Goal: Information Seeking & Learning: Learn about a topic

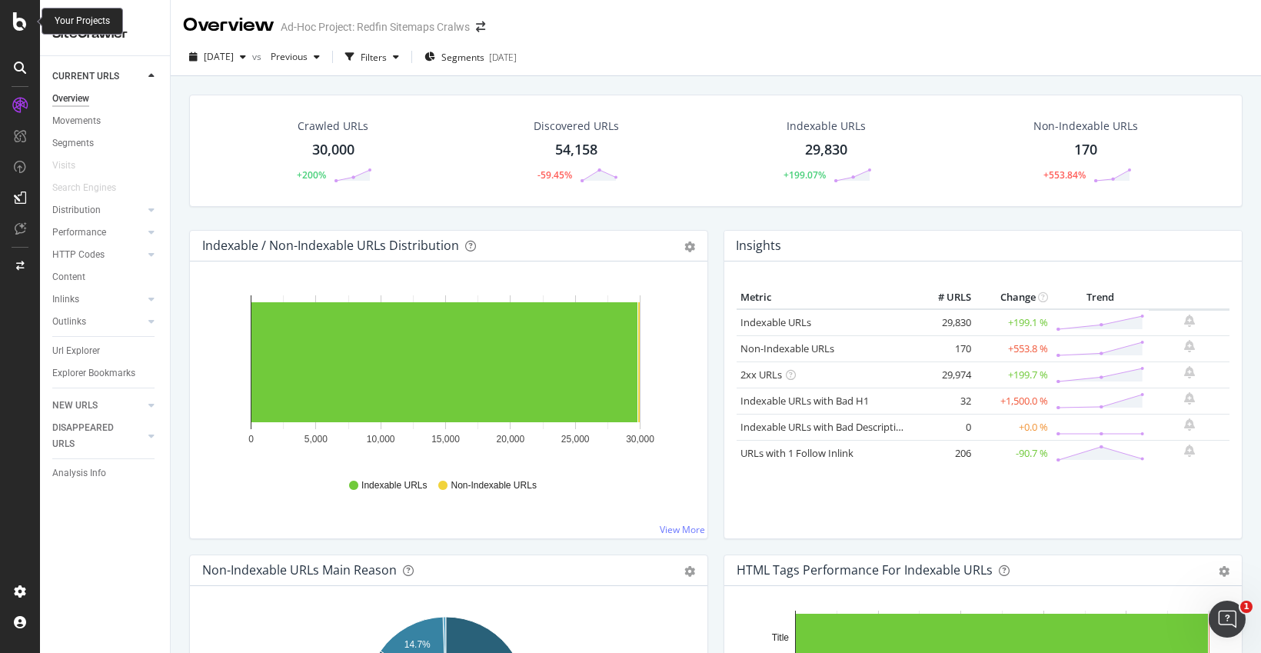
click at [22, 24] on icon at bounding box center [20, 21] width 14 height 18
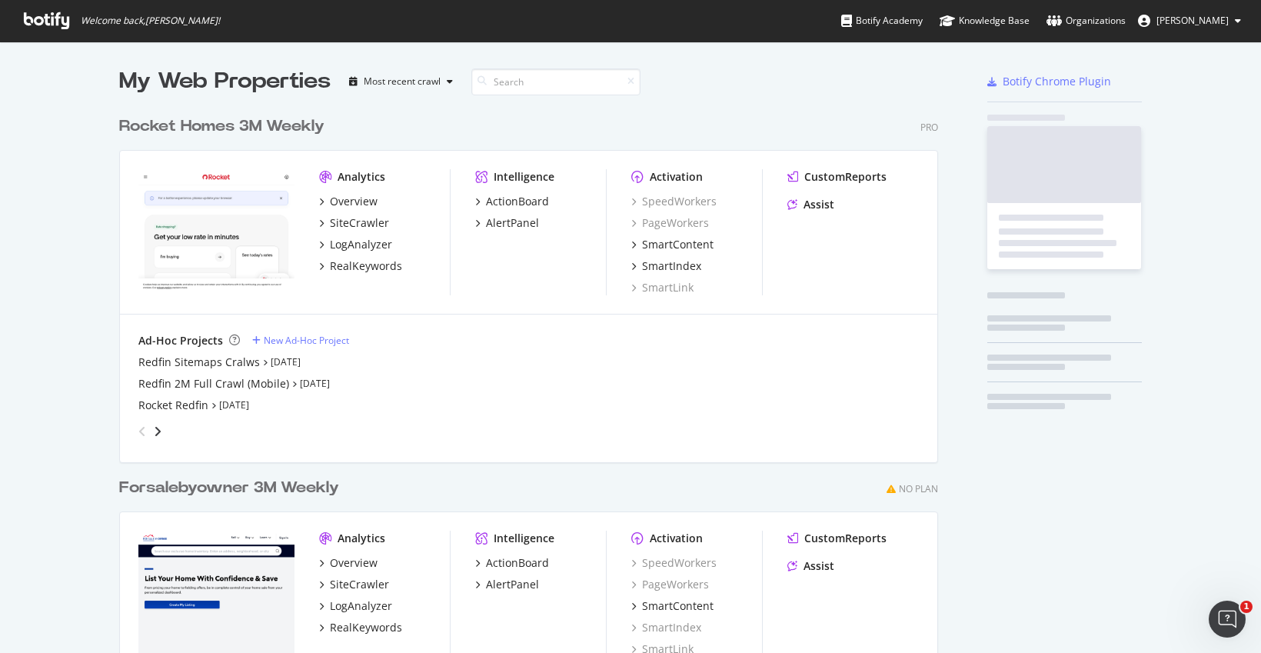
scroll to position [641, 1238]
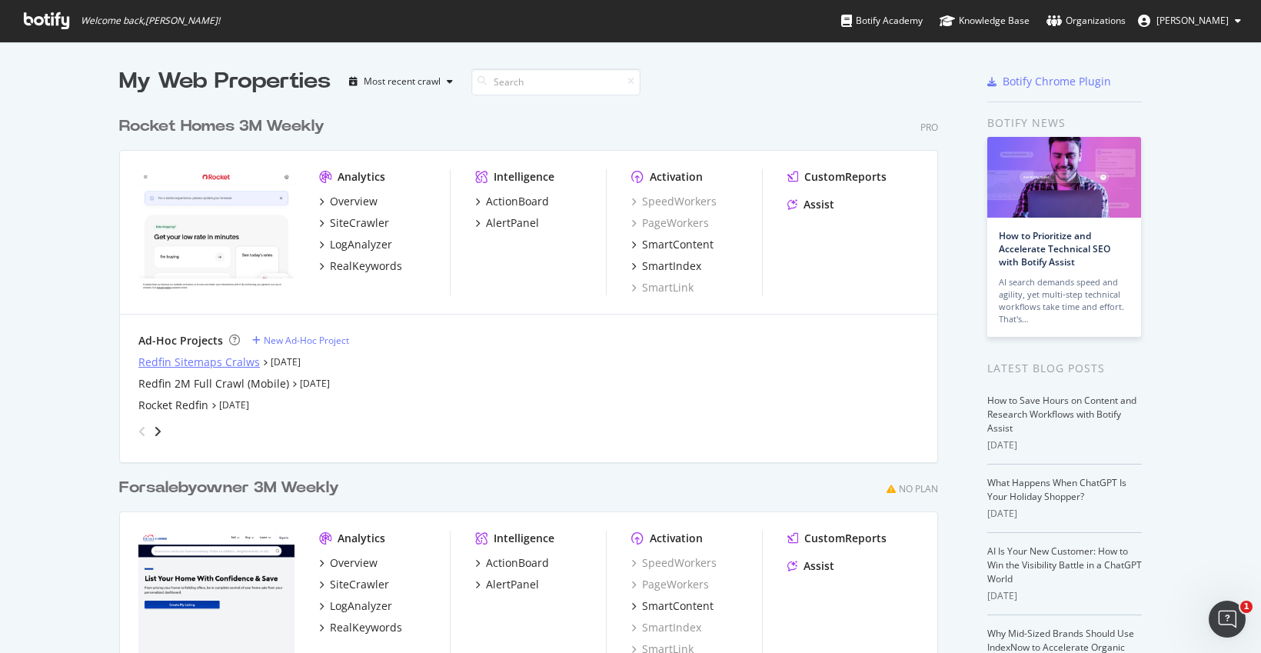
click at [155, 360] on div "Redfin Sitemaps Cralws" at bounding box center [198, 361] width 121 height 15
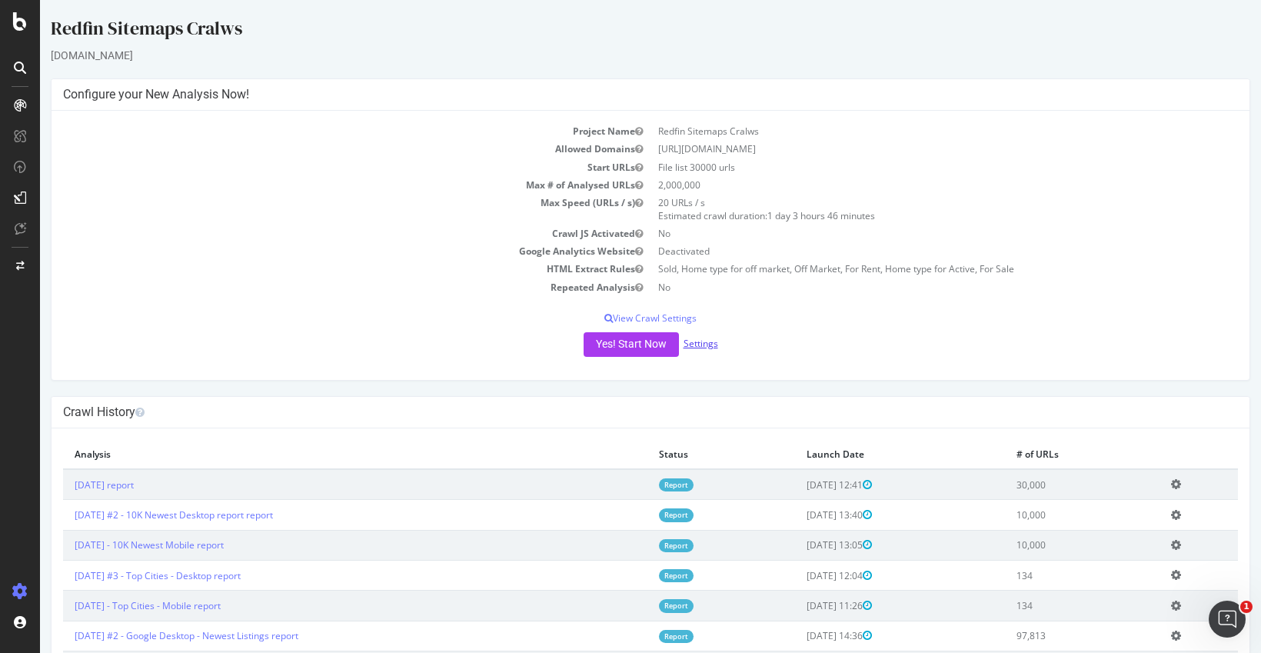
click at [700, 347] on link "Settings" at bounding box center [700, 343] width 35 height 13
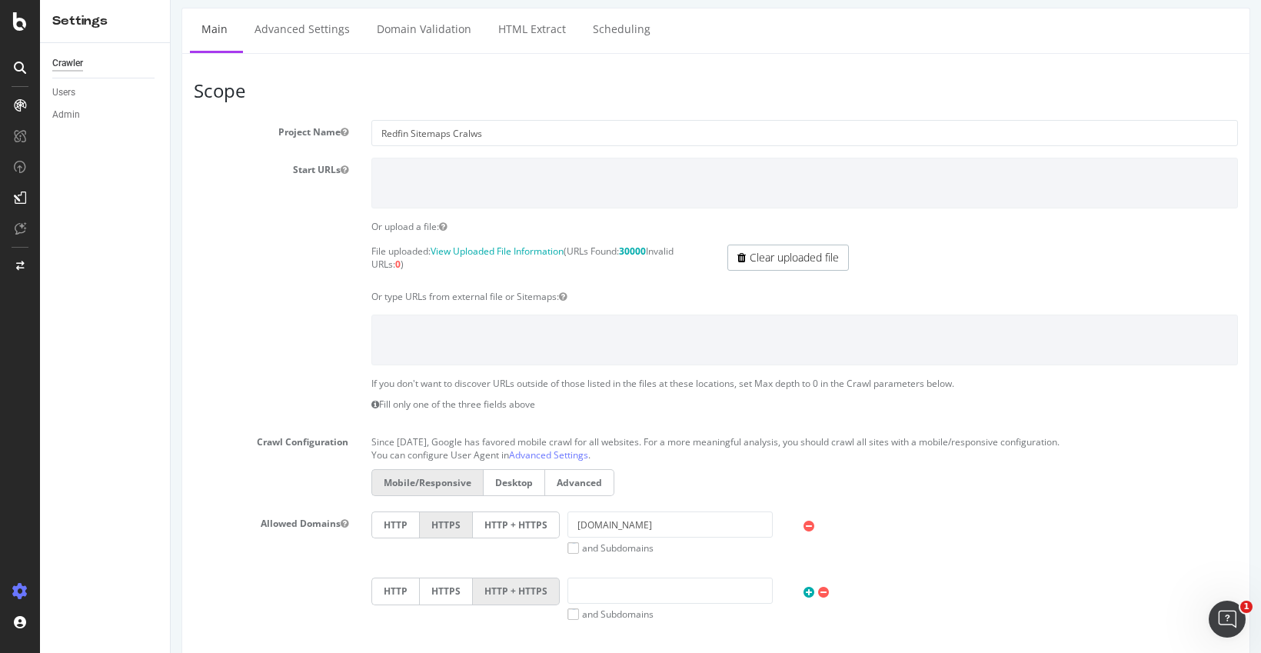
scroll to position [111, 0]
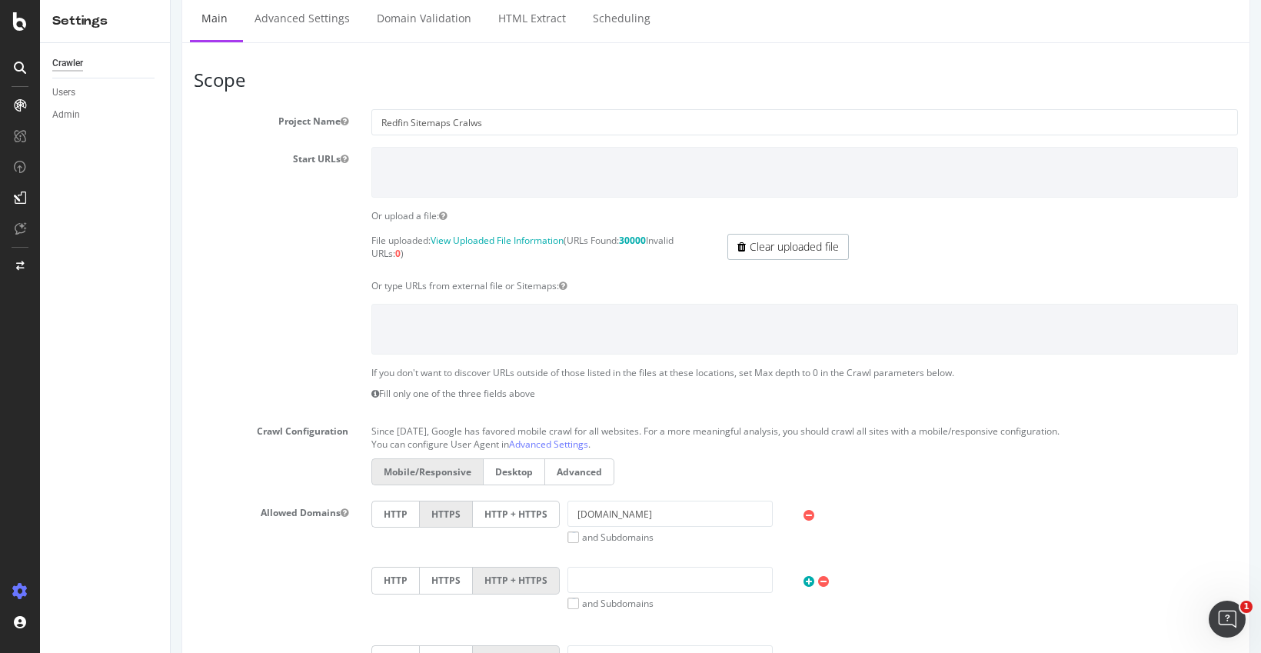
click at [502, 470] on label "Desktop" at bounding box center [514, 471] width 62 height 27
click at [171, 0] on input "Desktop" at bounding box center [171, 0] width 0 height 0
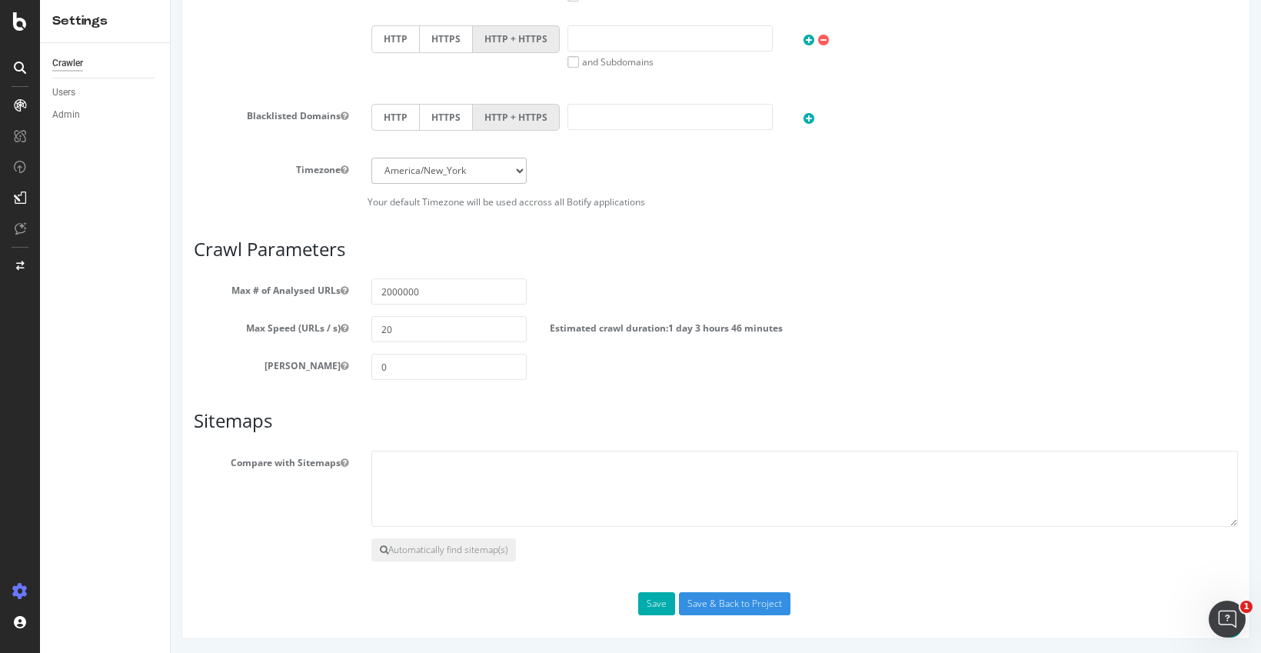
scroll to position [654, 0]
click at [713, 603] on input "Save & Back to Project" at bounding box center [734, 601] width 111 height 23
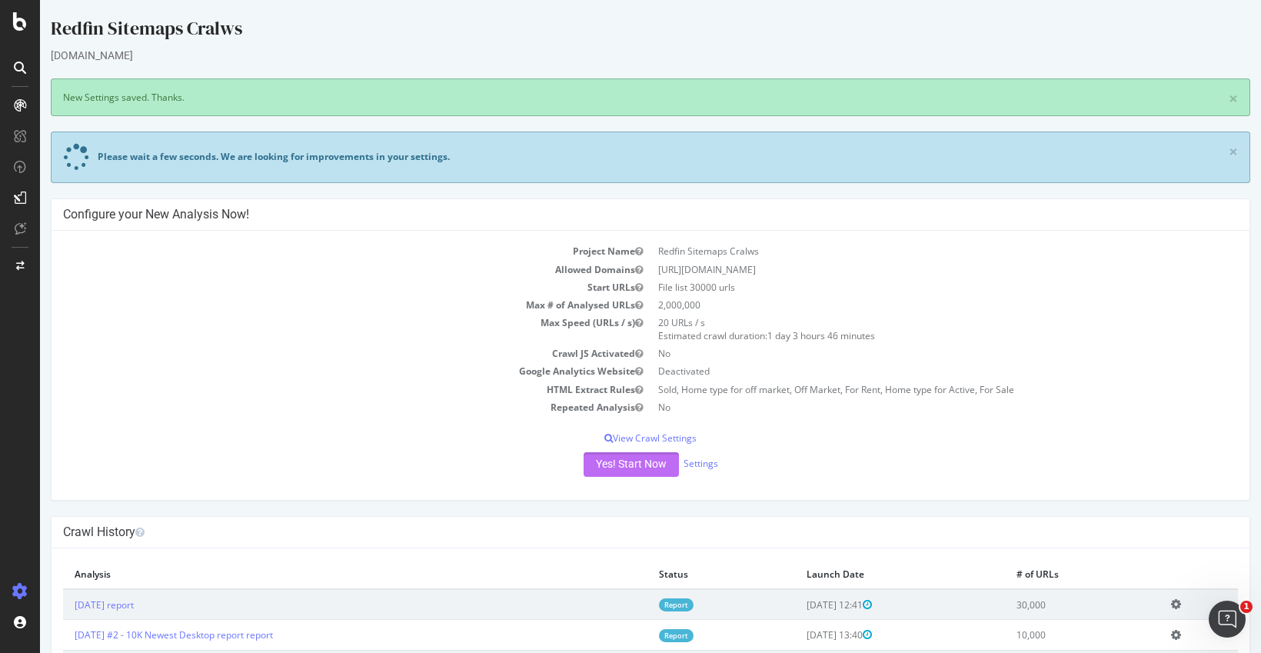
click at [614, 461] on button "Yes! Start Now" at bounding box center [630, 464] width 95 height 25
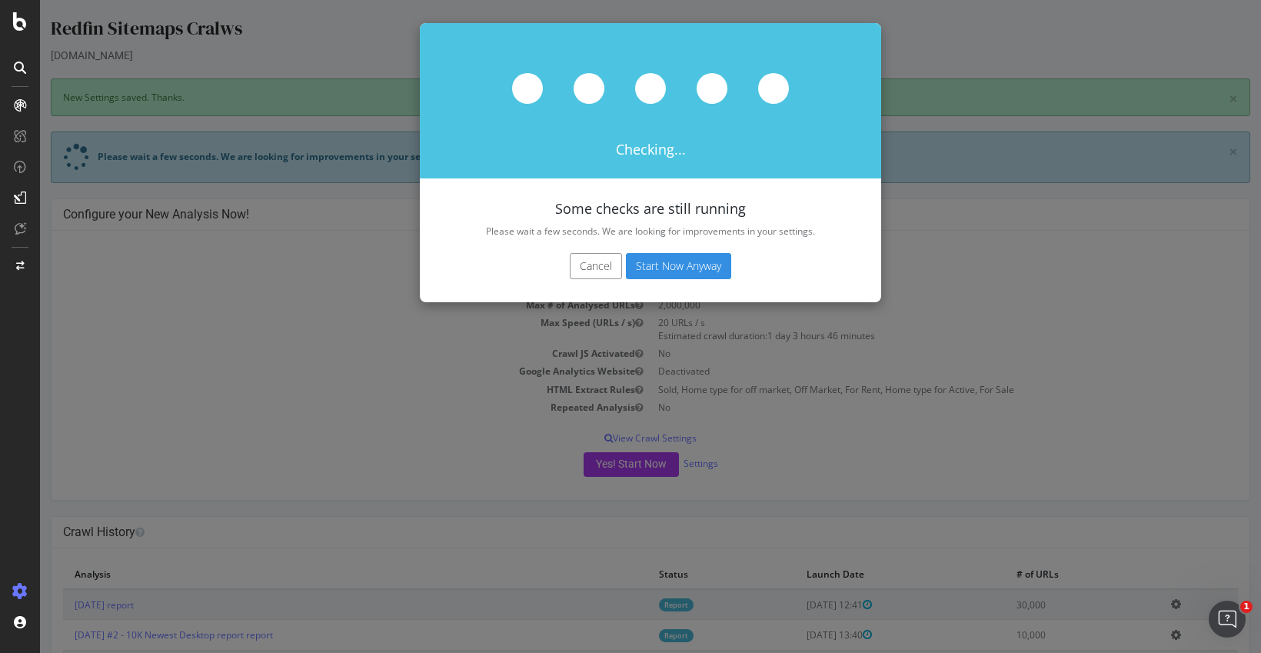
click at [675, 264] on button "Start Now Anyway" at bounding box center [678, 266] width 105 height 26
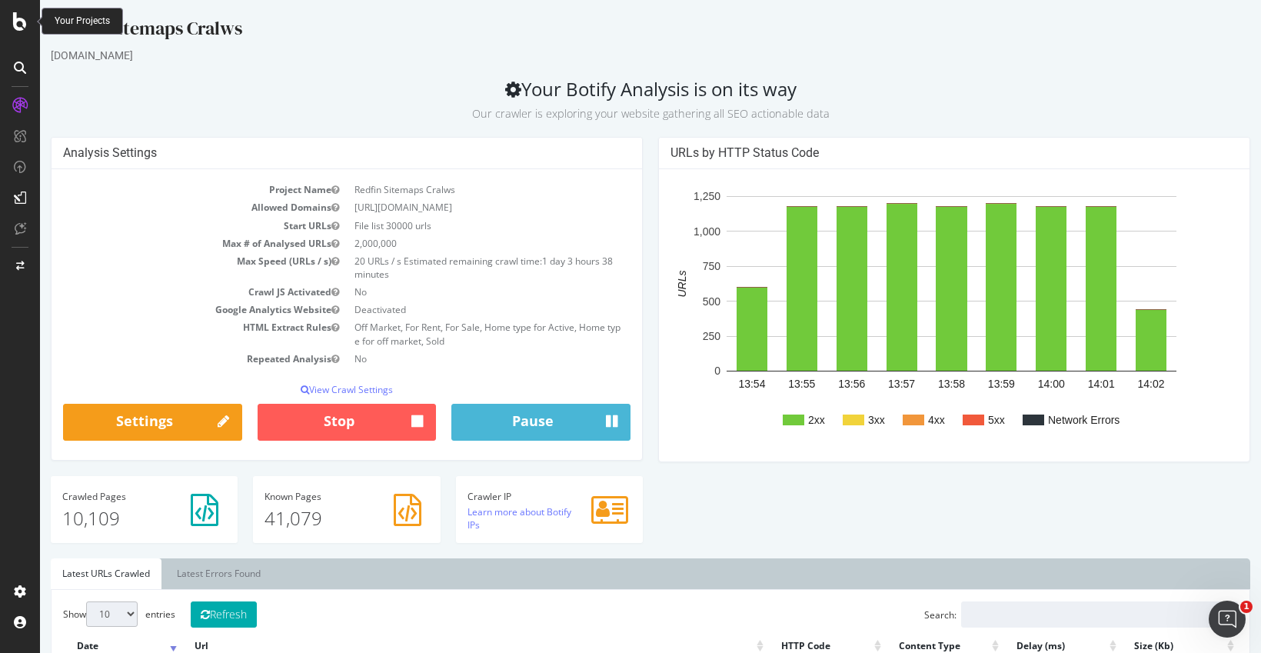
click at [18, 25] on icon at bounding box center [20, 21] width 14 height 18
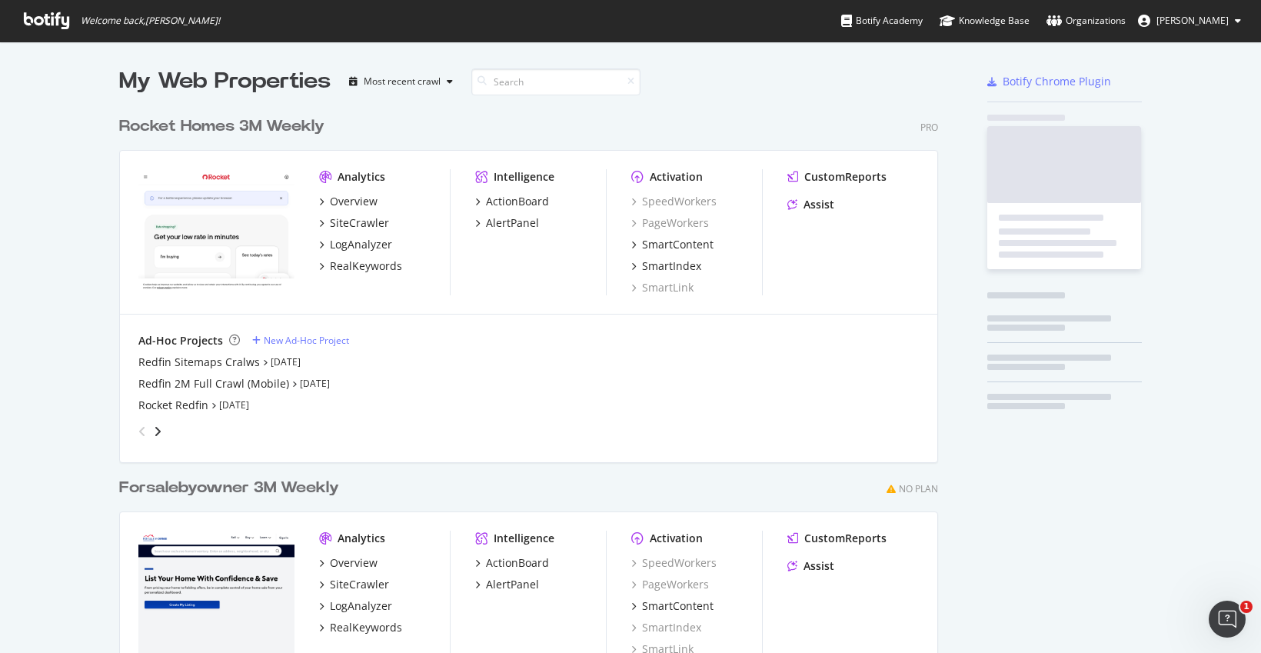
scroll to position [641, 1238]
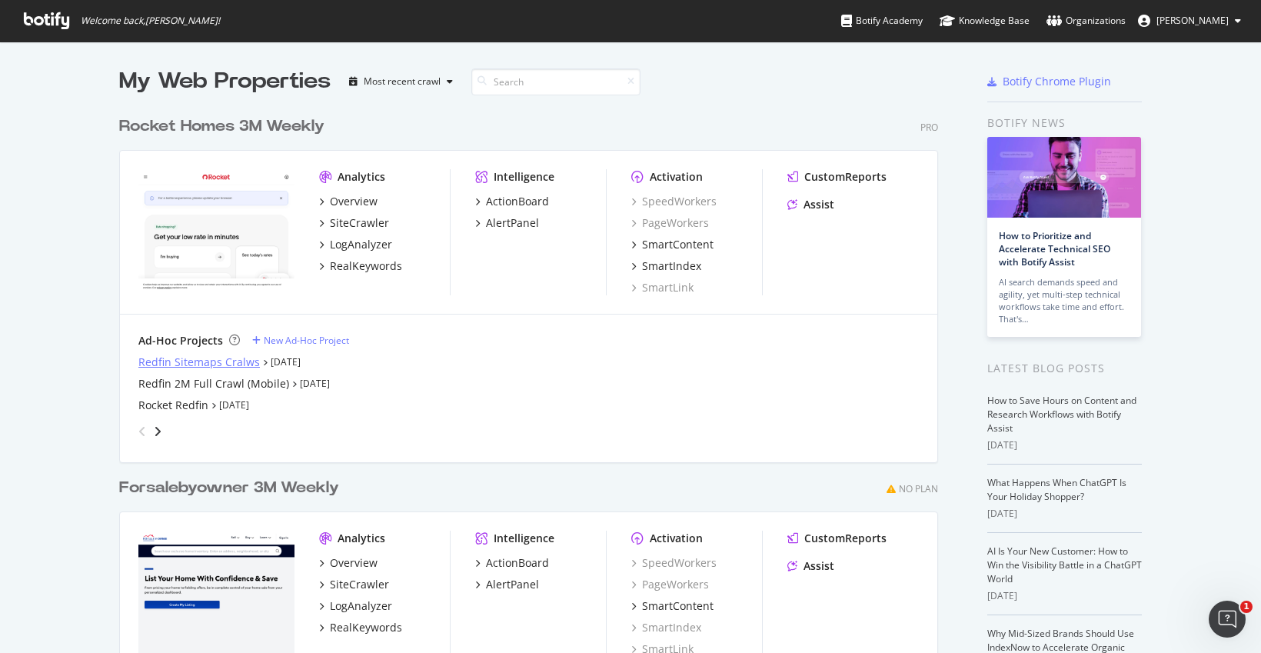
click at [145, 364] on div "Redfin Sitemaps Cralws" at bounding box center [198, 361] width 121 height 15
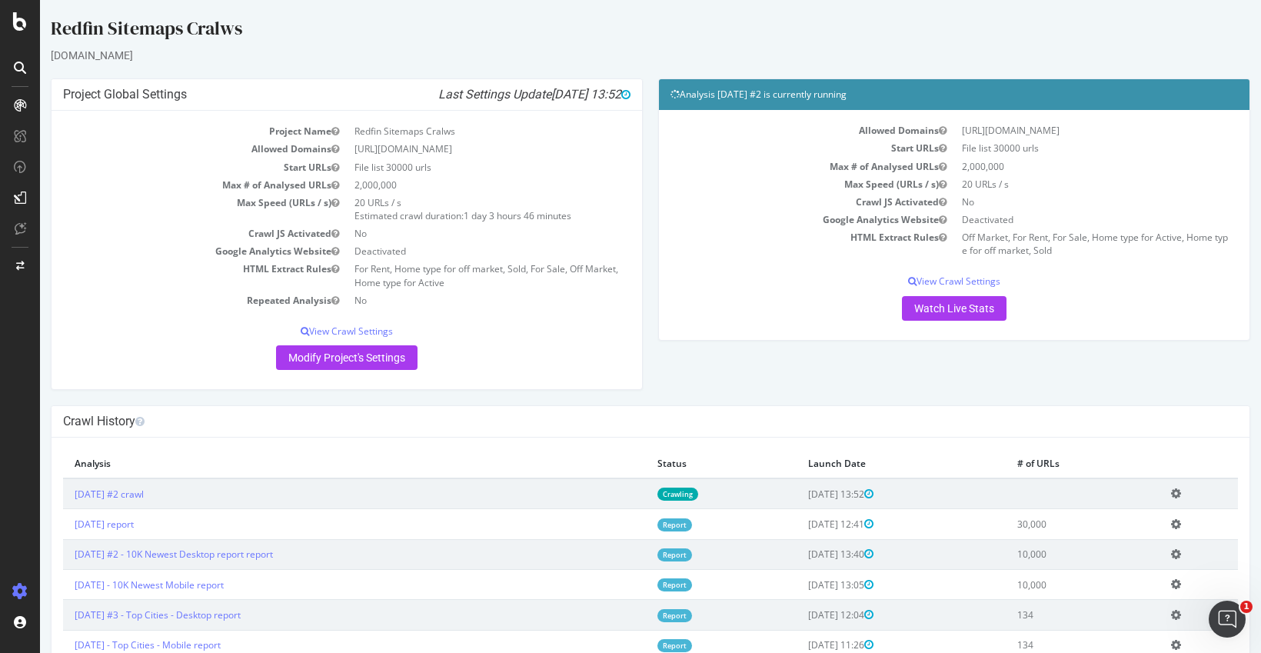
click at [1172, 522] on icon at bounding box center [1176, 524] width 10 height 12
click at [1173, 524] on icon at bounding box center [1176, 524] width 10 height 12
click at [1175, 524] on icon at bounding box center [1176, 524] width 10 height 12
click at [1107, 552] on link "Add name" at bounding box center [1119, 547] width 123 height 21
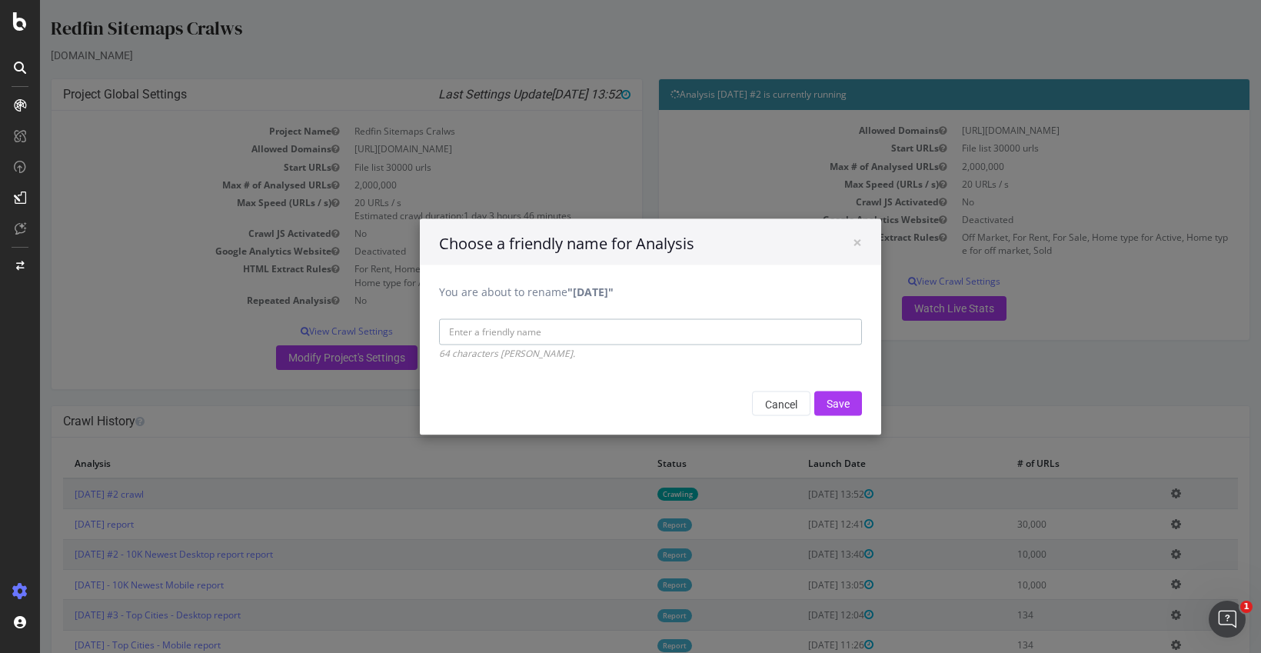
click at [578, 329] on input "You are about to rename "2025 Sep. 17th"" at bounding box center [650, 331] width 423 height 26
click at [512, 333] on input "You are about to rename "2025 Sep. 17th"" at bounding box center [650, 331] width 423 height 26
click at [541, 331] on input "Fl OMDP" at bounding box center [650, 331] width 423 height 26
click at [483, 334] on input "Fl OMDP Mobile" at bounding box center [650, 331] width 423 height 26
type input "Fl OMDP-SDP Mobile"
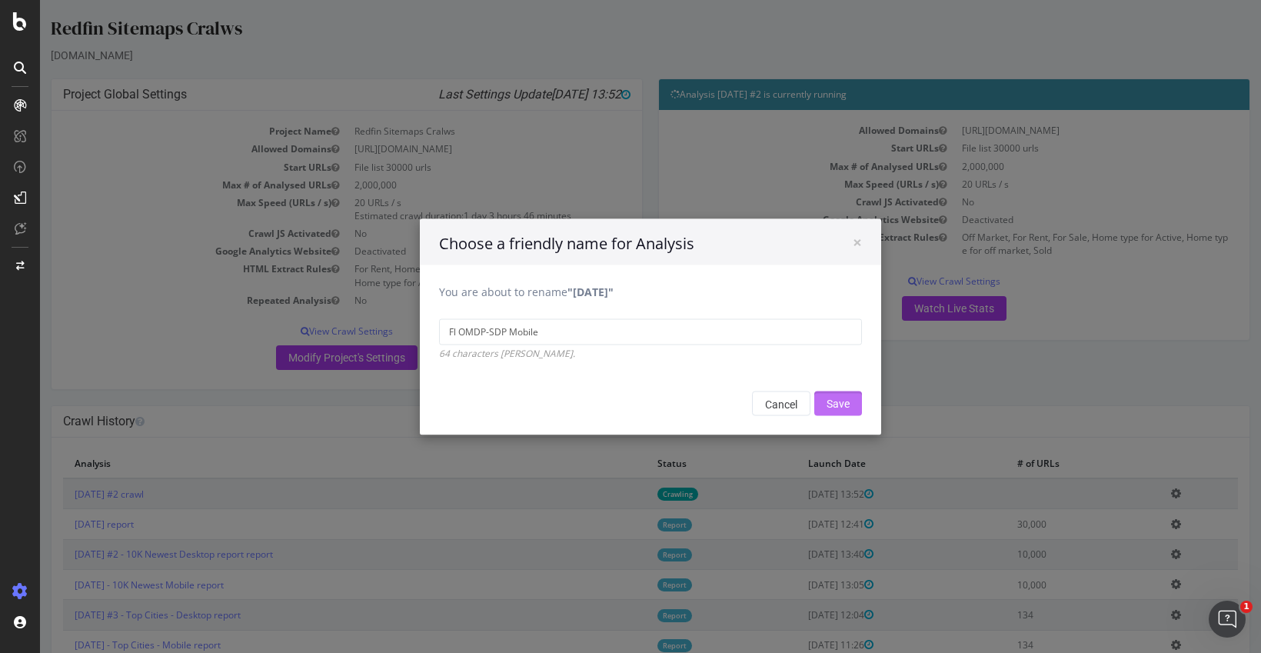
click at [846, 404] on input "Save" at bounding box center [838, 403] width 48 height 25
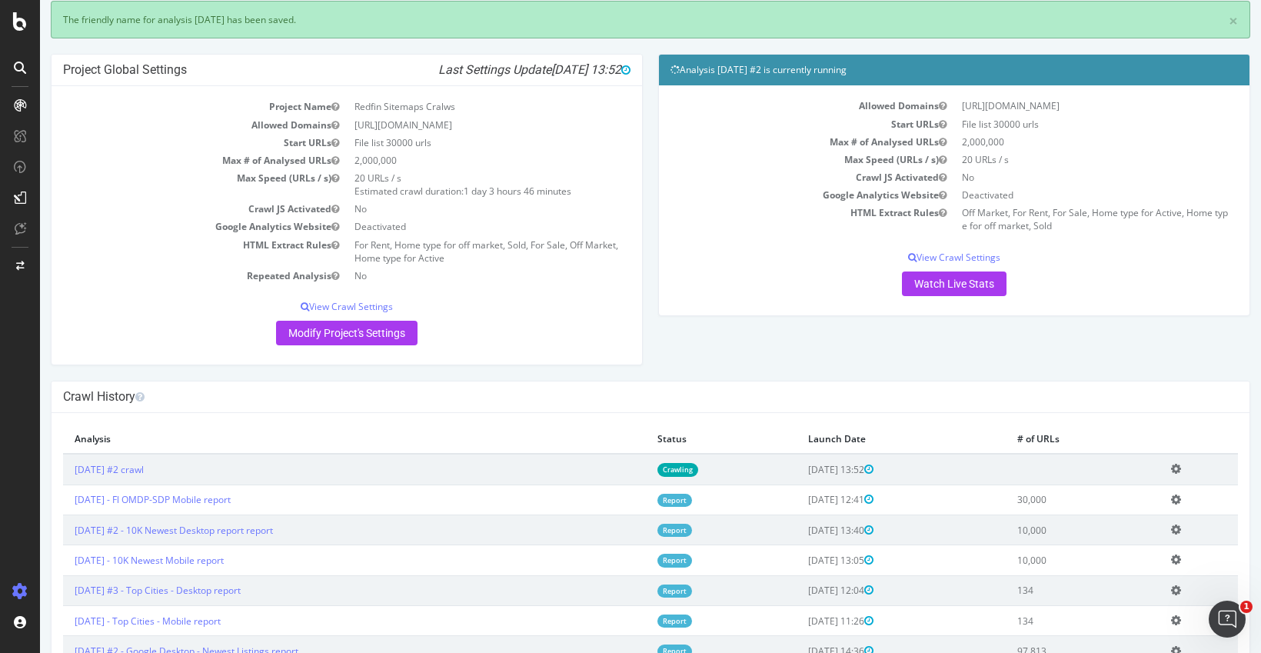
scroll to position [97, 0]
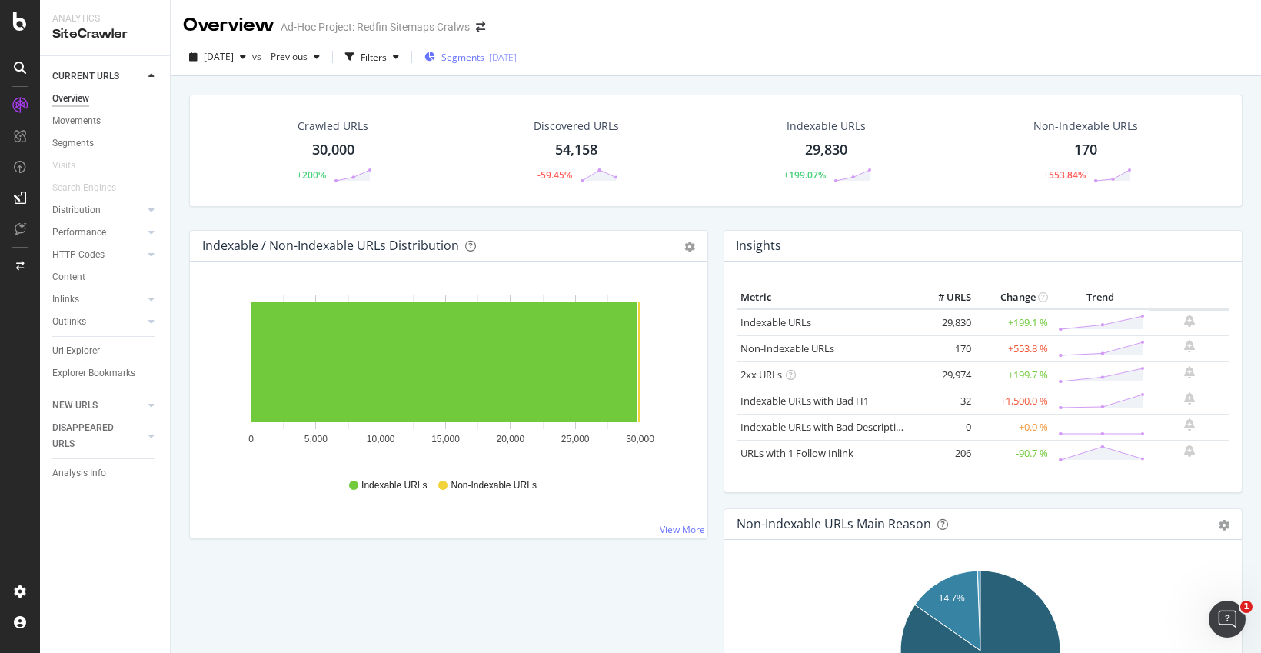
click at [484, 58] on span "Segments" at bounding box center [462, 57] width 43 height 13
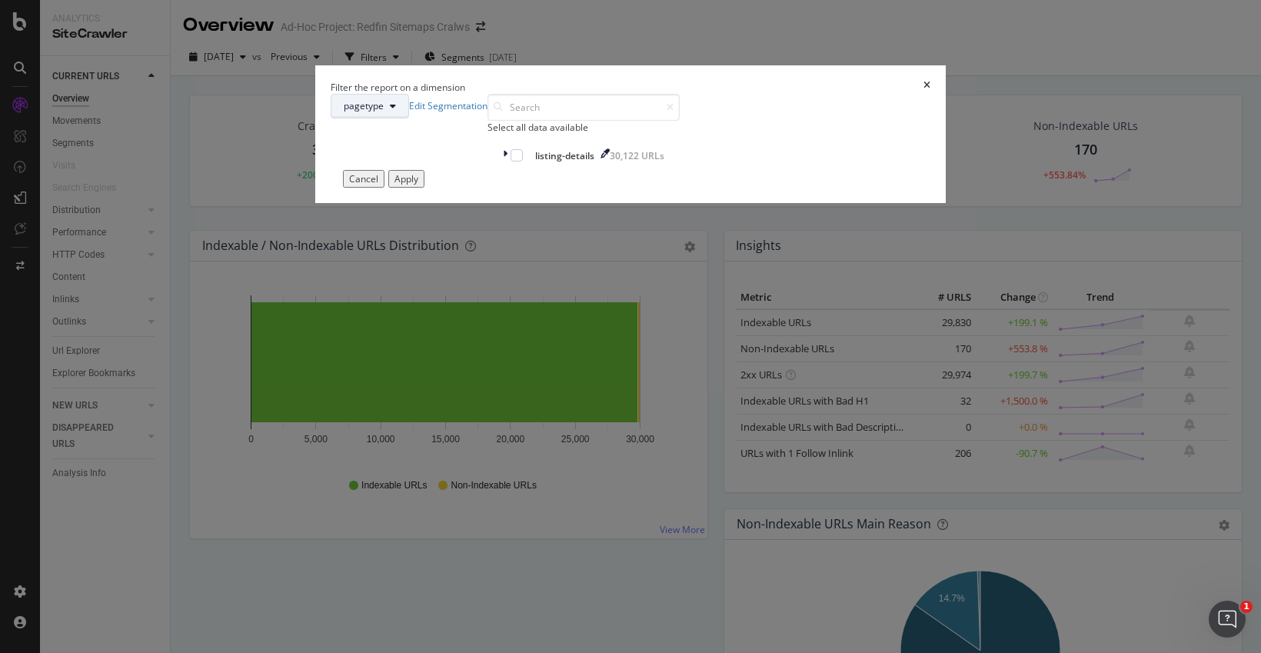
click at [409, 118] on button "pagetype" at bounding box center [370, 106] width 78 height 25
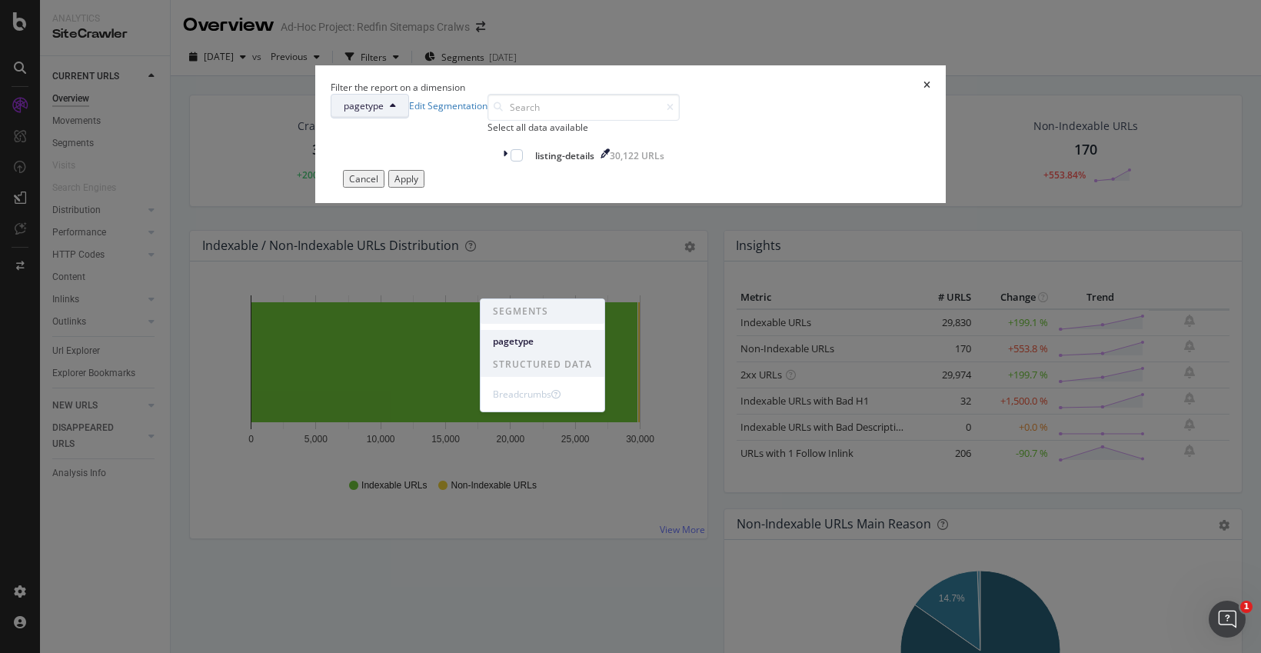
click at [520, 346] on span "pagetype" at bounding box center [542, 341] width 99 height 14
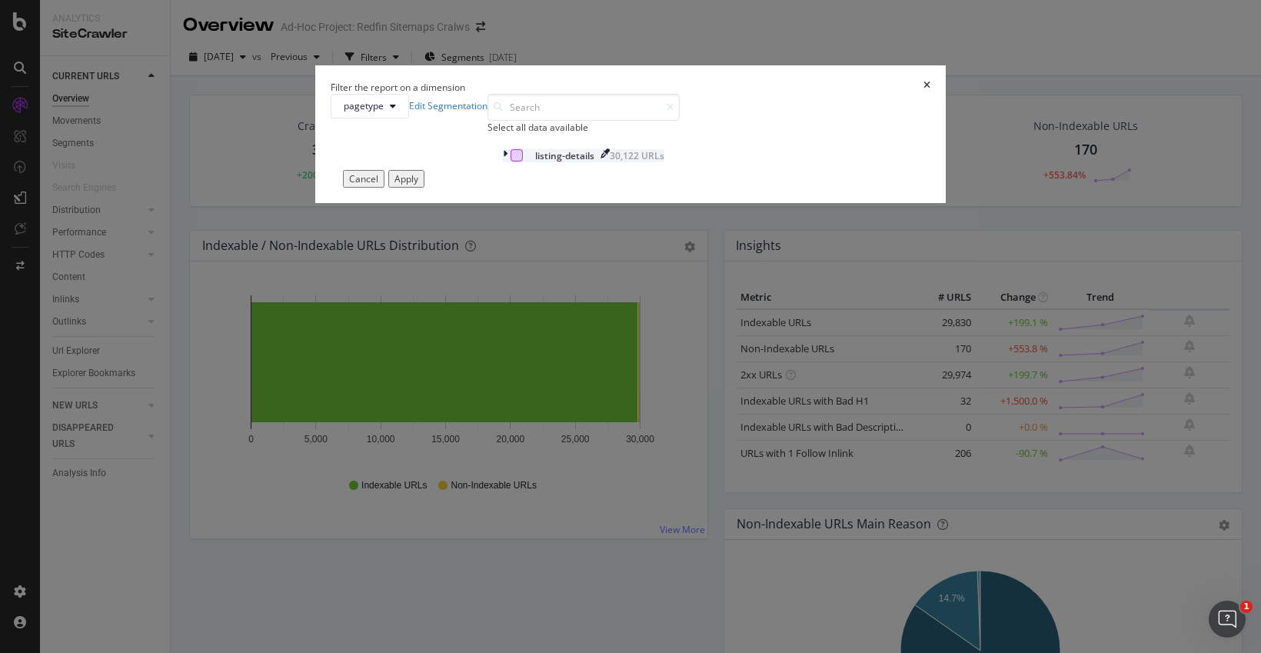
click at [510, 161] on div "modal" at bounding box center [516, 155] width 12 height 12
click at [503, 162] on icon "modal" at bounding box center [505, 155] width 5 height 13
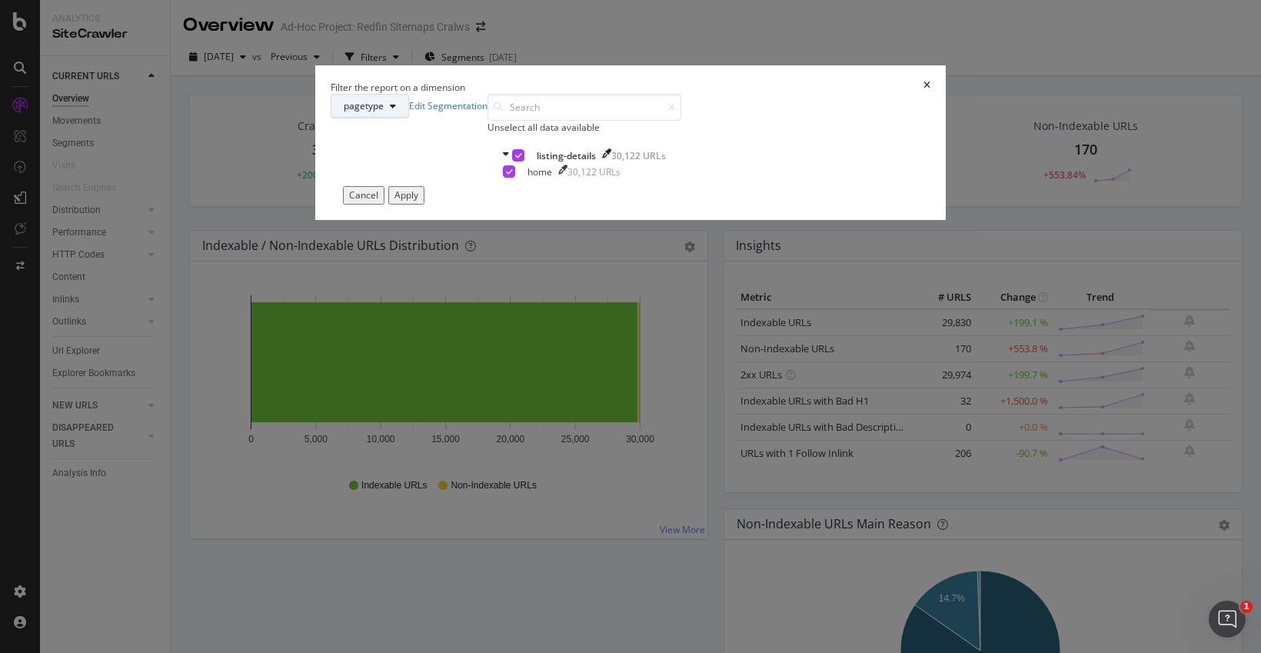
click at [396, 111] on icon "modal" at bounding box center [393, 105] width 6 height 9
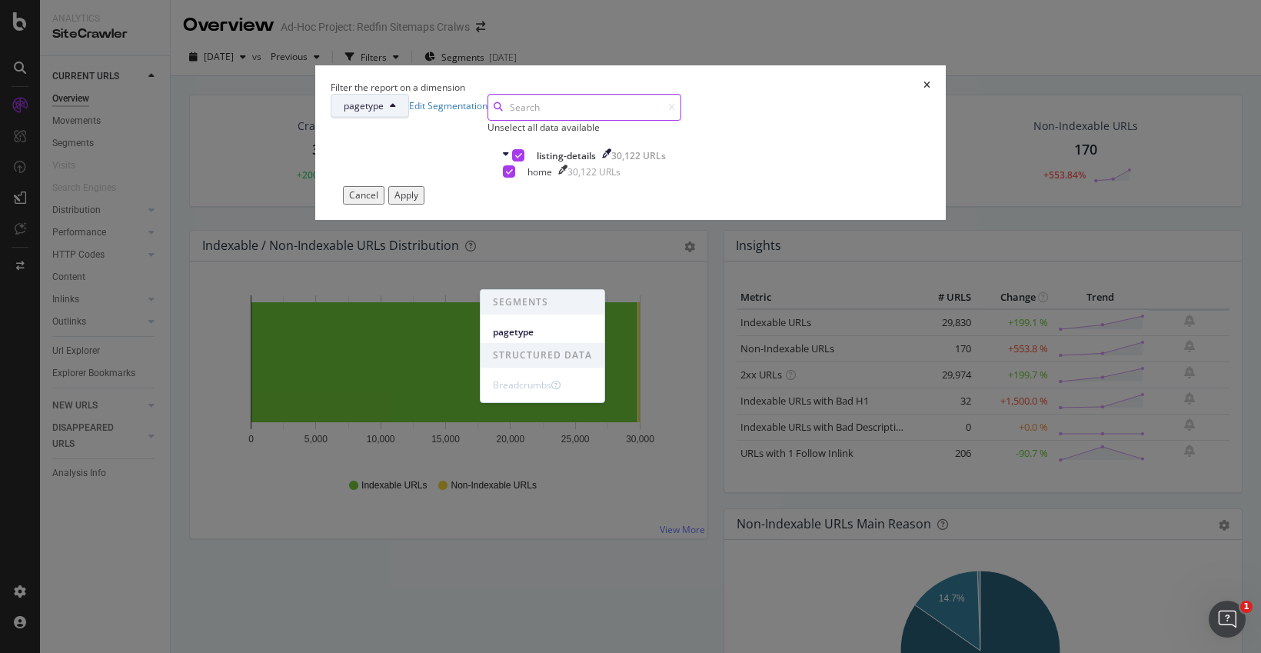
click at [672, 121] on input "modal" at bounding box center [584, 107] width 194 height 27
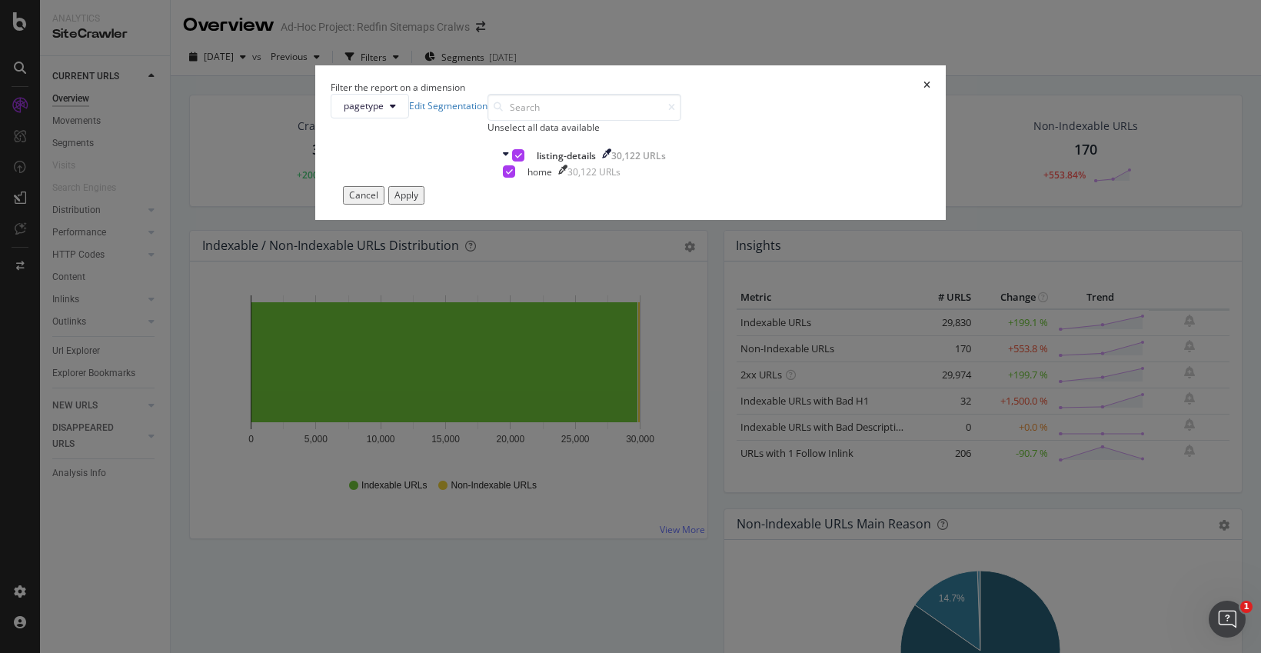
click at [923, 94] on icon "times" at bounding box center [926, 87] width 7 height 13
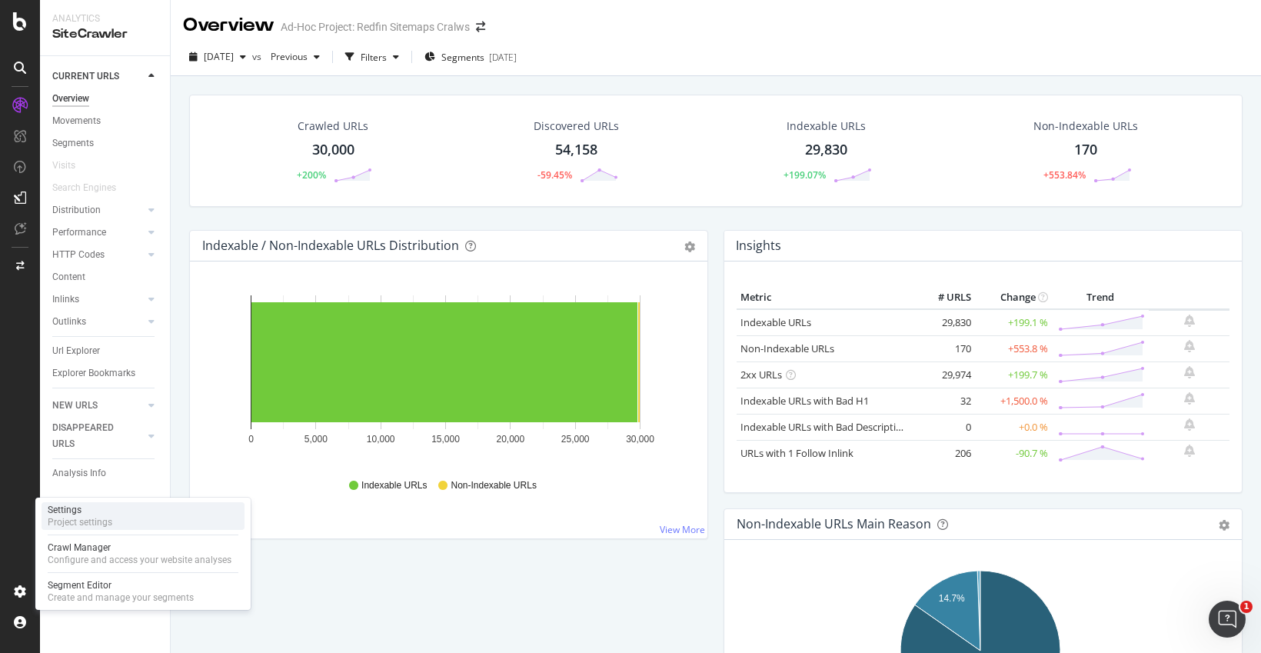
click at [76, 505] on div "Settings" at bounding box center [80, 510] width 65 height 12
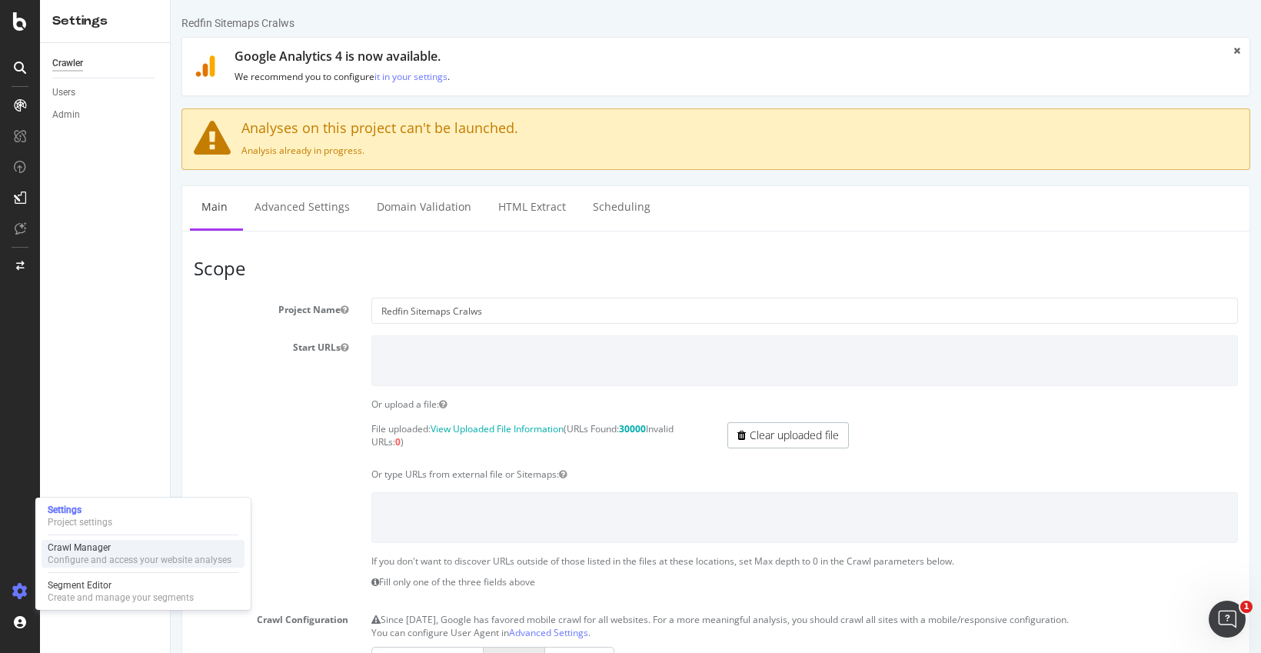
click at [68, 560] on div "Configure and access your website analyses" at bounding box center [140, 559] width 184 height 12
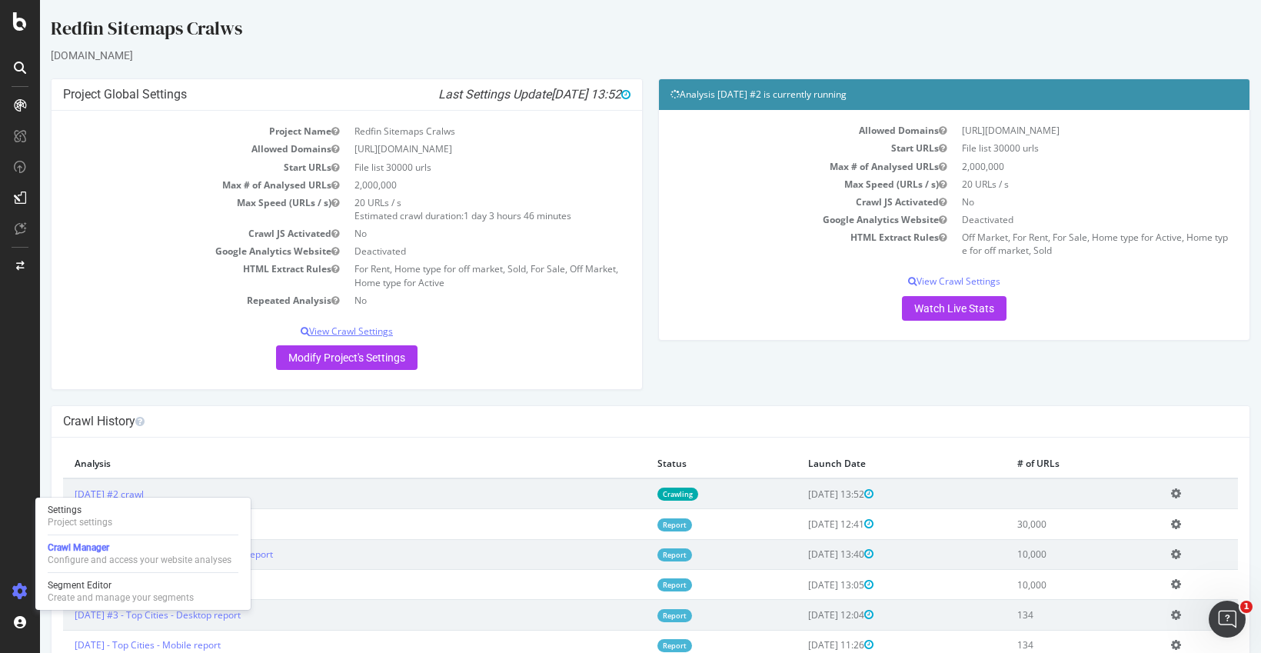
click at [345, 333] on p "View Crawl Settings" at bounding box center [346, 330] width 567 height 13
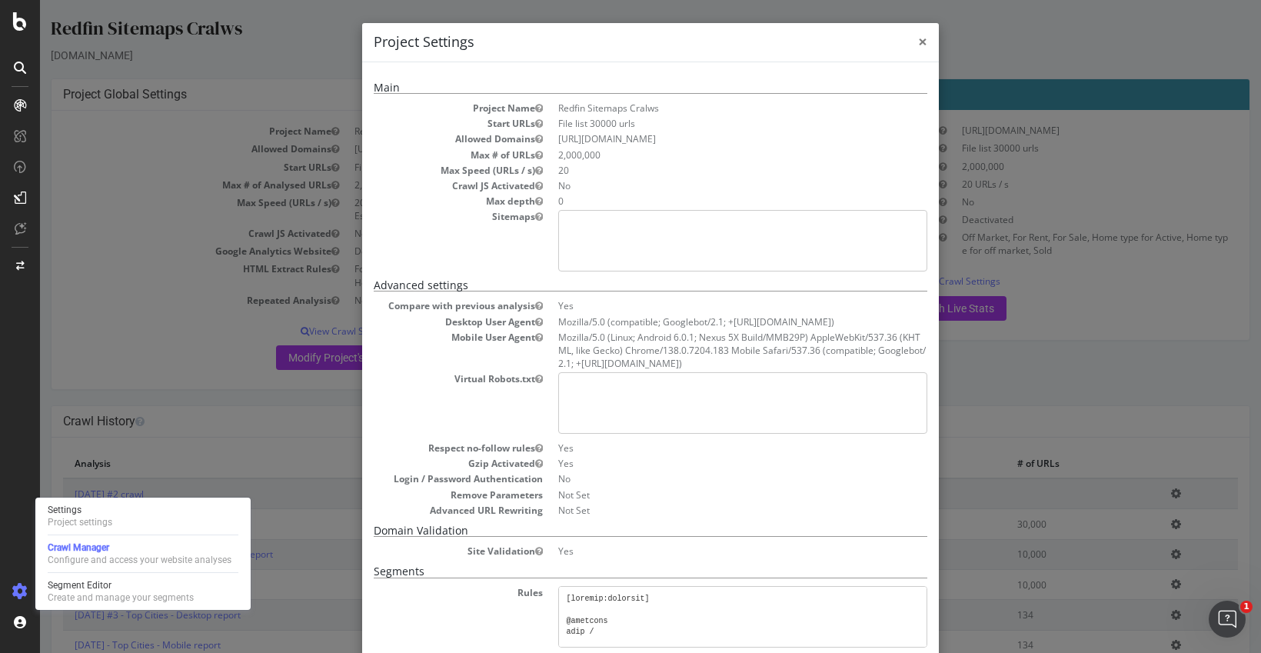
click at [918, 50] on span "×" at bounding box center [922, 42] width 9 height 22
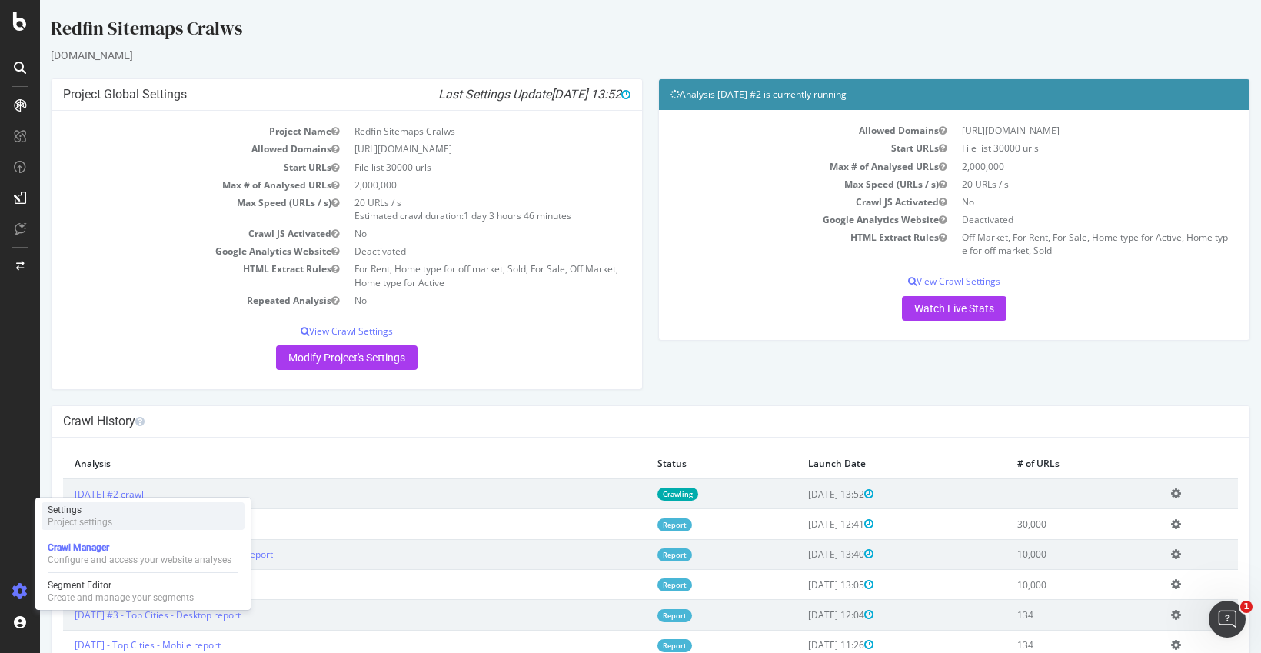
click at [135, 526] on div "Settings Project settings" at bounding box center [143, 516] width 203 height 28
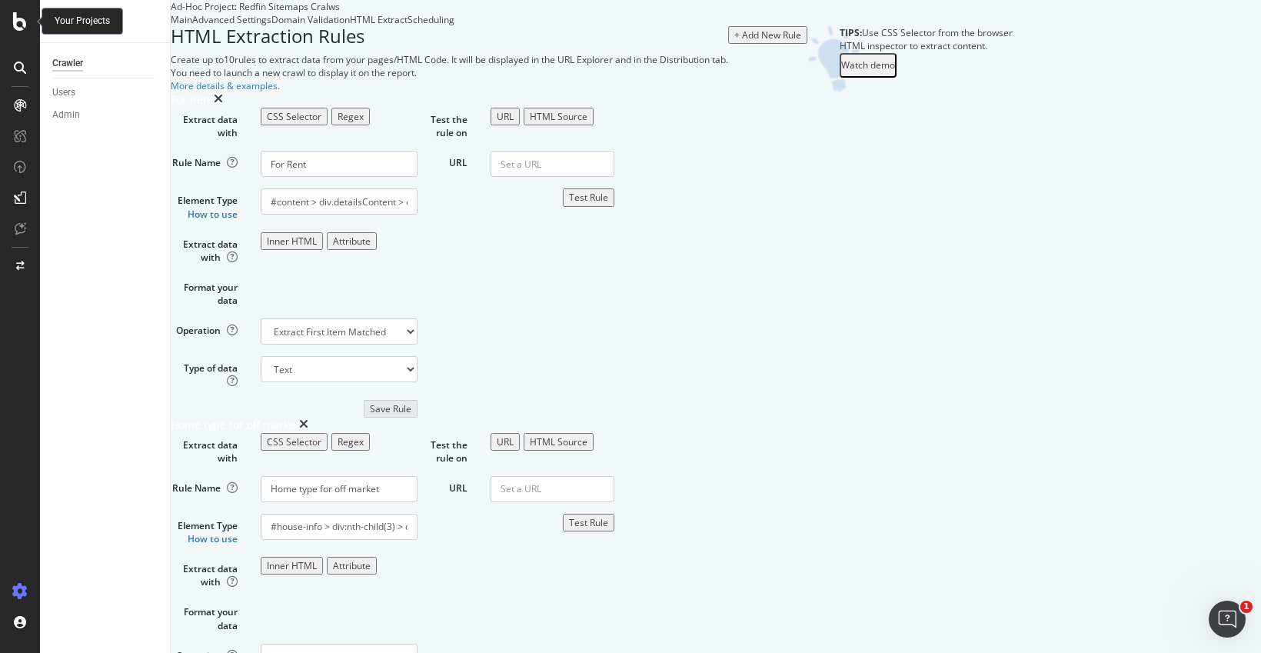
click at [15, 24] on icon at bounding box center [20, 21] width 14 height 18
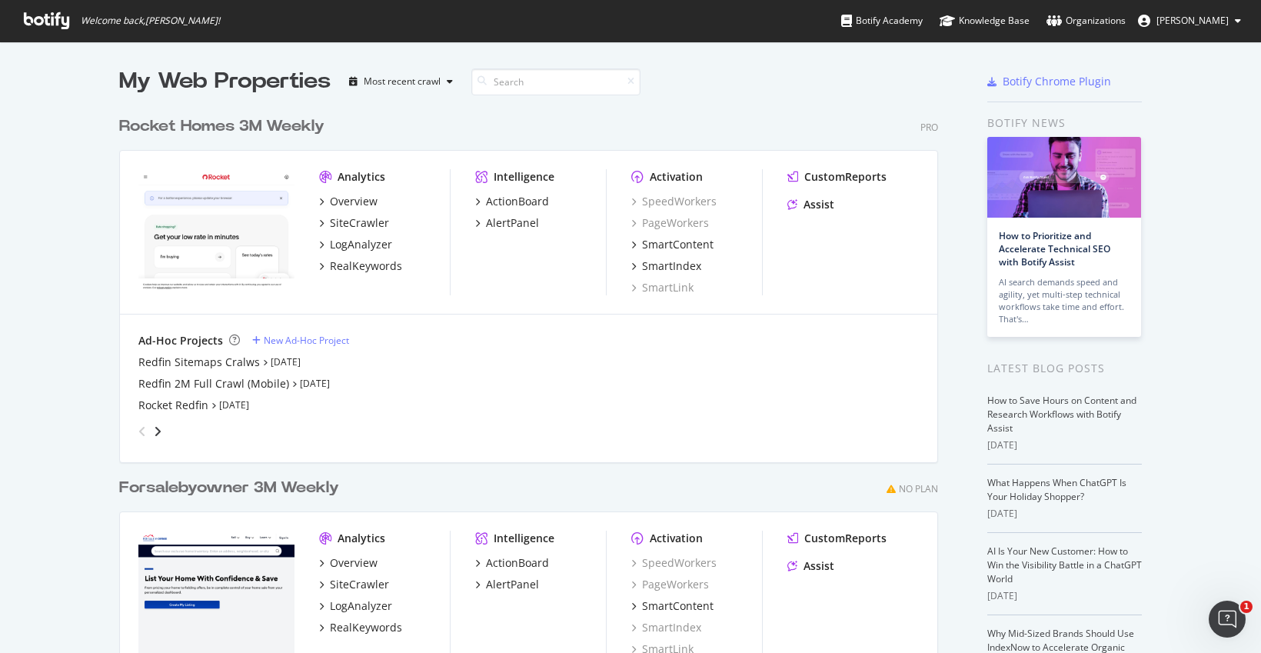
scroll to position [641, 1238]
click at [155, 362] on div "Redfin Sitemaps Cralws" at bounding box center [198, 361] width 121 height 15
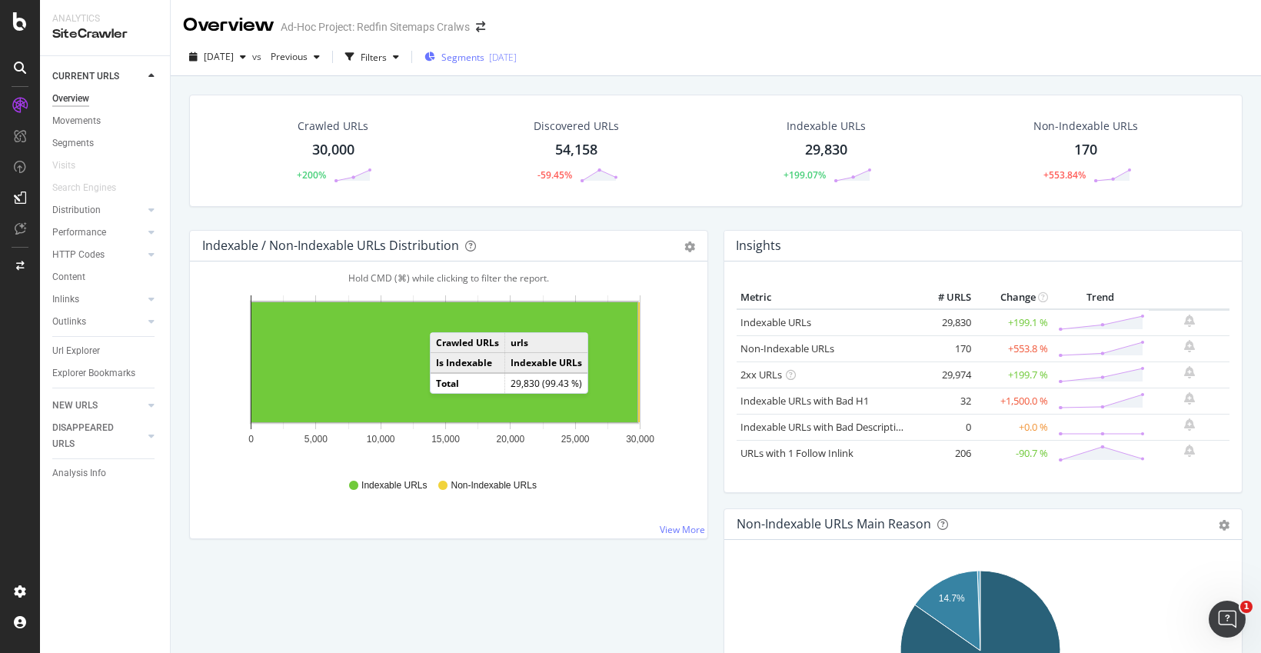
click at [484, 58] on span "Segments" at bounding box center [462, 57] width 43 height 13
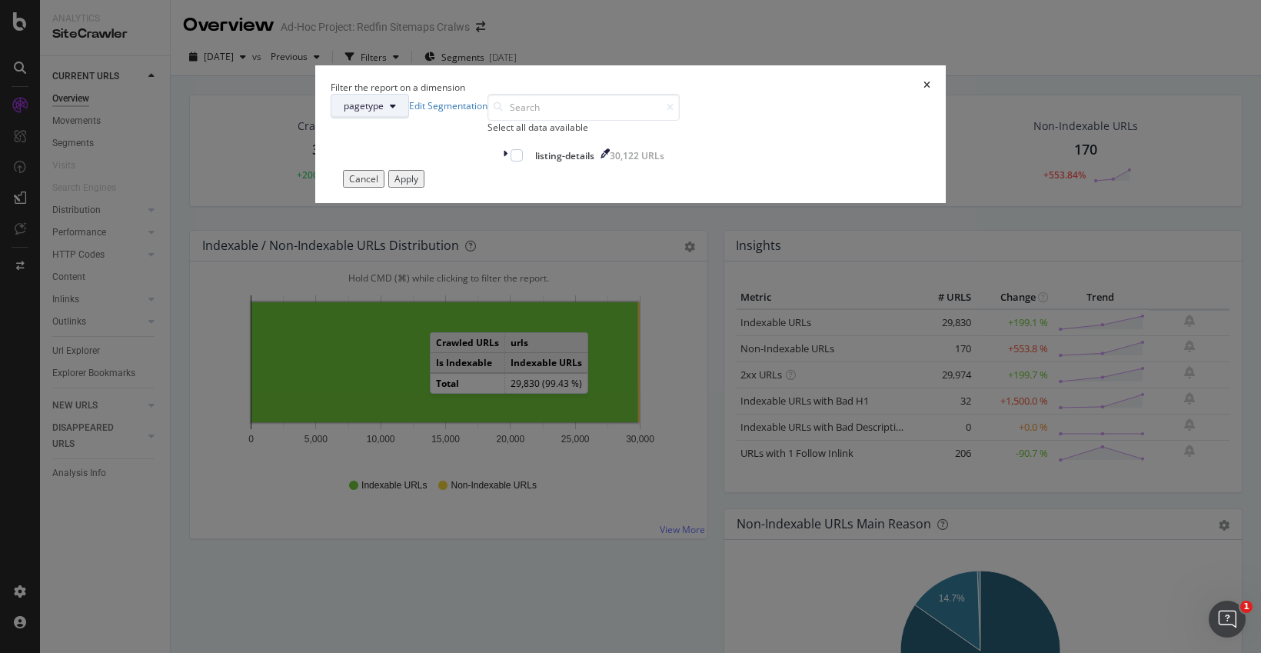
click at [409, 118] on button "pagetype" at bounding box center [370, 106] width 78 height 25
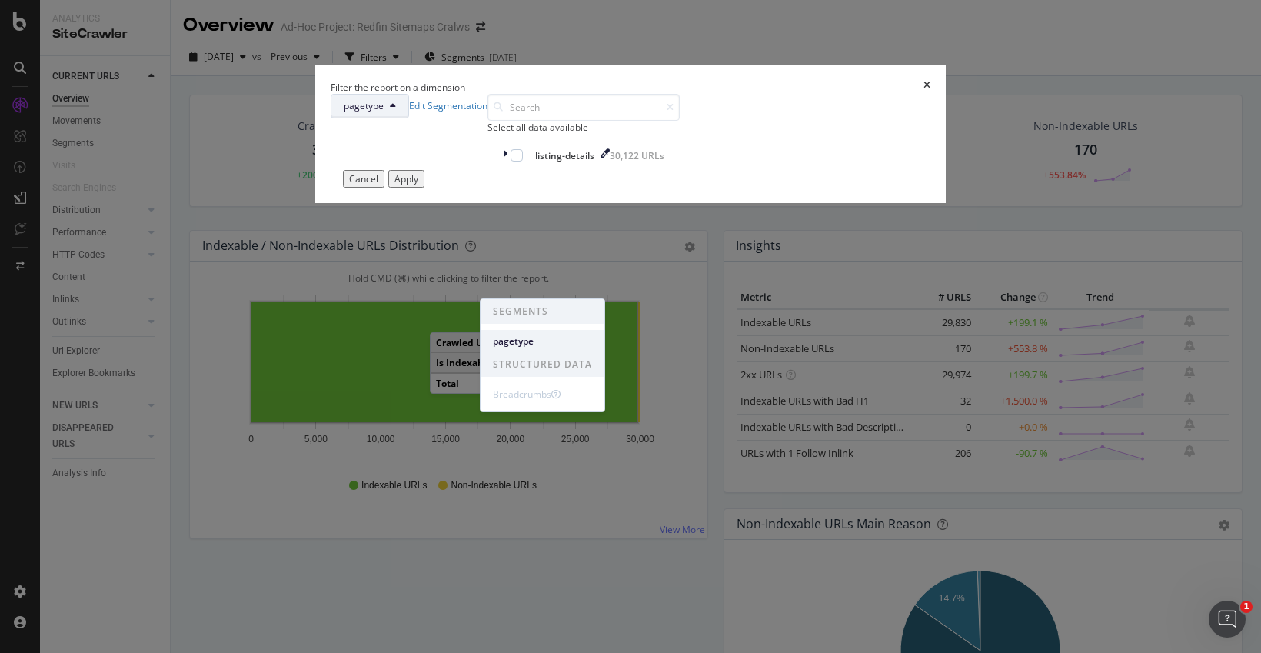
click at [530, 349] on div "pagetype" at bounding box center [542, 341] width 124 height 22
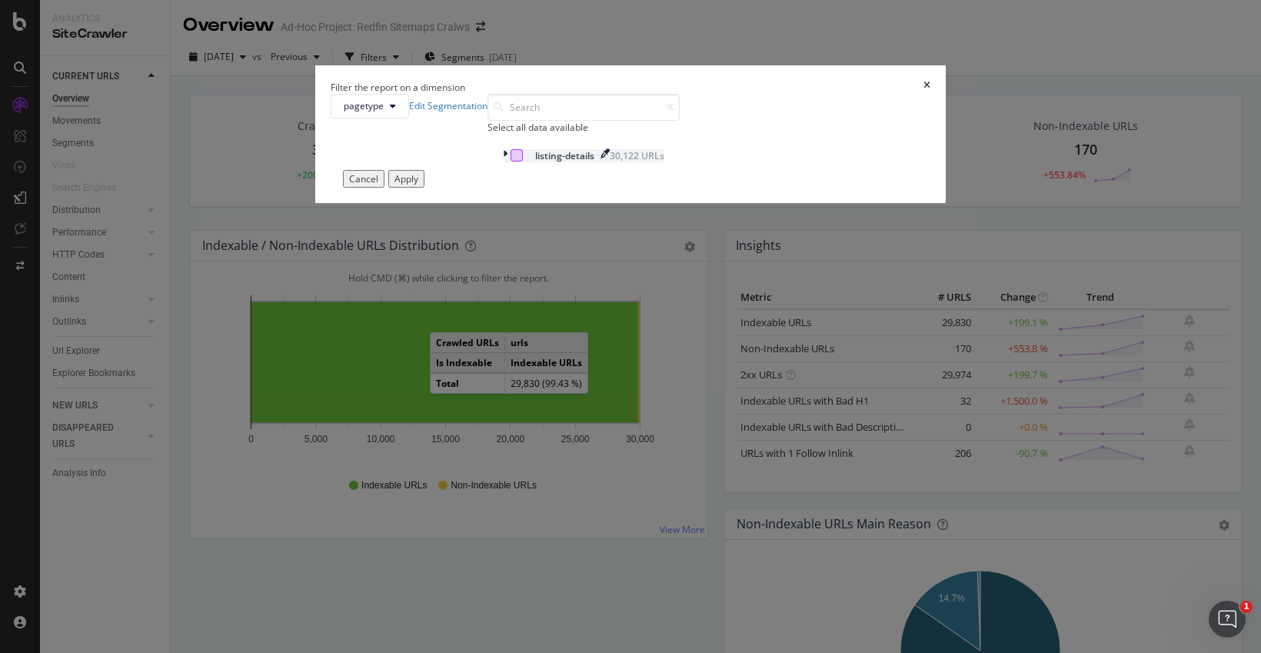
click at [510, 161] on div "modal" at bounding box center [516, 155] width 12 height 12
click at [418, 185] on div "Apply" at bounding box center [406, 178] width 24 height 13
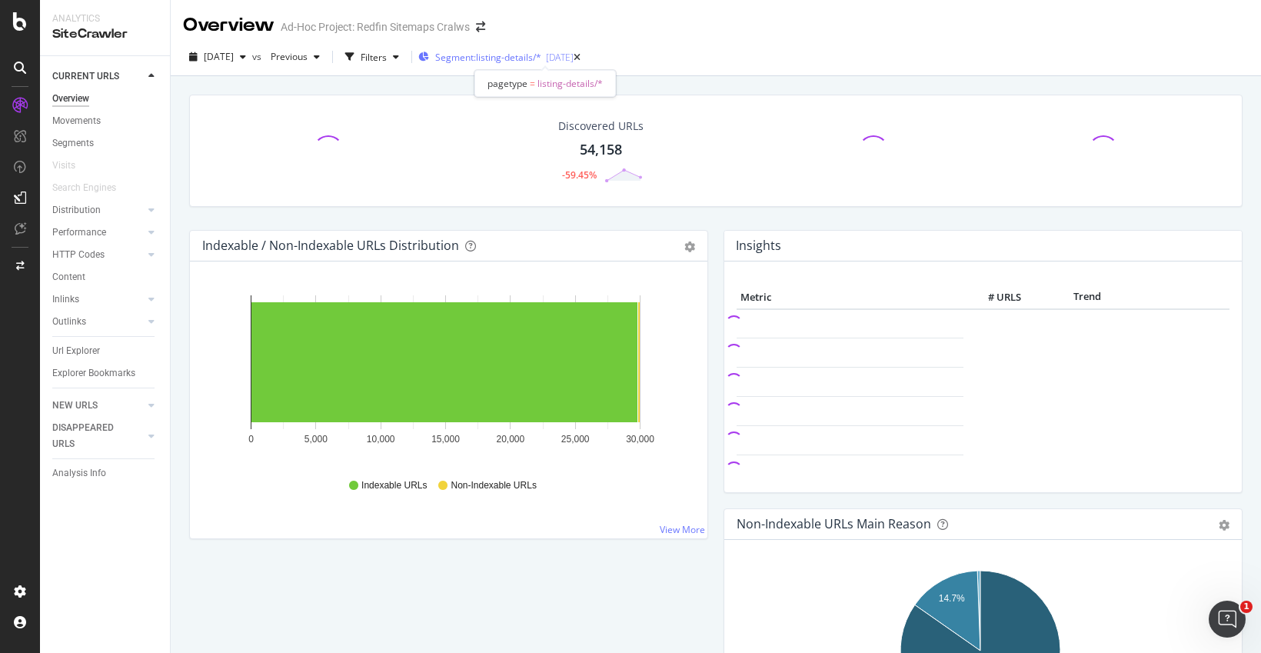
click at [497, 59] on span "Segment: listing-details/*" at bounding box center [488, 57] width 106 height 13
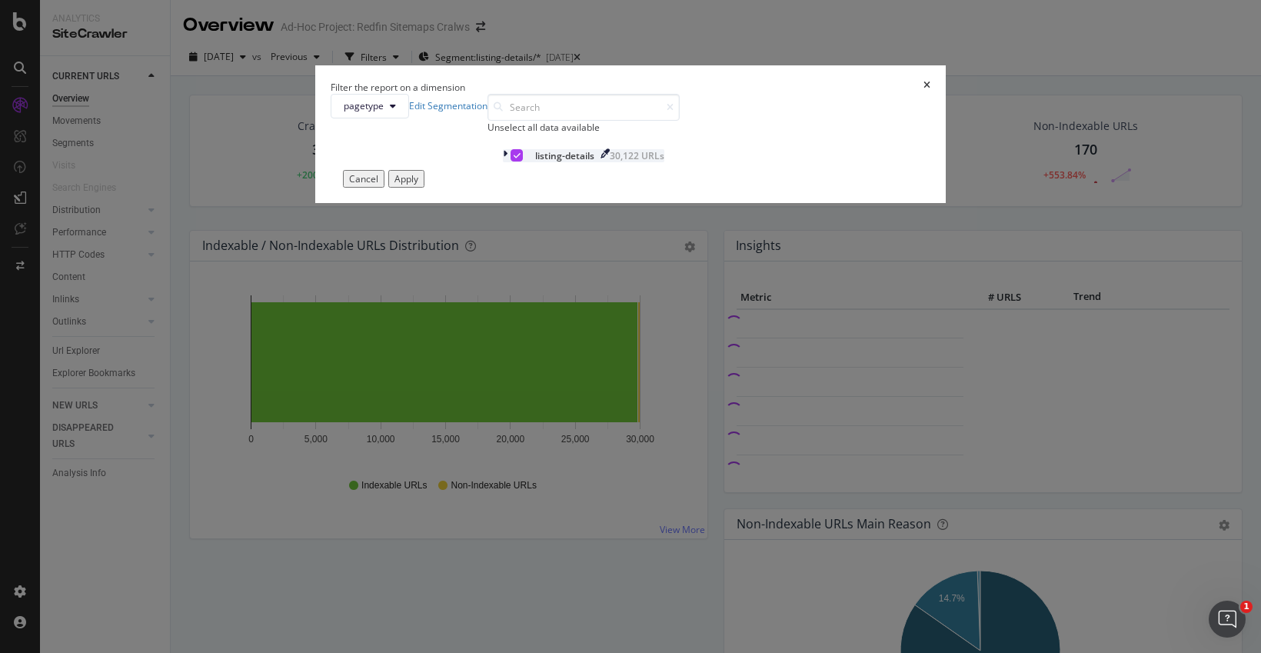
click at [537, 162] on div "listing-details" at bounding box center [564, 155] width 59 height 13
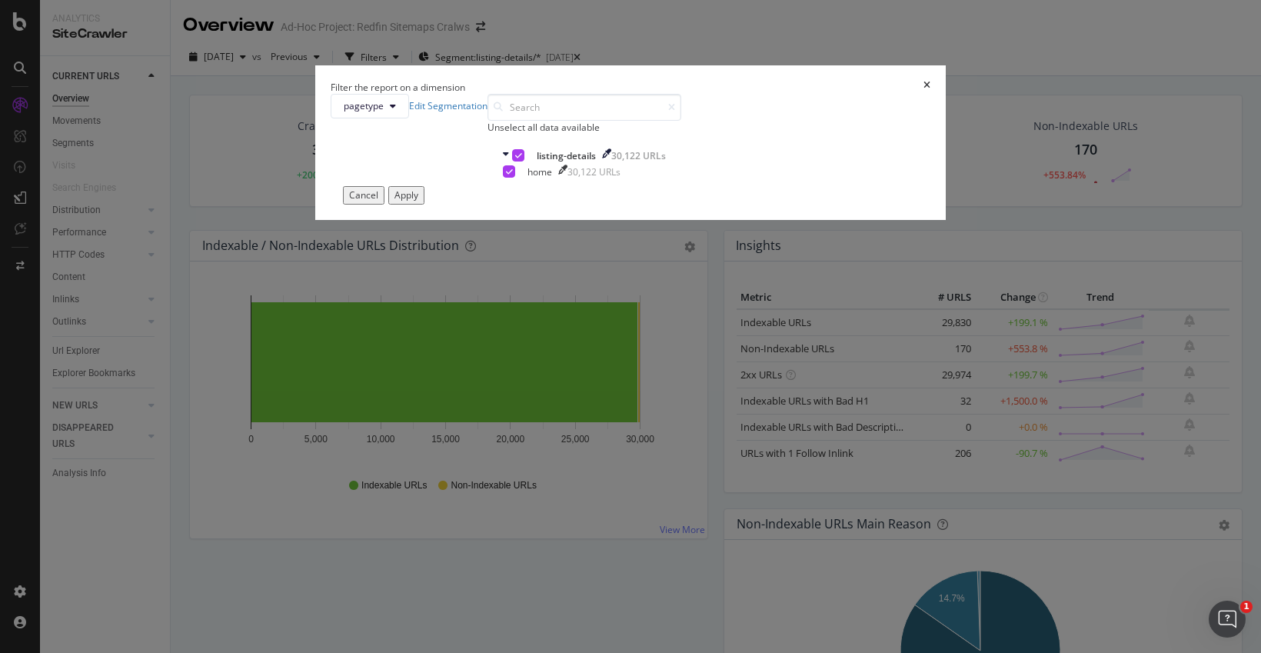
click at [418, 201] on div "Apply" at bounding box center [406, 194] width 24 height 13
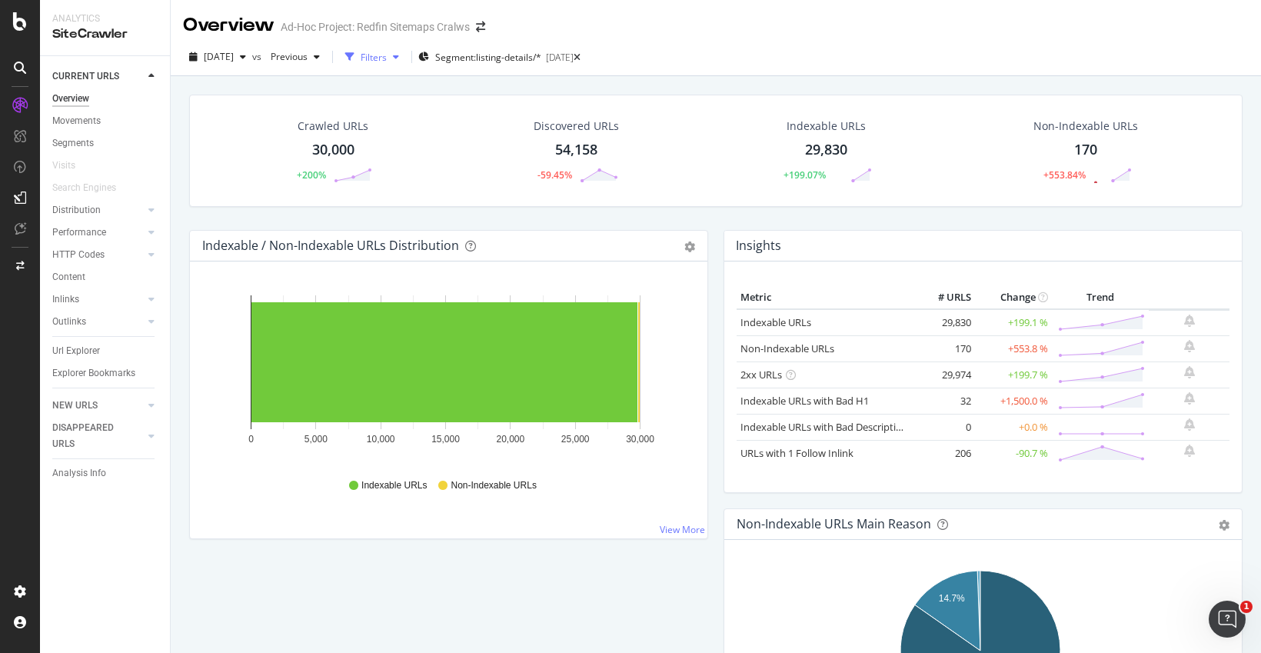
click at [399, 60] on icon "button" at bounding box center [396, 56] width 6 height 9
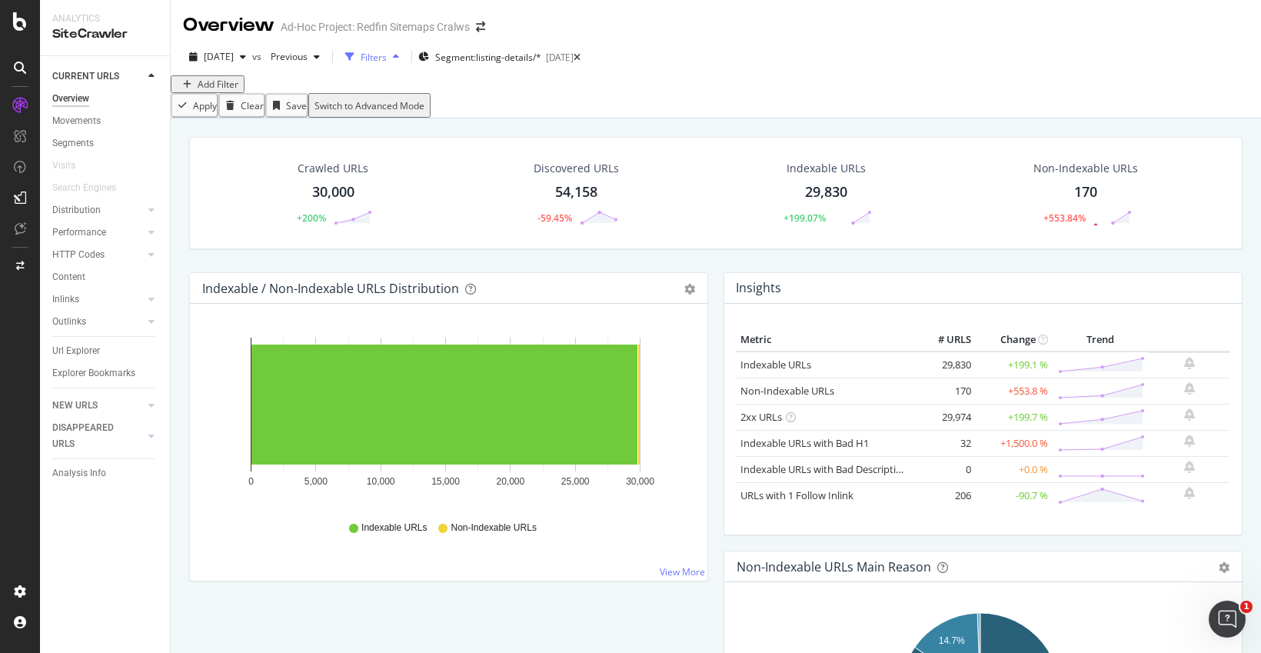
click at [405, 61] on div "button" at bounding box center [396, 56] width 18 height 9
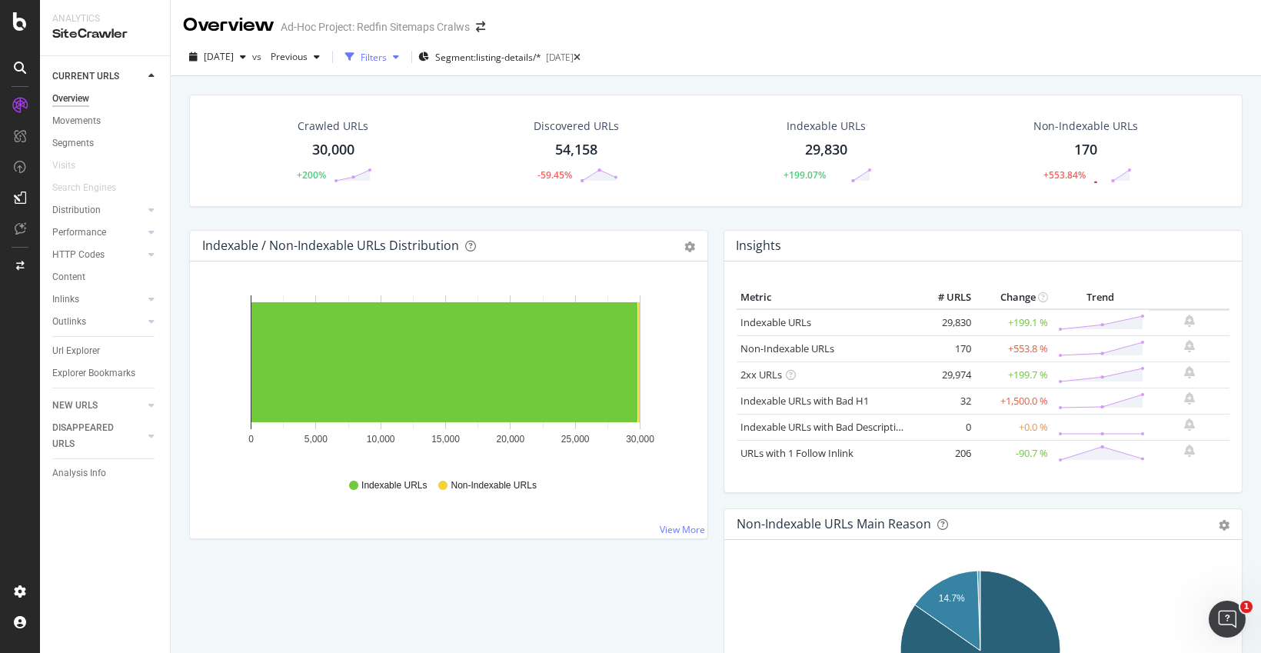
click at [405, 61] on div "button" at bounding box center [396, 56] width 18 height 9
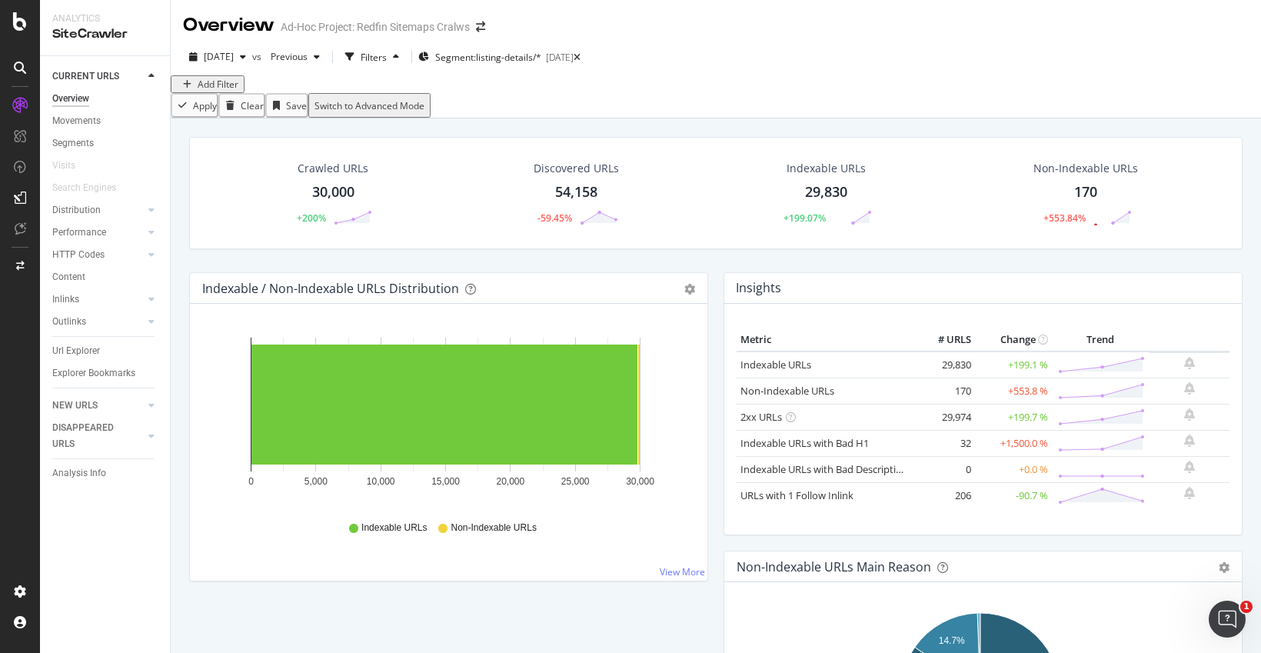
click at [221, 91] on div "Add Filter" at bounding box center [218, 84] width 41 height 13
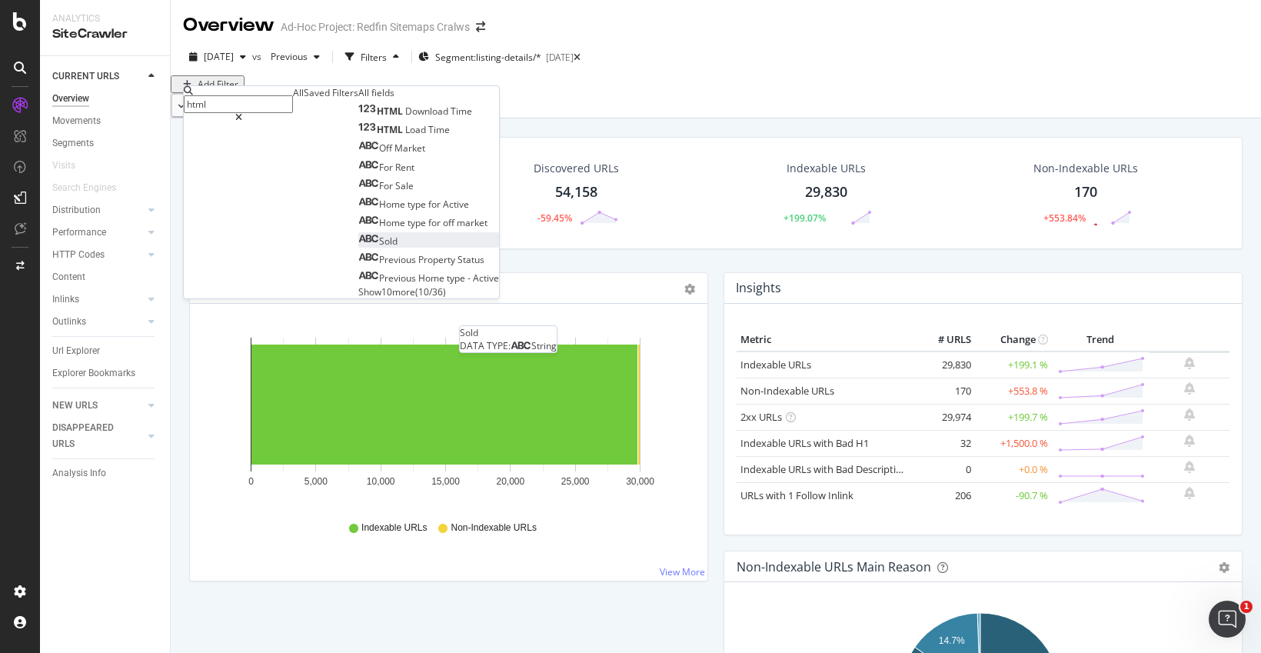
type input "html"
click at [358, 248] on div "Sold" at bounding box center [377, 240] width 39 height 13
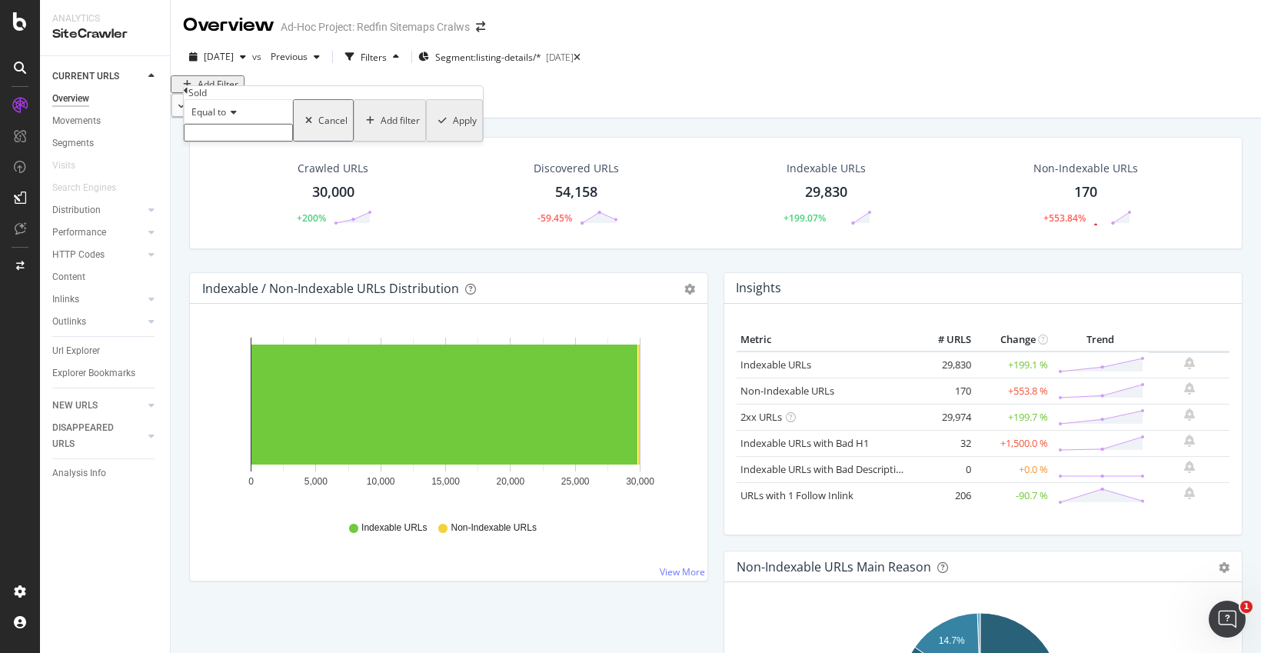
click at [234, 117] on icon at bounding box center [231, 112] width 11 height 9
click at [223, 138] on span "Equal to" at bounding box center [205, 131] width 35 height 13
click at [229, 141] on input "text" at bounding box center [238, 133] width 109 height 18
type input "offmarket"
click at [453, 131] on div "Apply" at bounding box center [465, 124] width 24 height 13
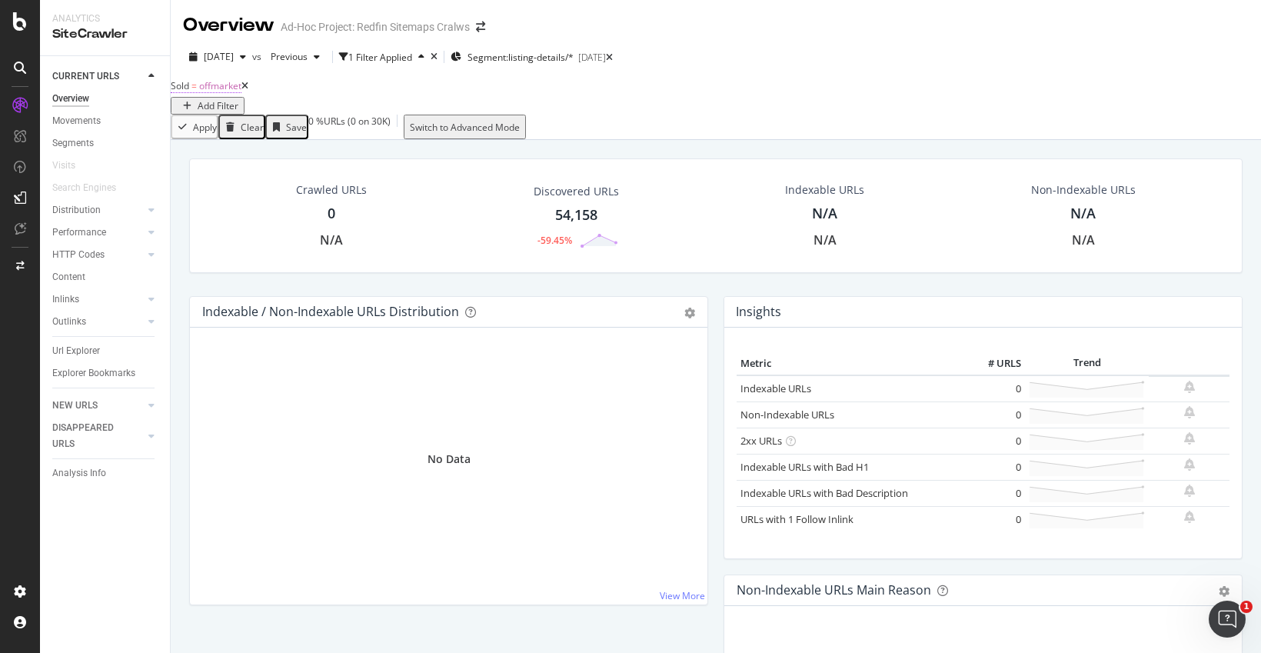
click at [237, 92] on span "offmarket" at bounding box center [220, 85] width 42 height 13
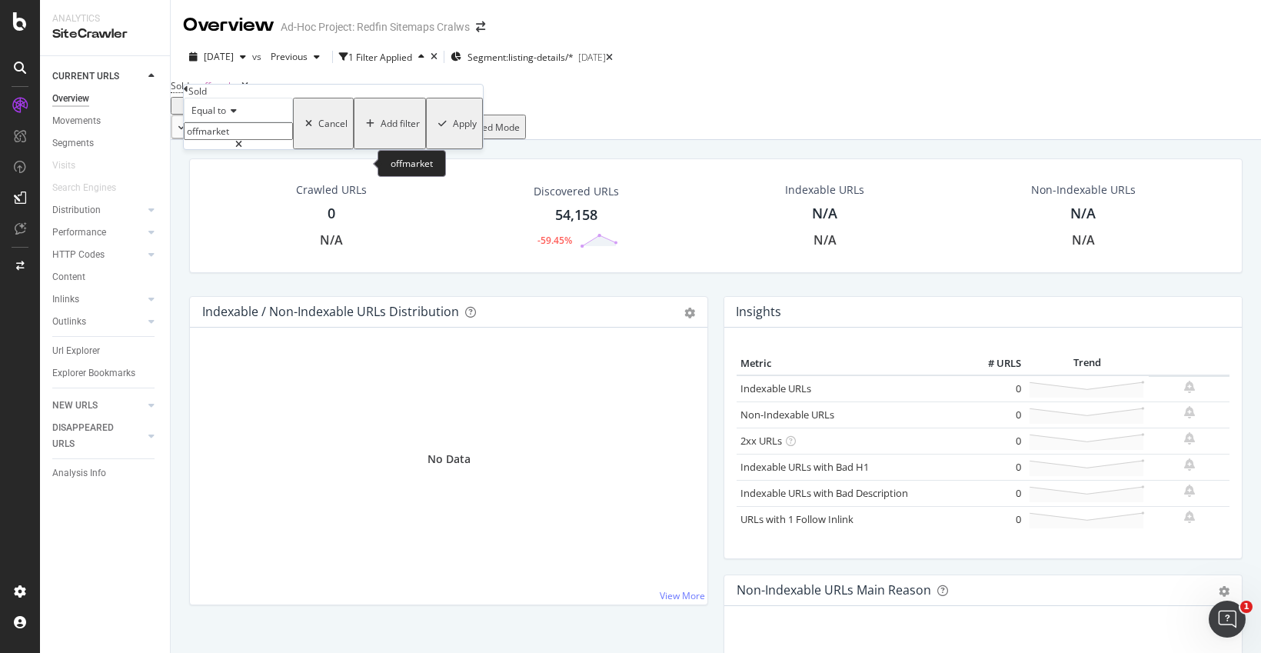
click at [219, 140] on input "offmarket" at bounding box center [238, 131] width 109 height 18
click at [240, 140] on input "offmarket" at bounding box center [238, 131] width 109 height 18
click at [318, 130] on div "Cancel" at bounding box center [332, 123] width 29 height 13
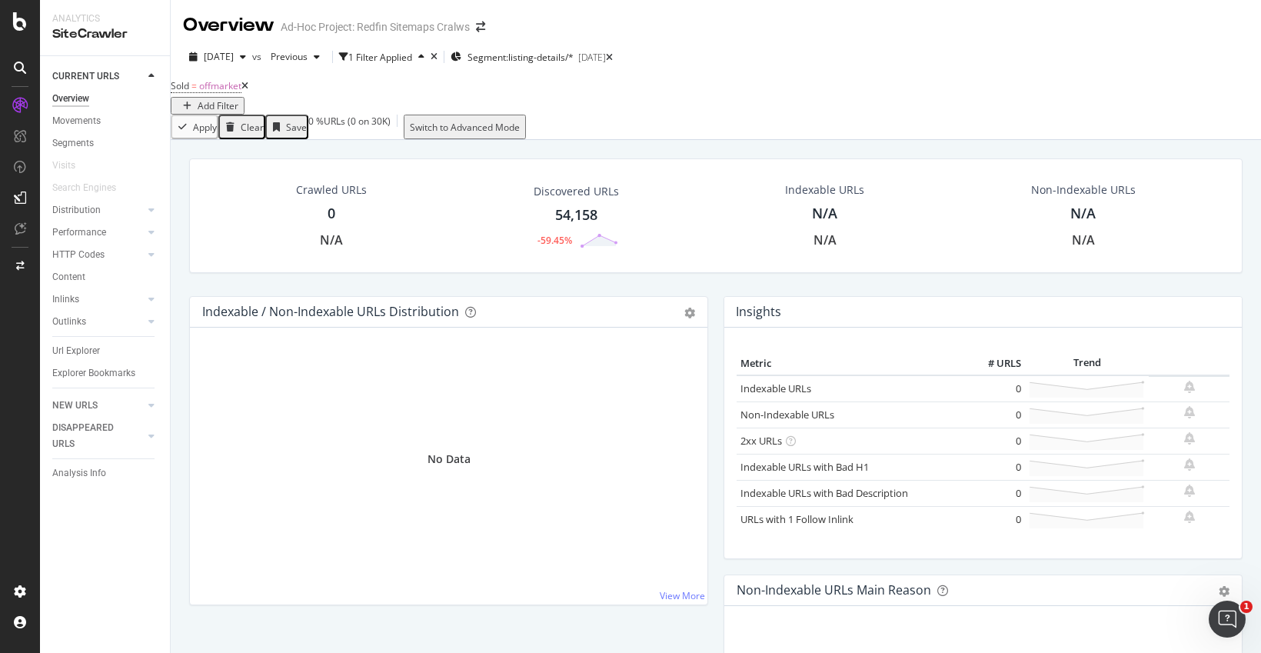
click at [248, 91] on icon at bounding box center [244, 85] width 7 height 9
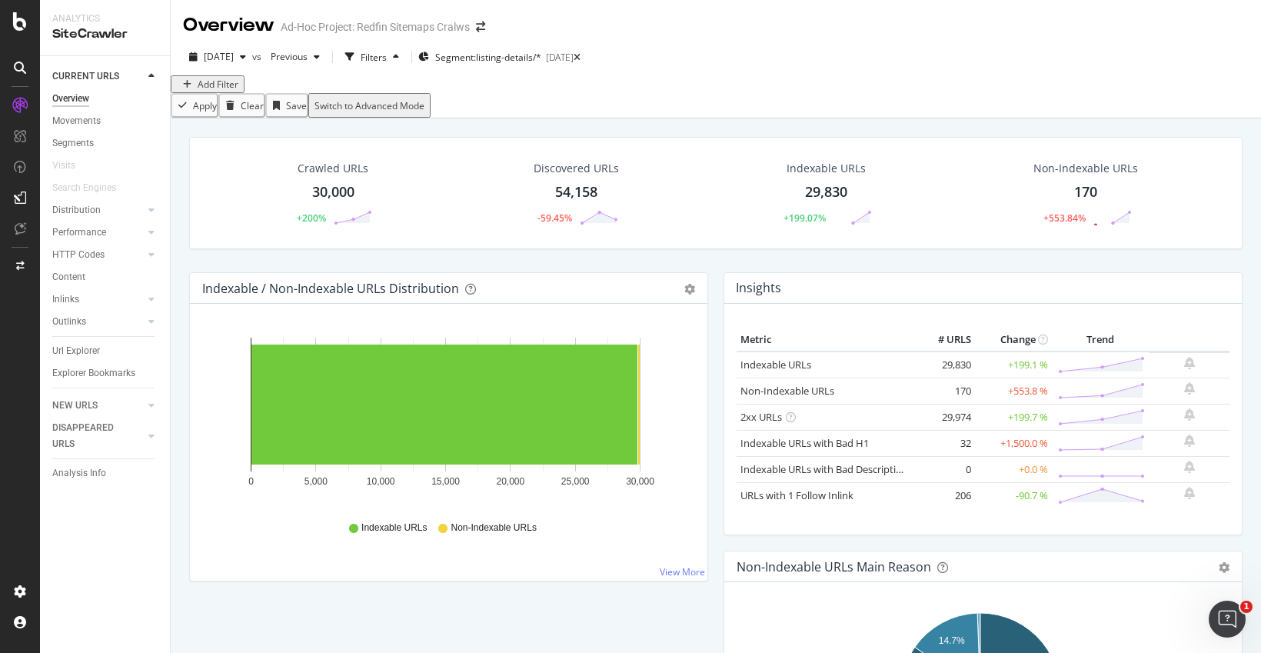
click at [224, 91] on div "Add Filter" at bounding box center [218, 84] width 41 height 13
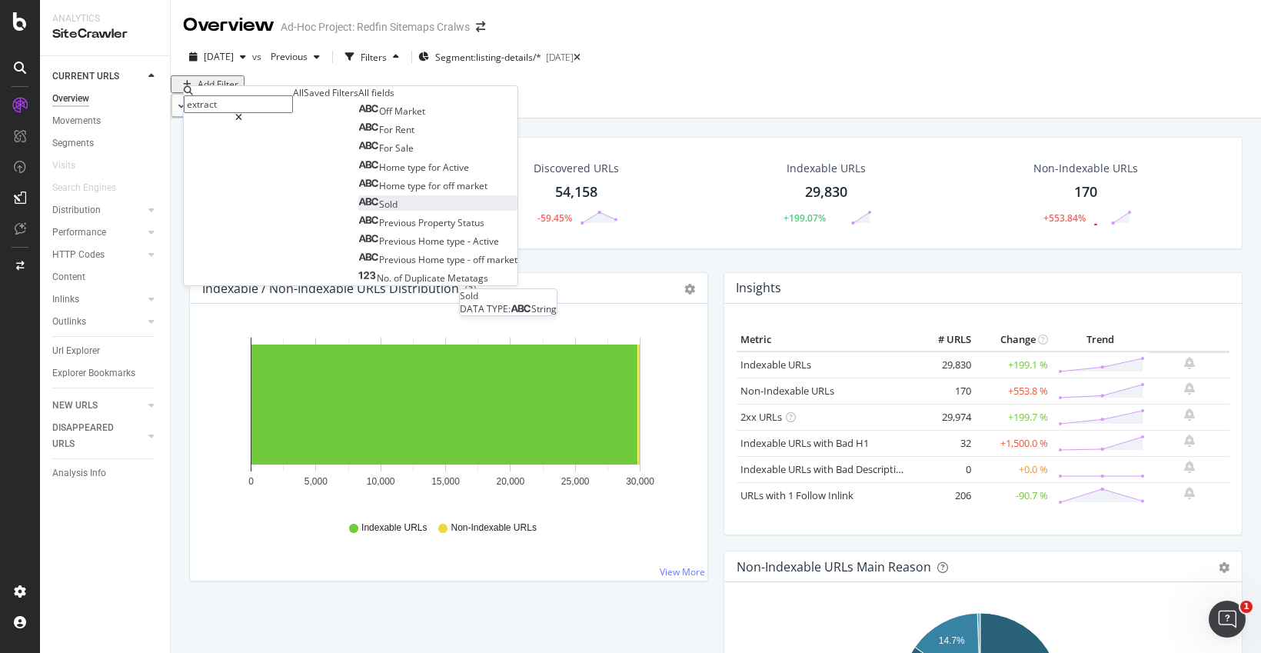
type input "extract"
click at [358, 211] on div "Sold" at bounding box center [377, 204] width 39 height 13
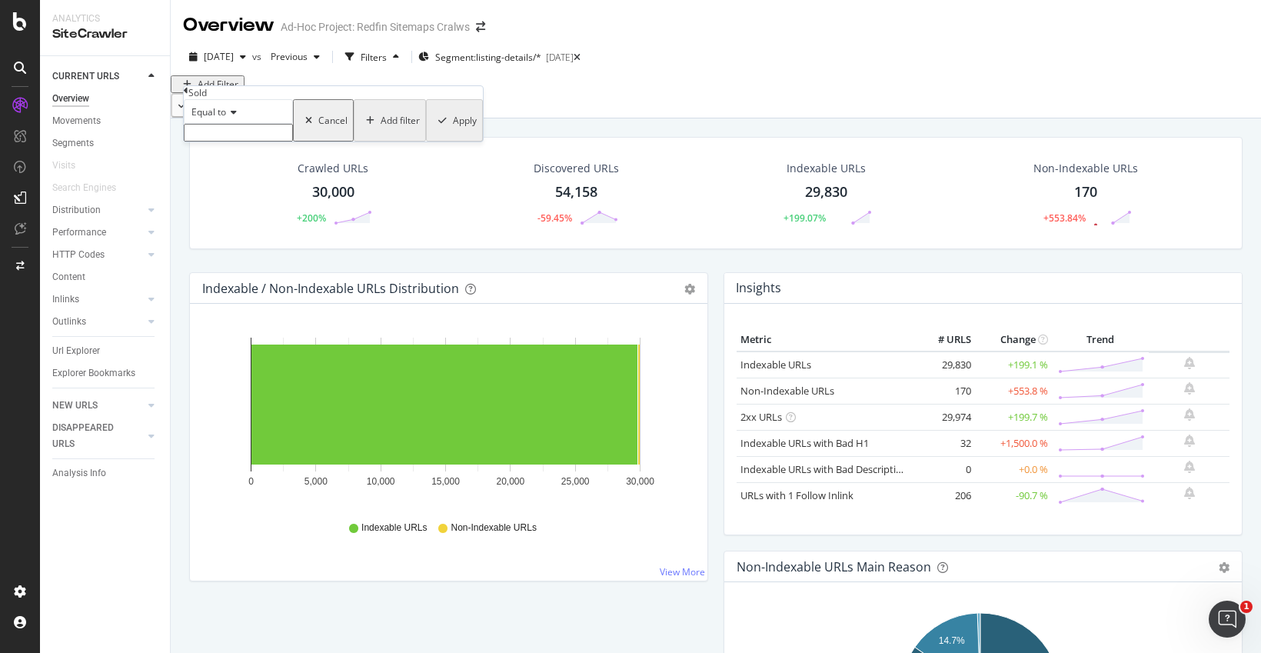
click at [247, 124] on div "Equal to" at bounding box center [238, 111] width 109 height 25
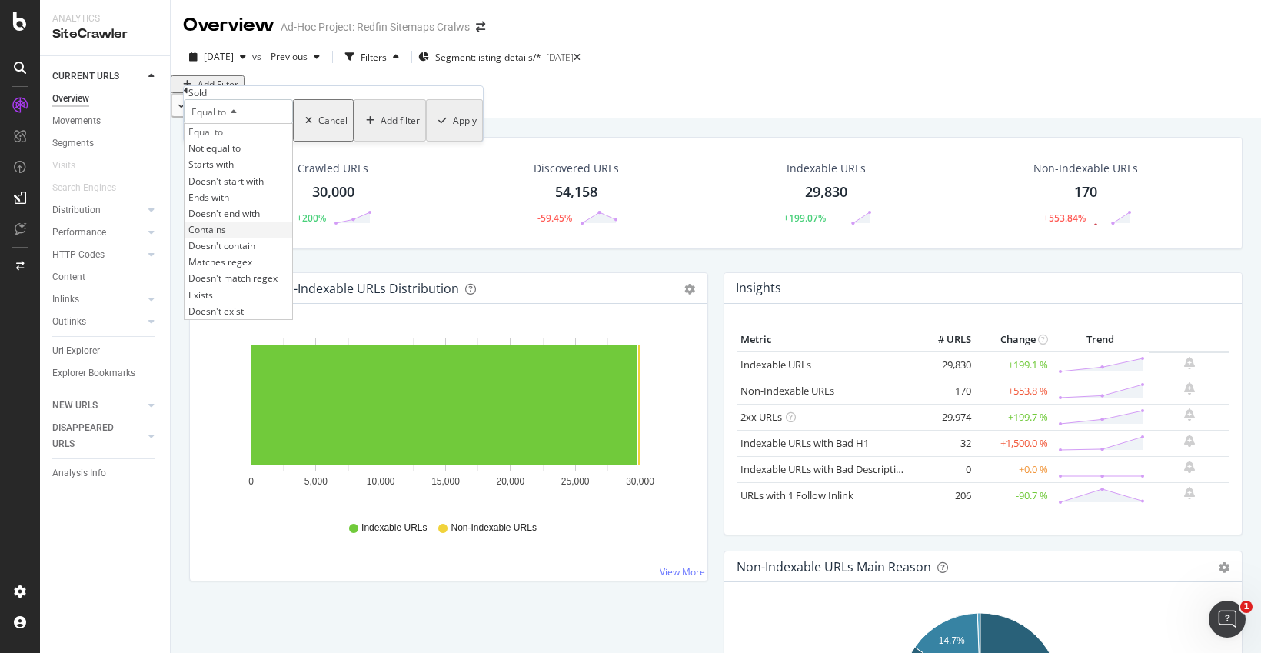
click at [226, 236] on span "Contains" at bounding box center [207, 229] width 38 height 13
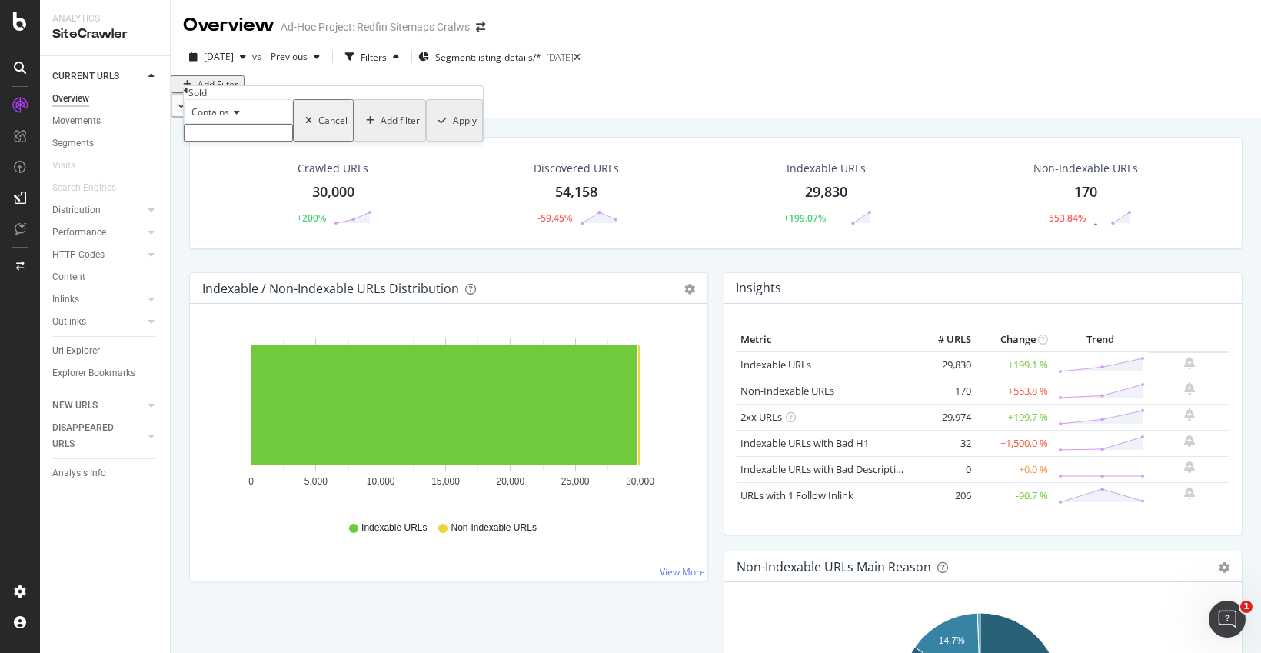
click at [246, 141] on input "text" at bounding box center [238, 133] width 109 height 18
type input "sold"
click at [453, 131] on div "Apply" at bounding box center [465, 124] width 24 height 13
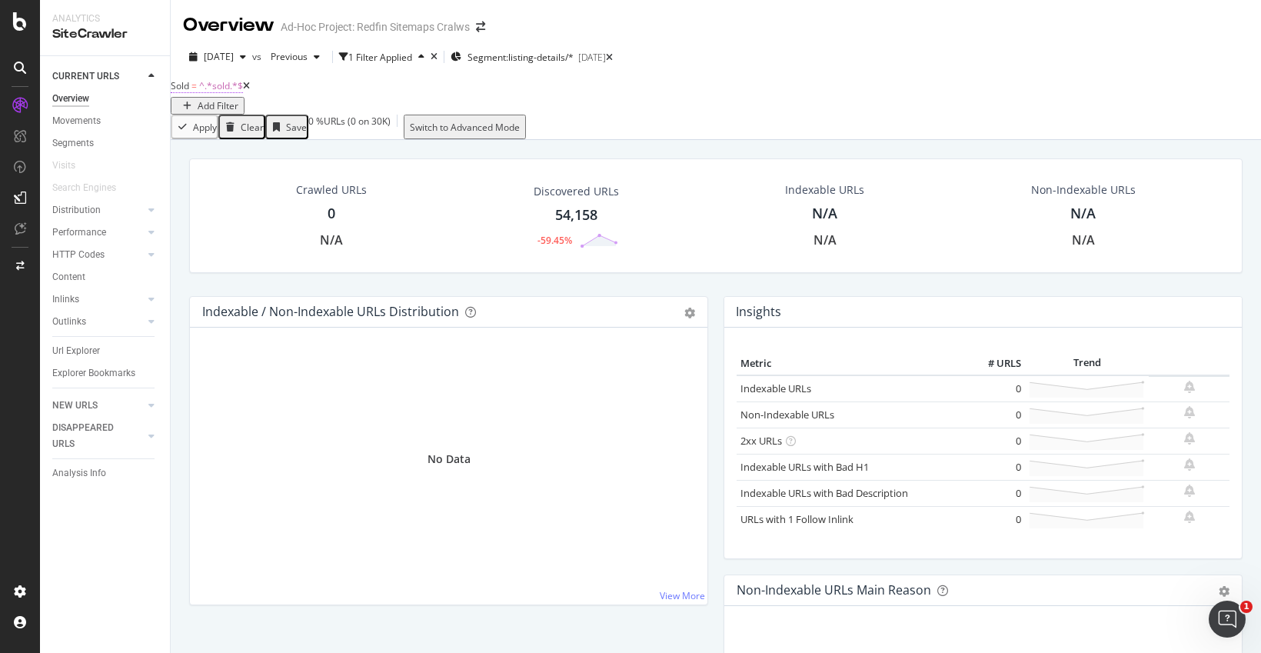
click at [189, 92] on span "Sold" at bounding box center [180, 85] width 18 height 13
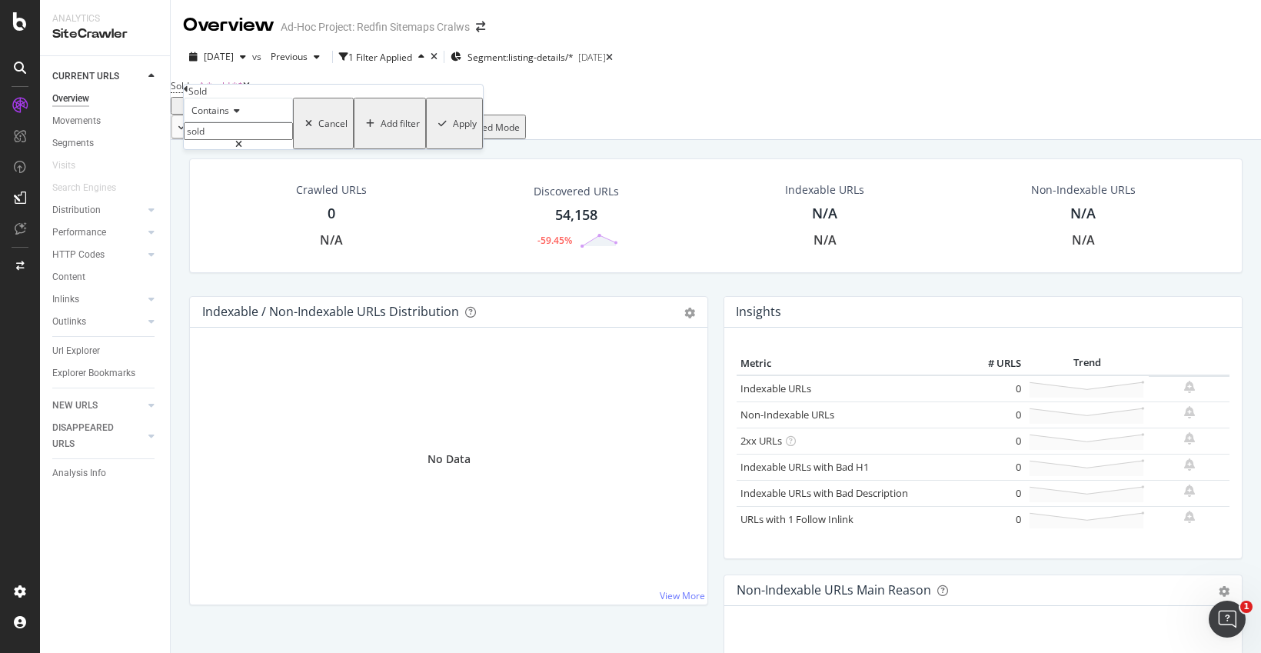
click at [318, 130] on div "Cancel" at bounding box center [332, 123] width 29 height 13
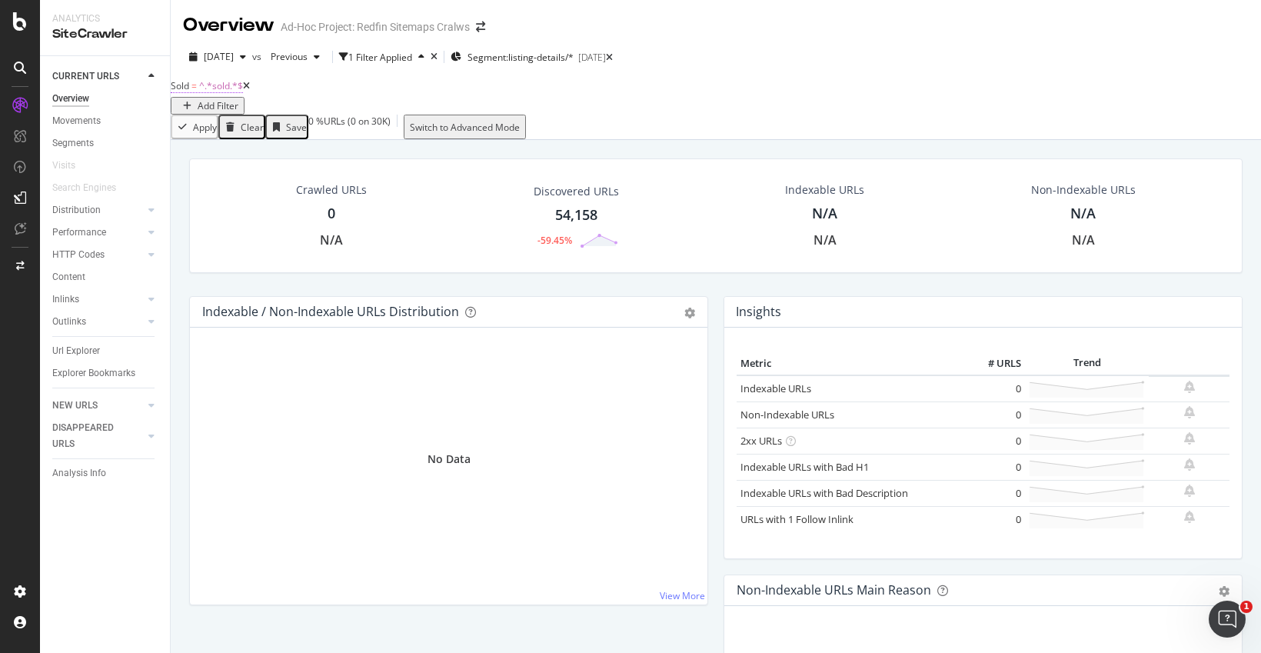
click at [231, 92] on span "^.*sold.*$" at bounding box center [221, 85] width 44 height 13
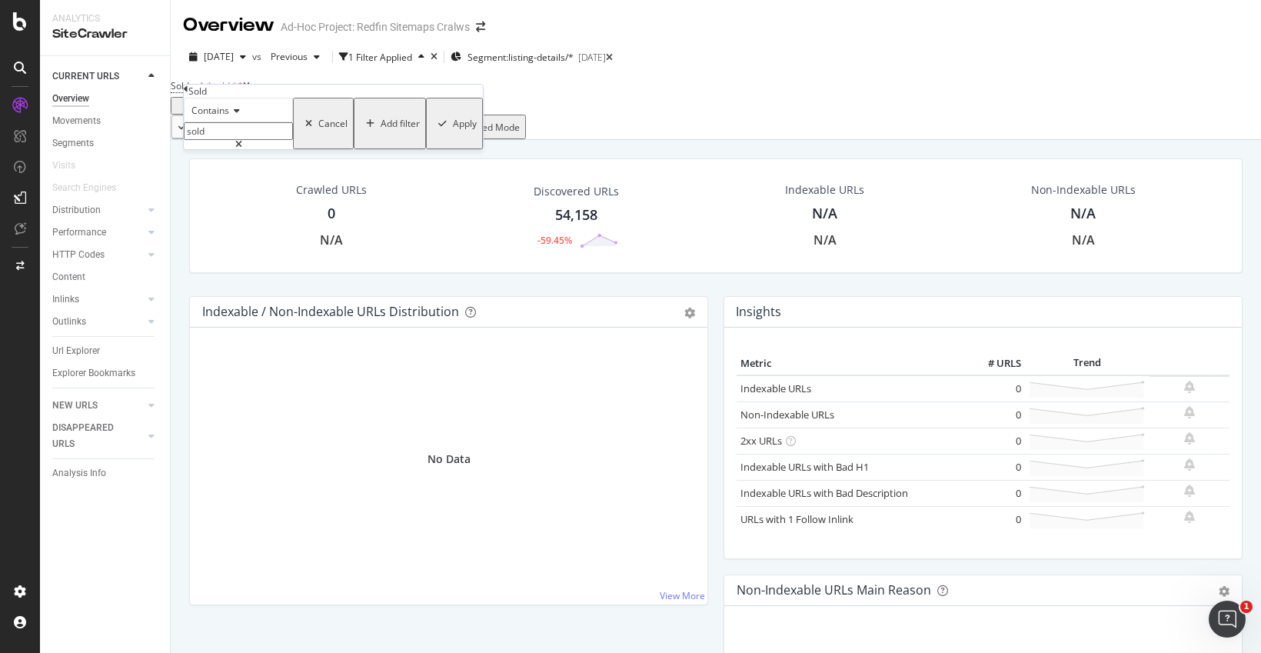
click at [245, 122] on div "Contains" at bounding box center [238, 110] width 109 height 25
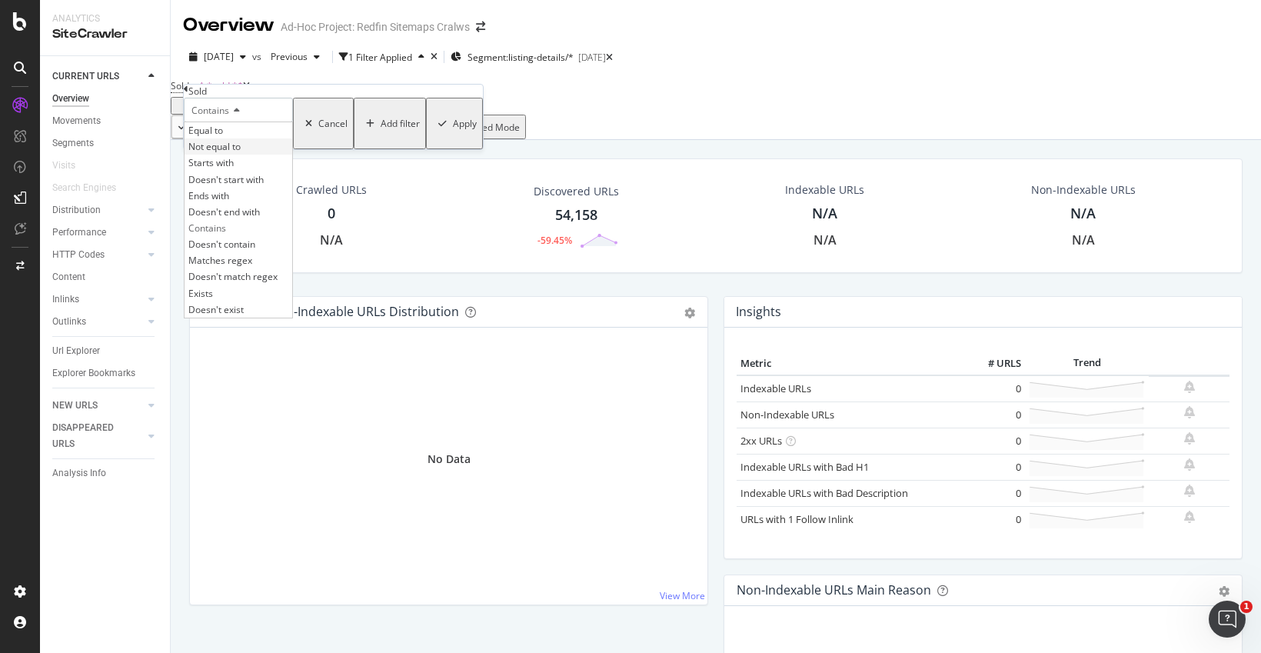
click at [234, 155] on div "Not equal to" at bounding box center [238, 146] width 108 height 16
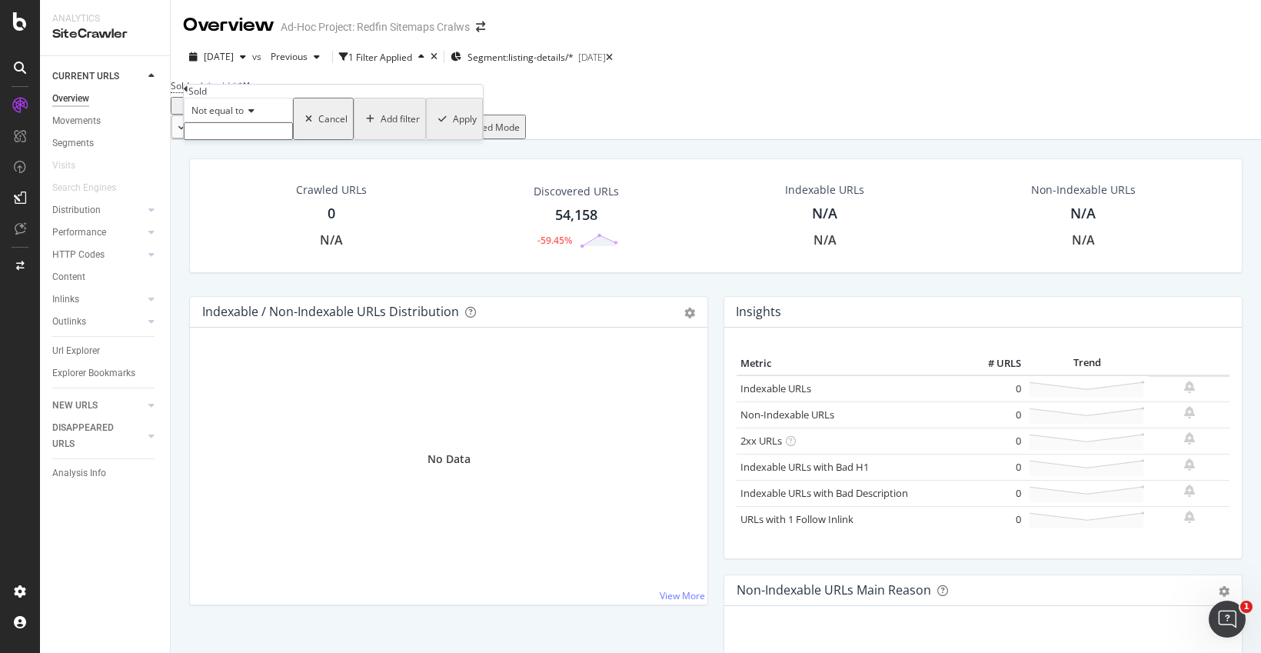
click at [254, 115] on icon at bounding box center [249, 110] width 11 height 9
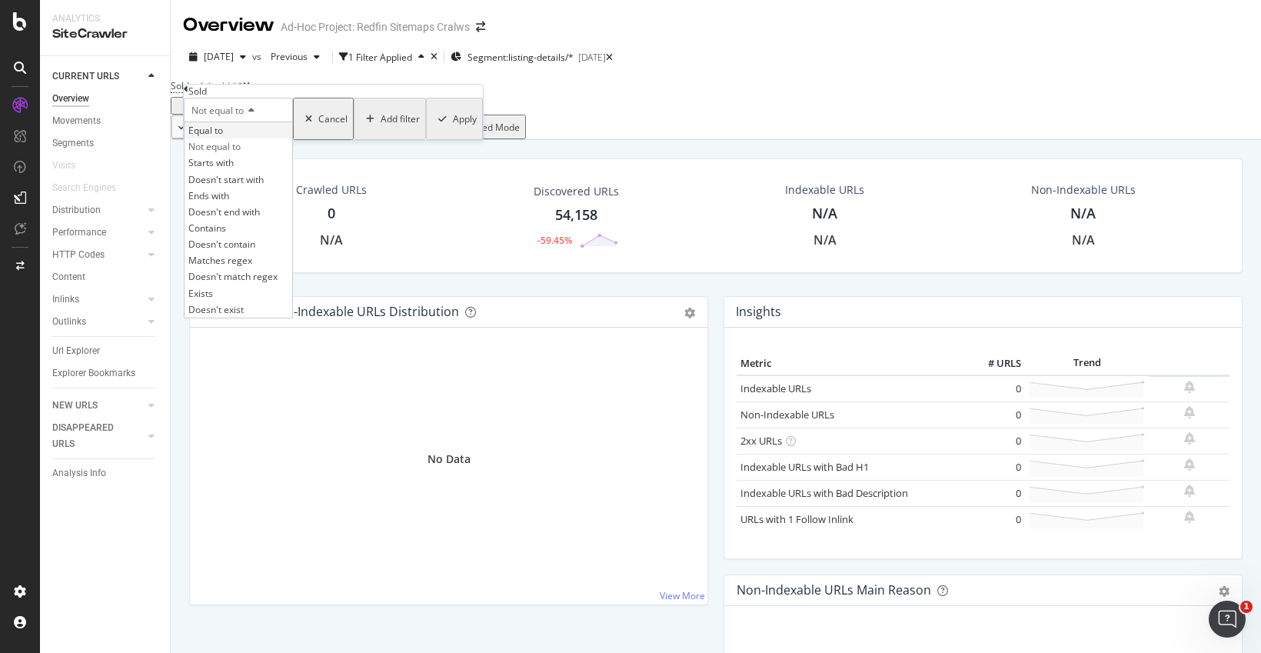
click at [223, 137] on span "Equal to" at bounding box center [205, 130] width 35 height 13
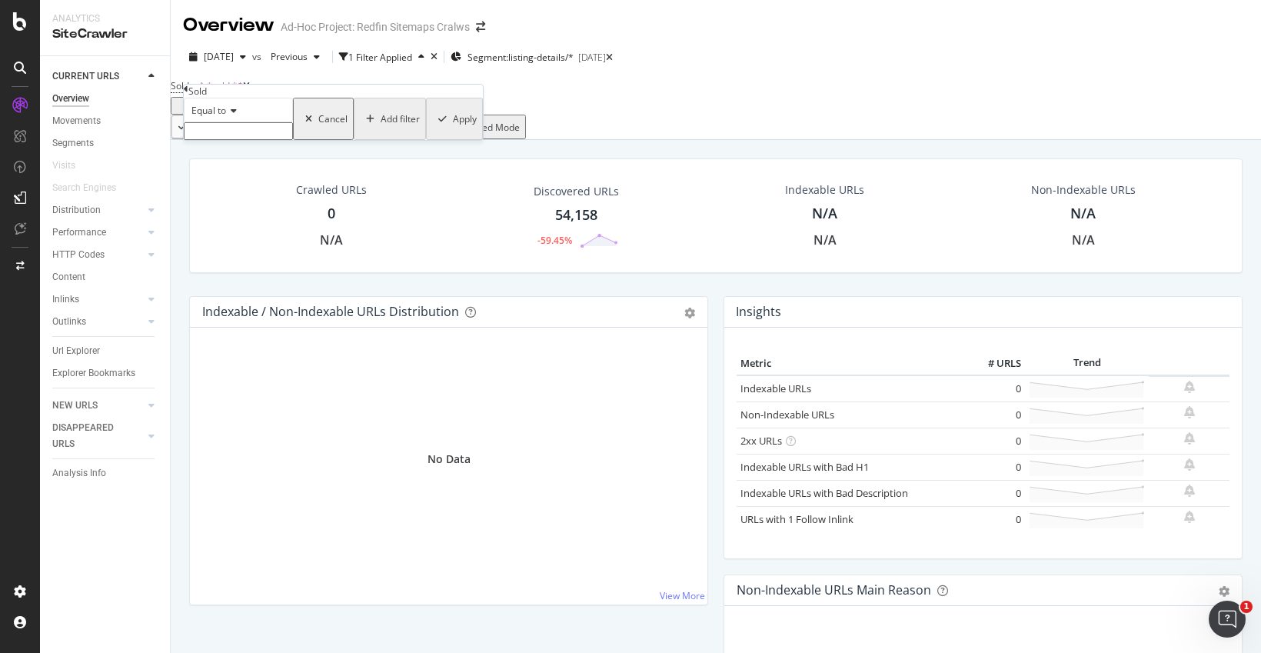
click at [224, 117] on span "Equal to" at bounding box center [208, 110] width 35 height 13
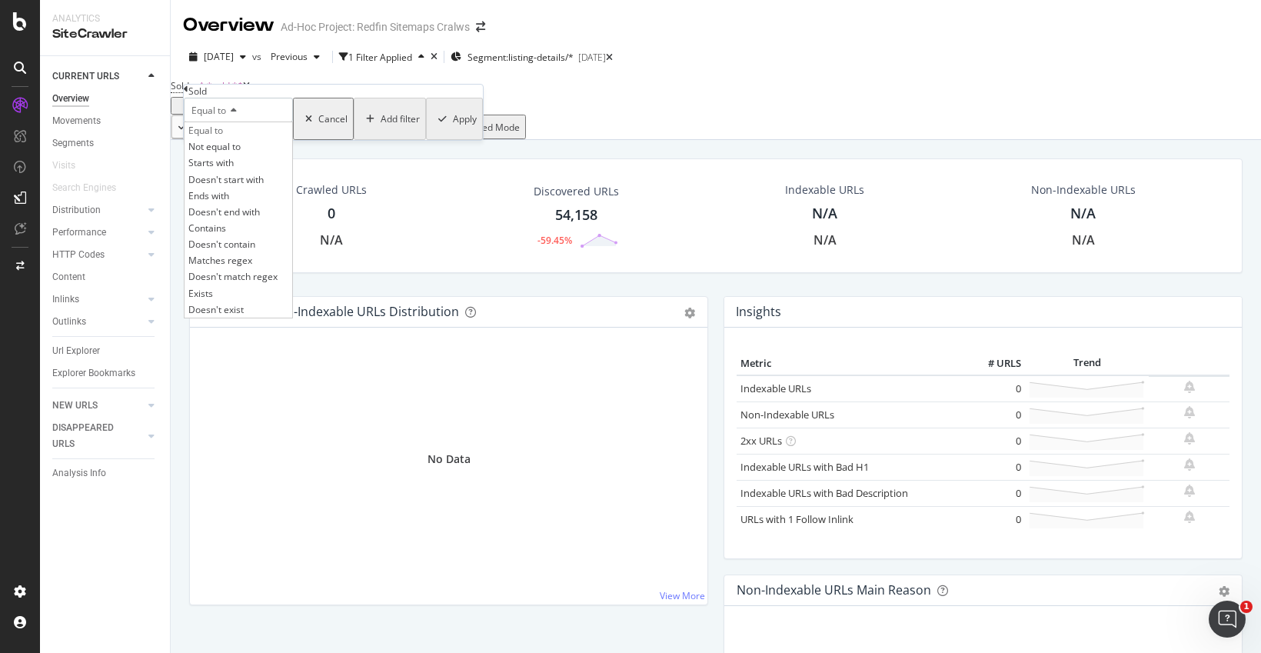
click at [510, 112] on div "Sold = ^.*sold.*$ Add Filter" at bounding box center [716, 94] width 1090 height 39
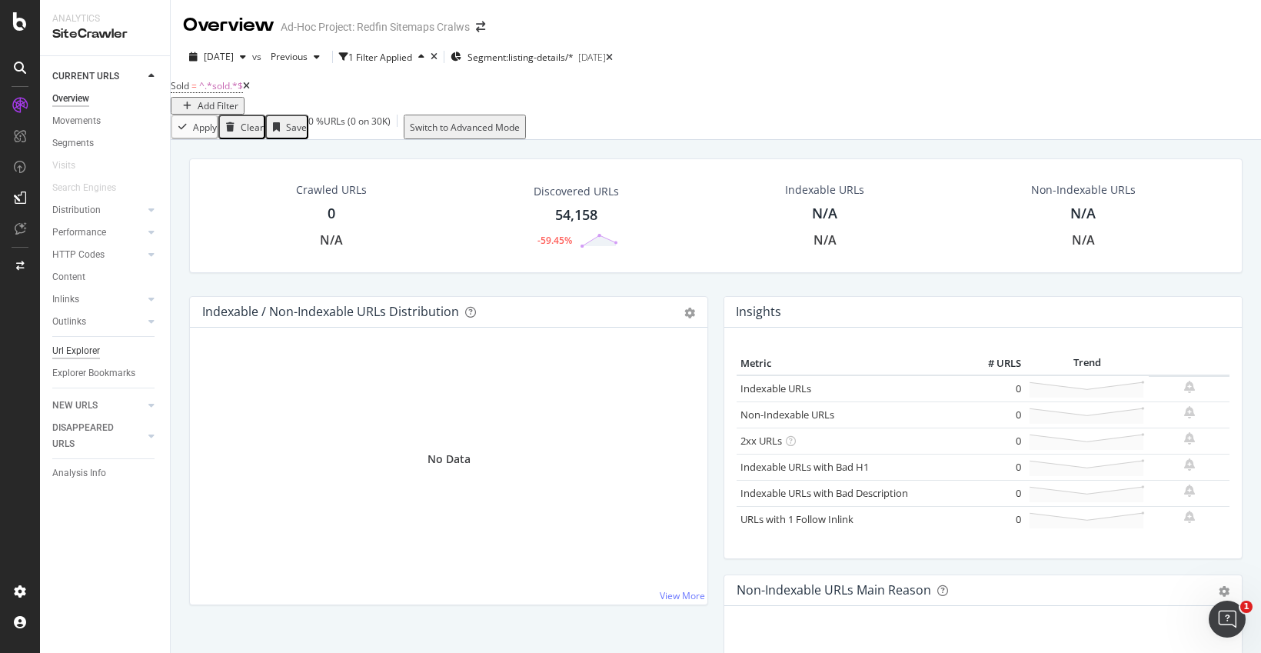
click at [98, 355] on div "Url Explorer" at bounding box center [76, 351] width 48 height 16
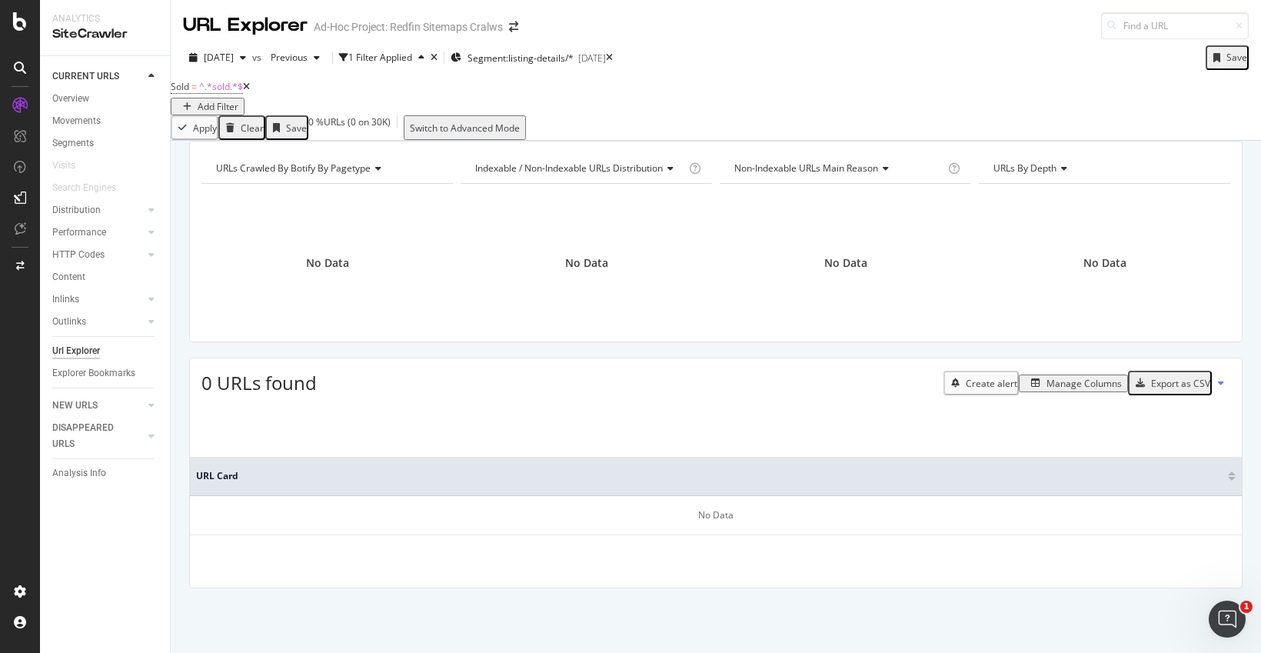
click at [250, 91] on icon at bounding box center [246, 86] width 7 height 9
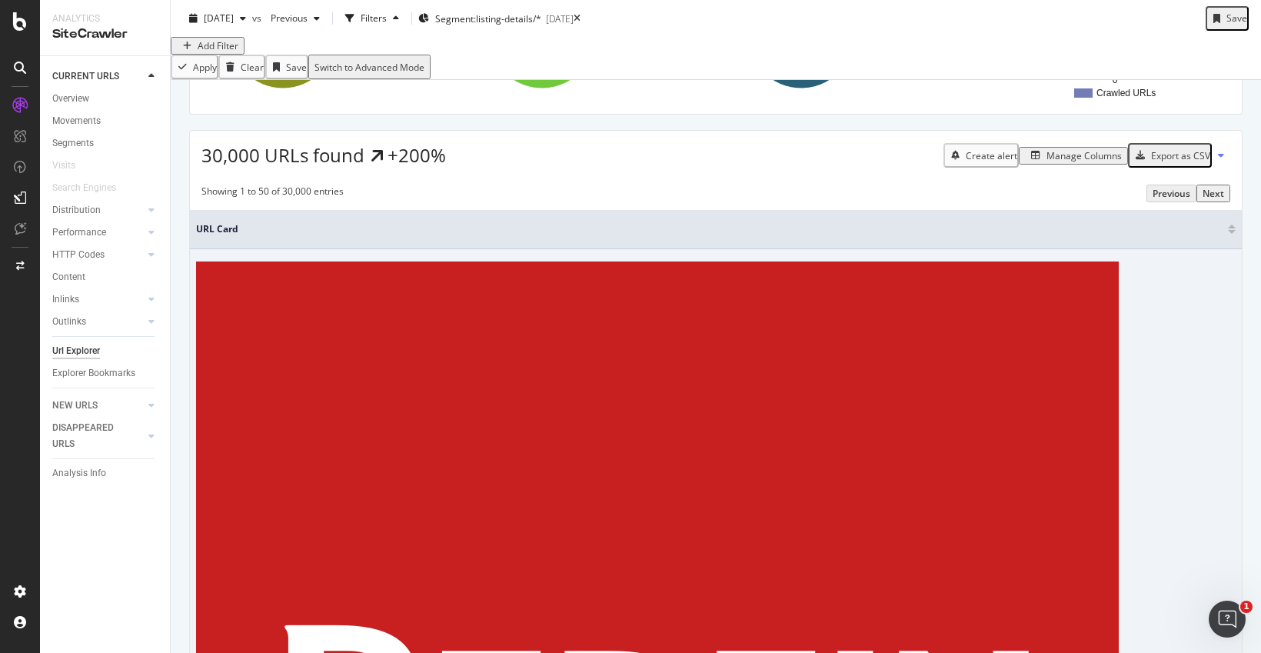
scroll to position [208, 0]
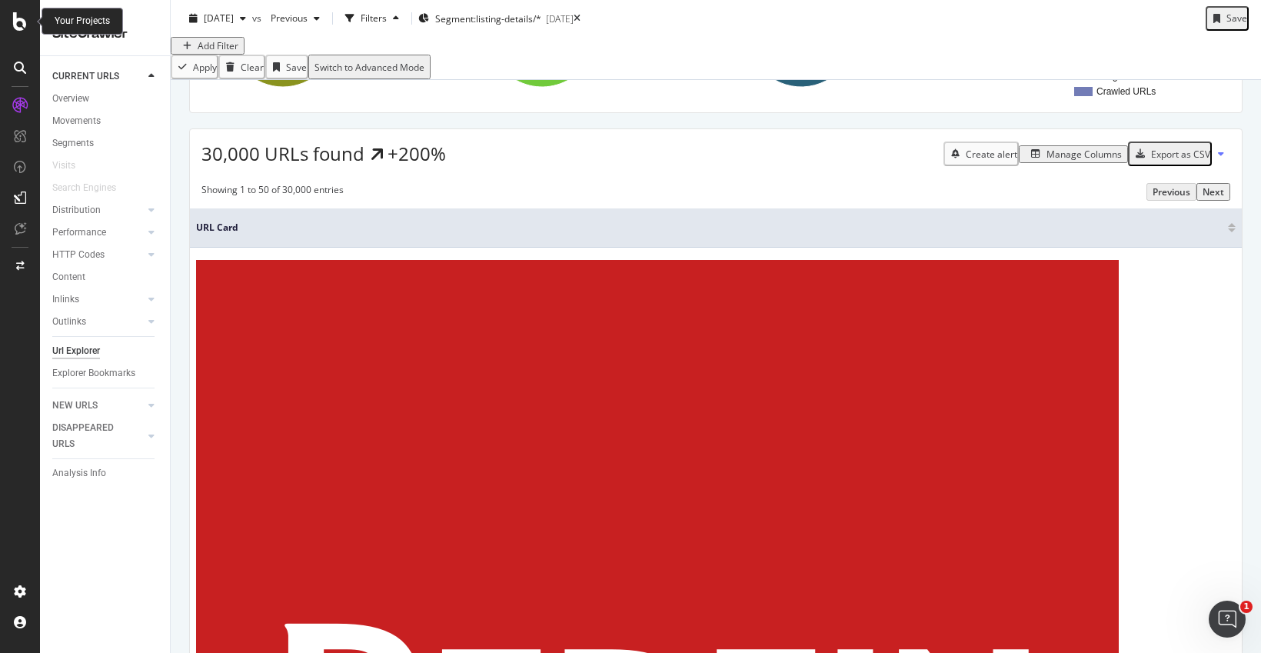
click at [28, 28] on div at bounding box center [20, 21] width 37 height 18
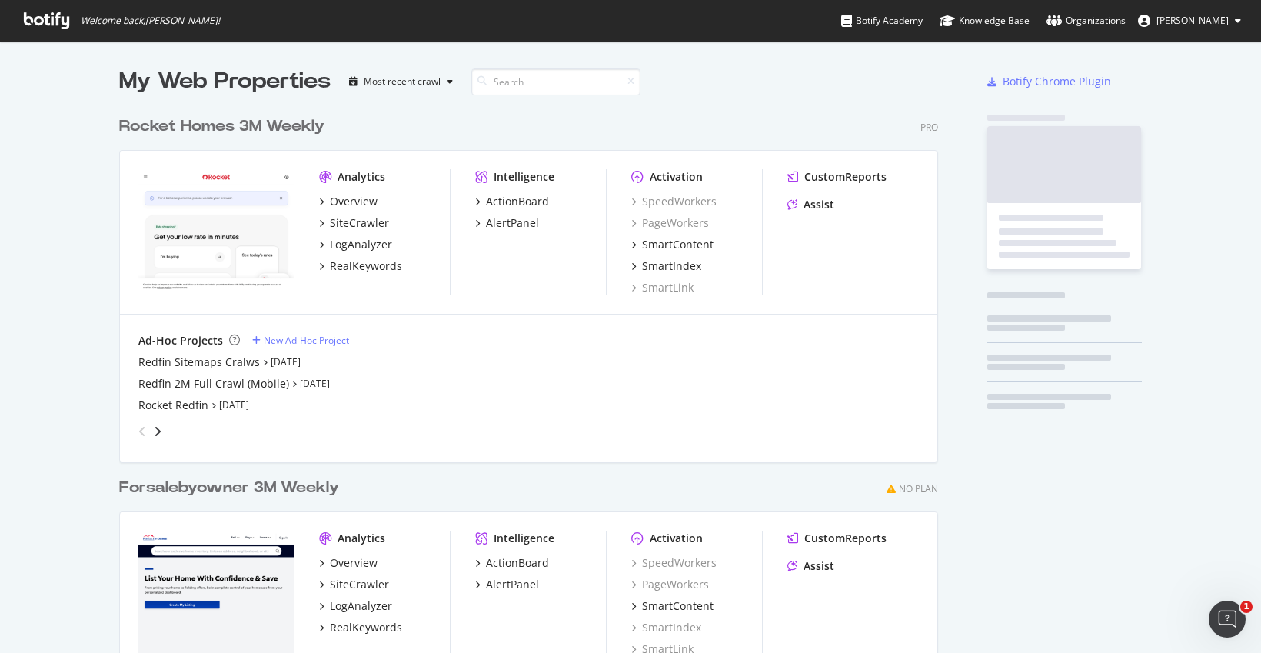
scroll to position [641, 1238]
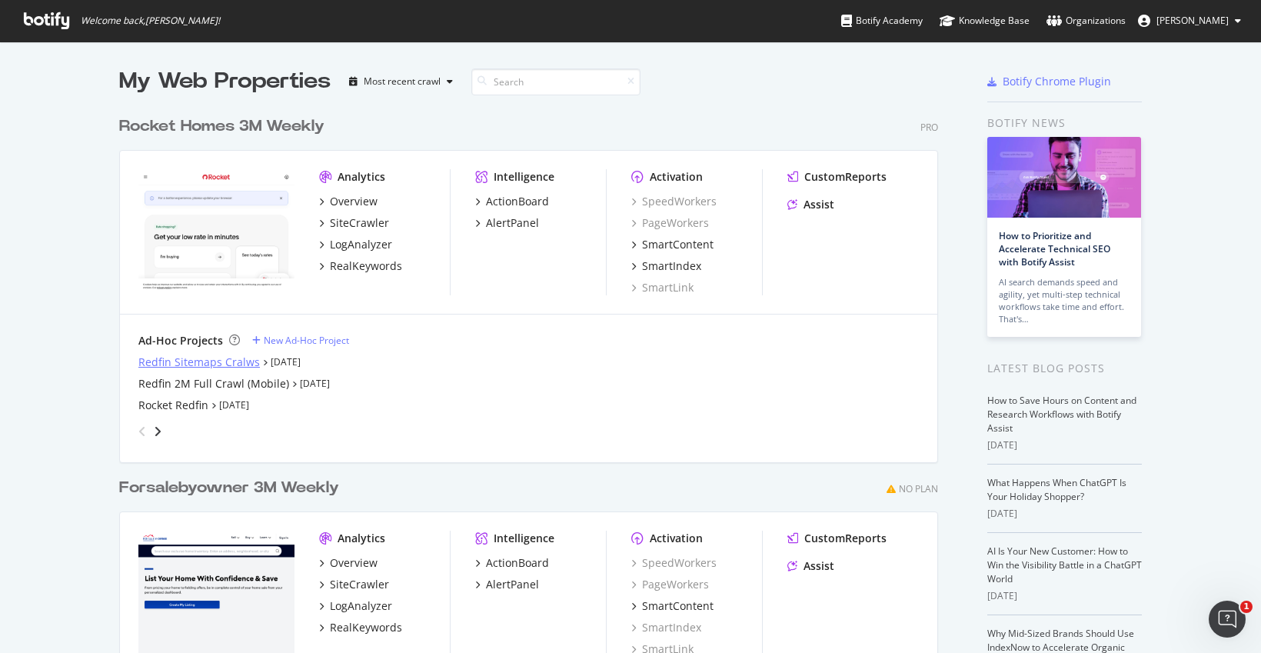
click at [201, 363] on div "Redfin Sitemaps Cralws" at bounding box center [198, 361] width 121 height 15
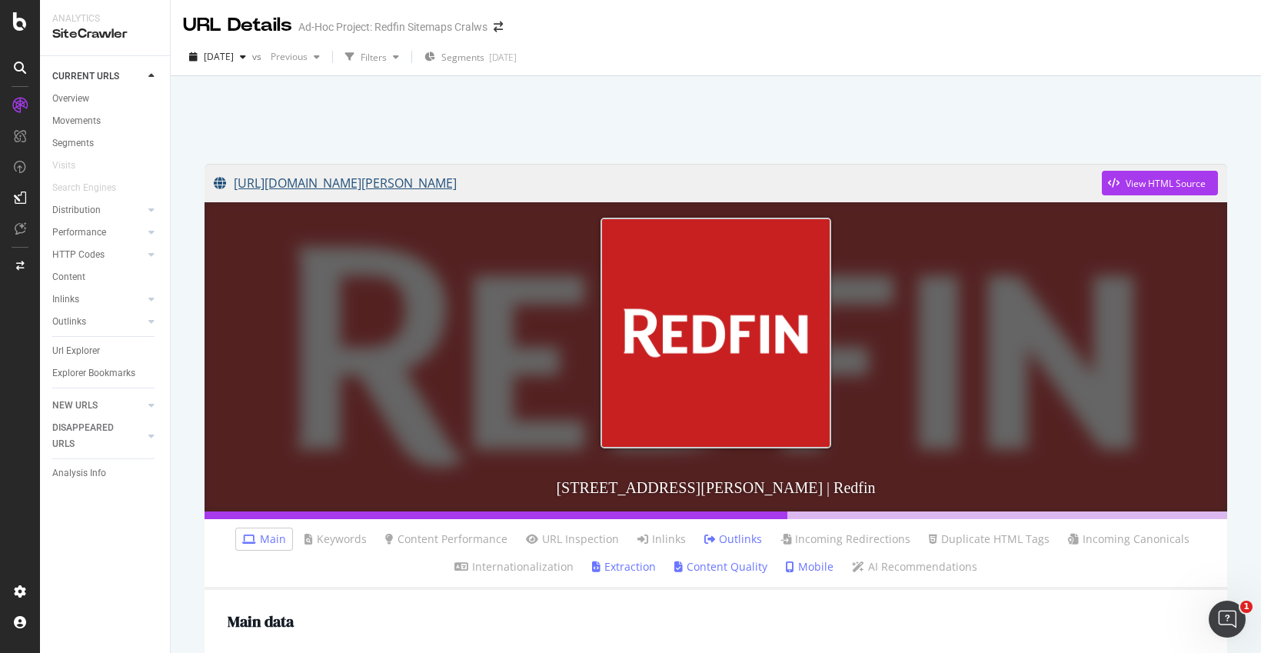
click at [381, 188] on link "[URL][DOMAIN_NAME][PERSON_NAME]" at bounding box center [658, 183] width 888 height 38
click at [94, 353] on div "Url Explorer" at bounding box center [76, 351] width 48 height 16
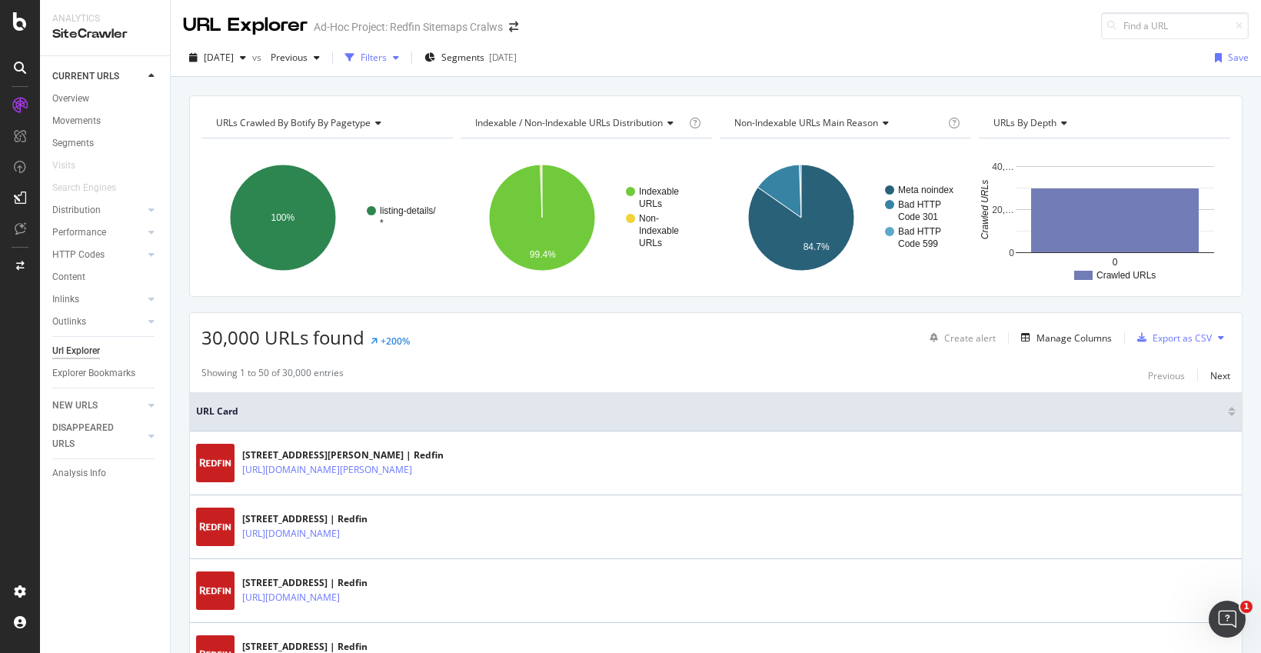
click at [387, 61] on div "Filters" at bounding box center [374, 57] width 26 height 13
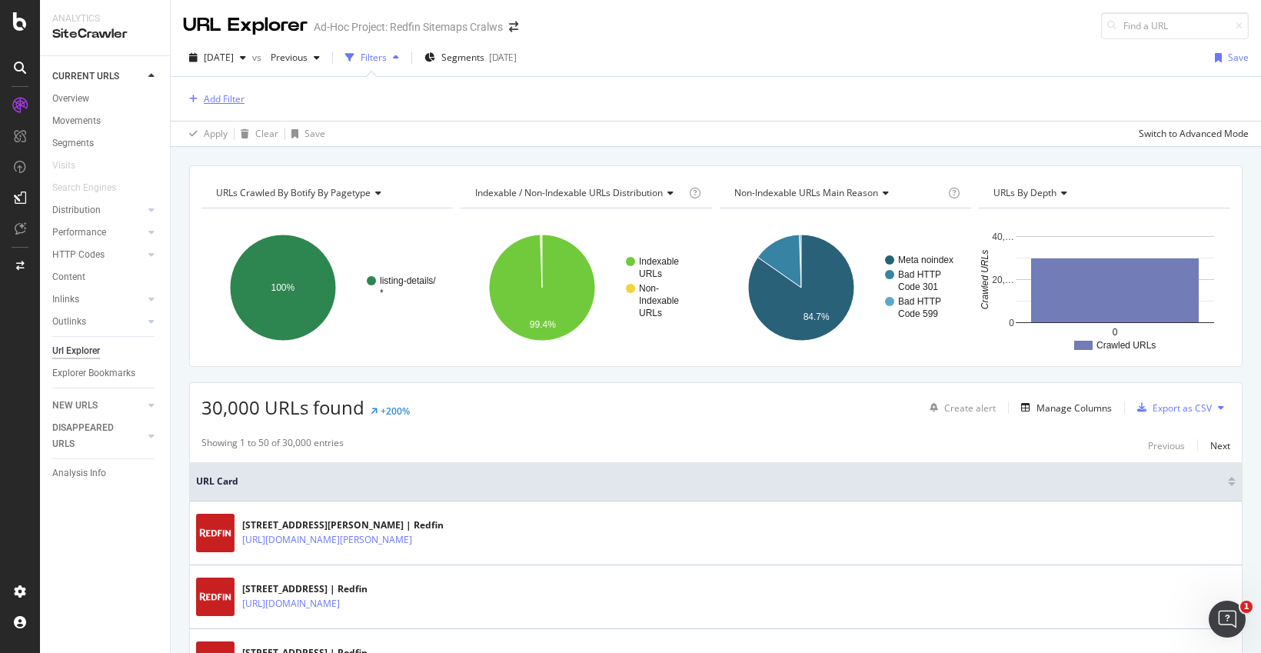
click at [219, 97] on div "Add Filter" at bounding box center [224, 98] width 41 height 13
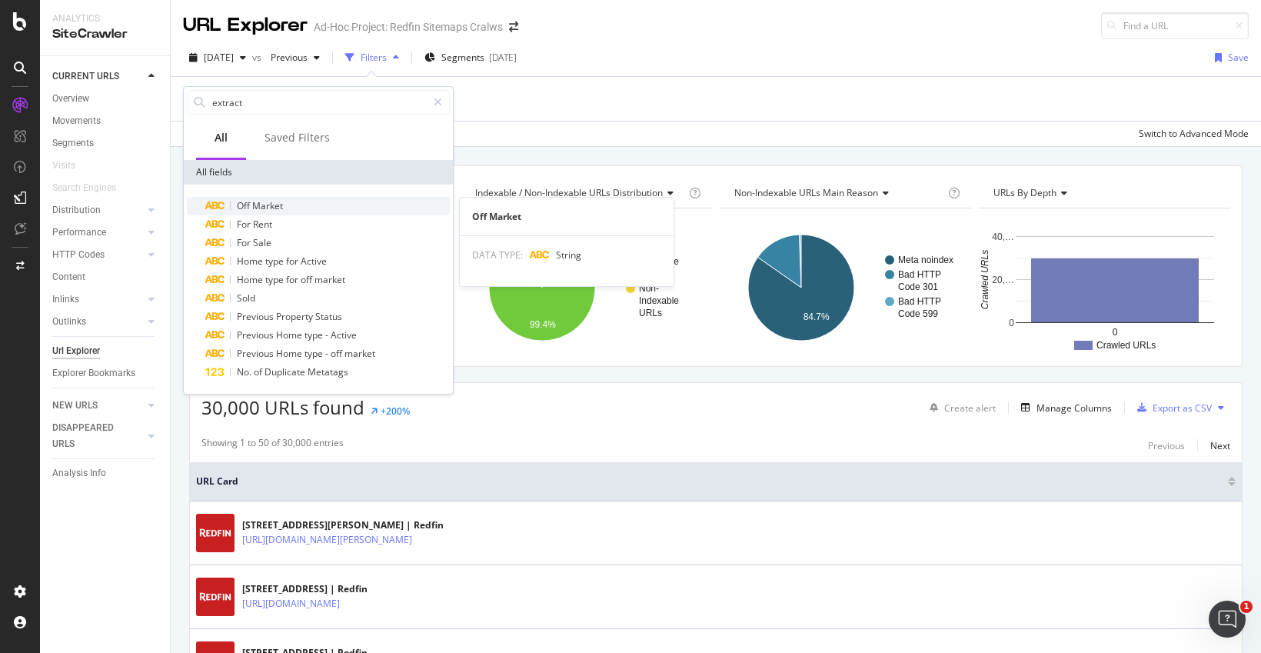
type input "extract"
click at [255, 208] on span "Market" at bounding box center [267, 205] width 31 height 13
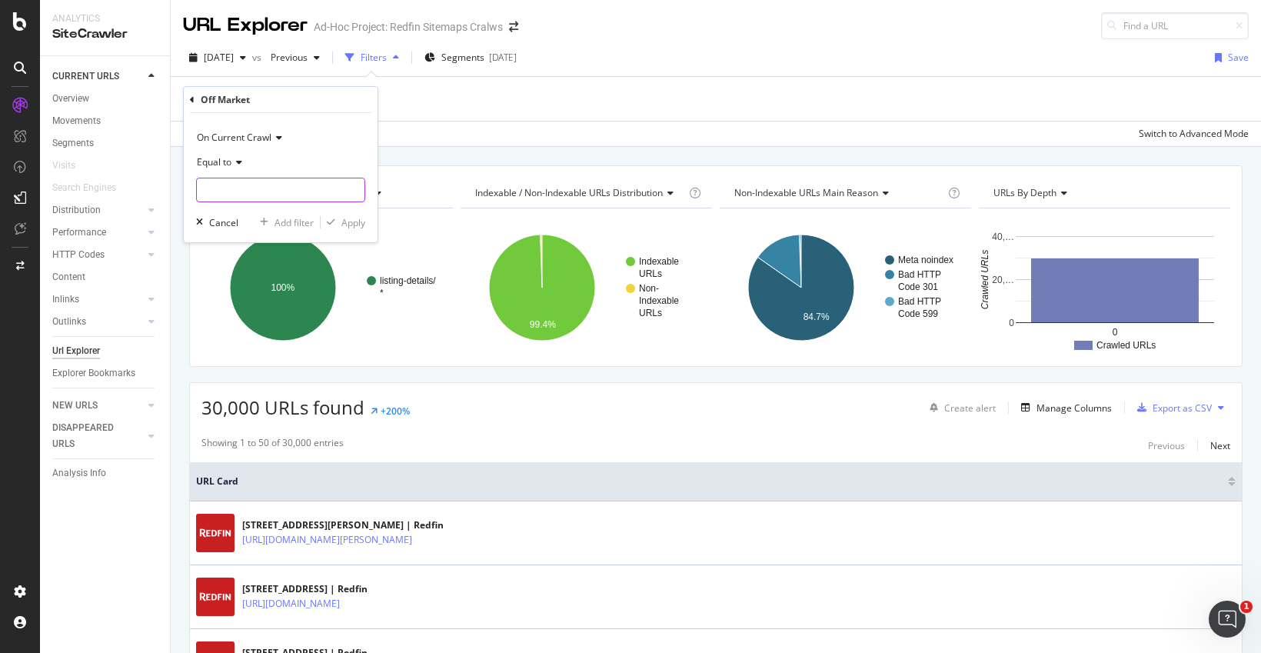
click at [238, 184] on input "text" at bounding box center [281, 190] width 168 height 25
type input "true"
click at [345, 224] on div "Apply" at bounding box center [353, 222] width 24 height 13
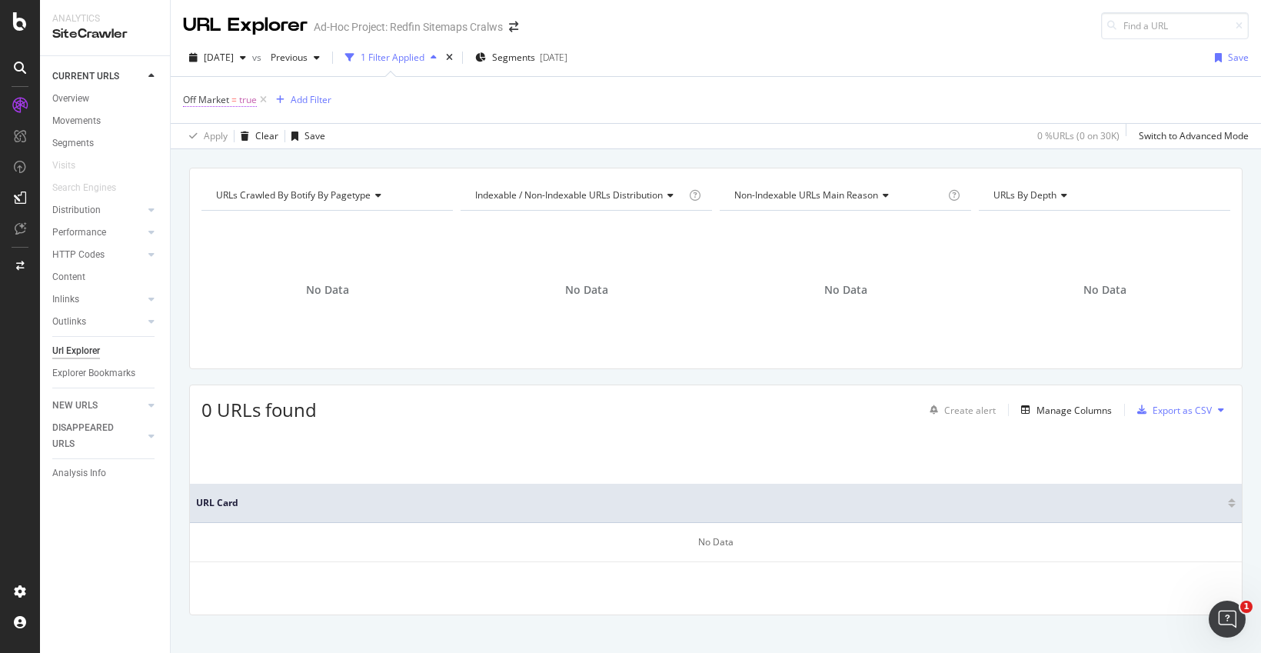
click at [231, 100] on span "=" at bounding box center [233, 99] width 5 height 13
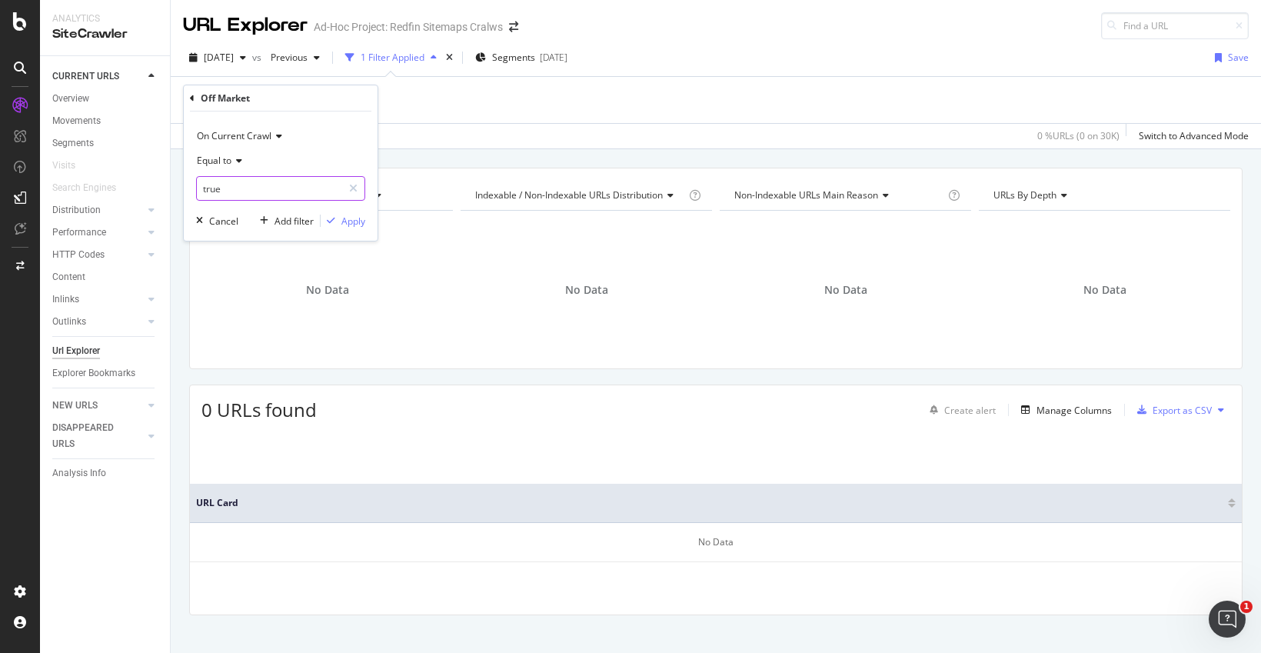
drag, startPoint x: 238, startPoint y: 185, endPoint x: 176, endPoint y: 181, distance: 61.7
click at [176, 181] on body "Analytics SiteCrawler CURRENT URLS Overview Movements Segments Visits Search En…" at bounding box center [630, 326] width 1261 height 653
drag, startPoint x: 260, startPoint y: 194, endPoint x: 170, endPoint y: 186, distance: 90.3
click at [170, 186] on body "Analytics SiteCrawler CURRENT URLS Overview Movements Segments Visits Search En…" at bounding box center [630, 326] width 1261 height 653
type input "t"
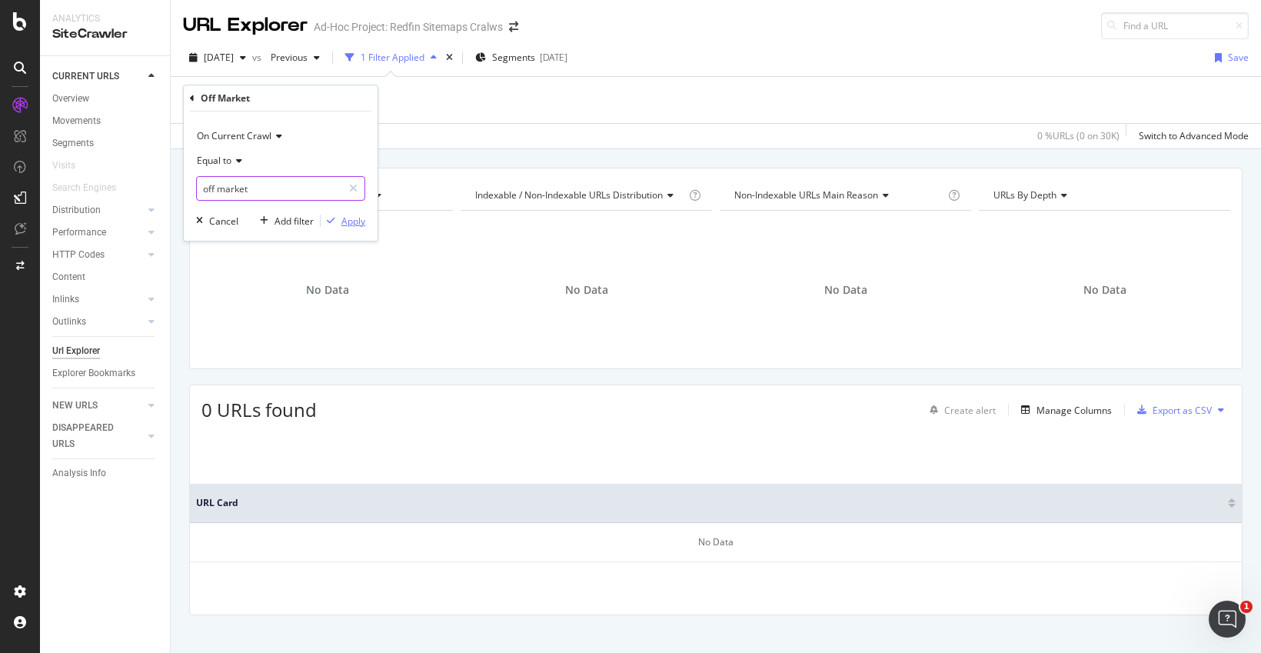
type input "off market"
click at [344, 220] on div "Apply" at bounding box center [353, 220] width 24 height 13
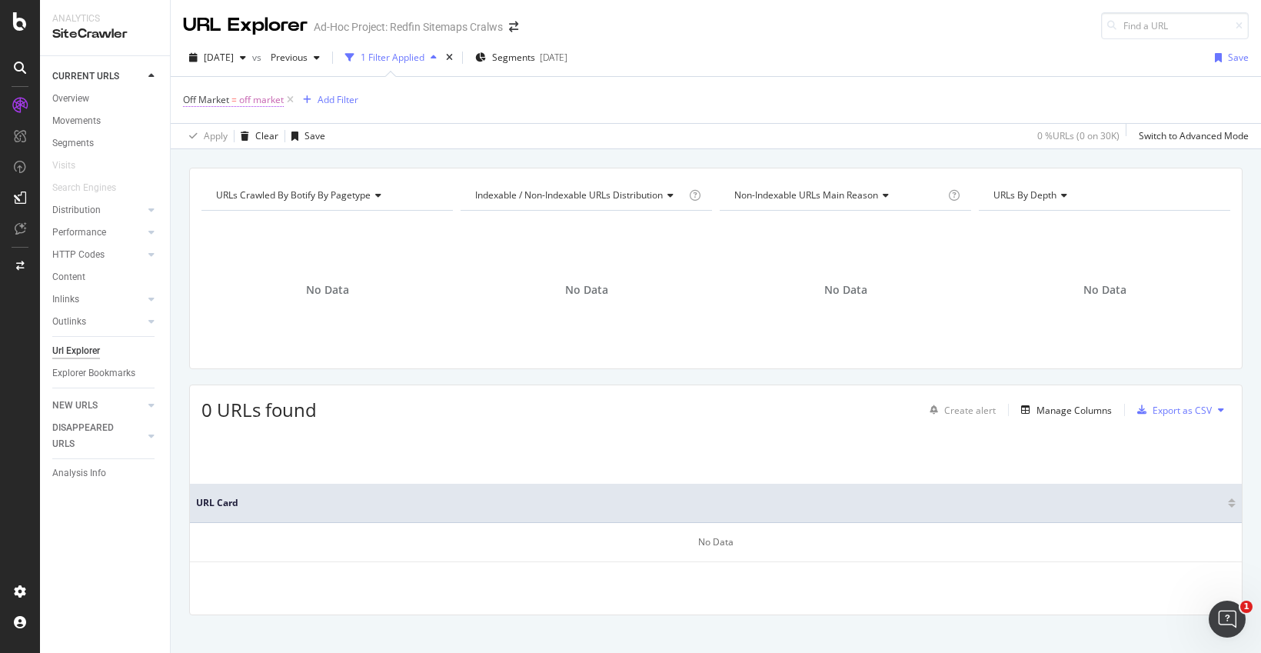
click at [258, 98] on span "off market" at bounding box center [261, 100] width 45 height 22
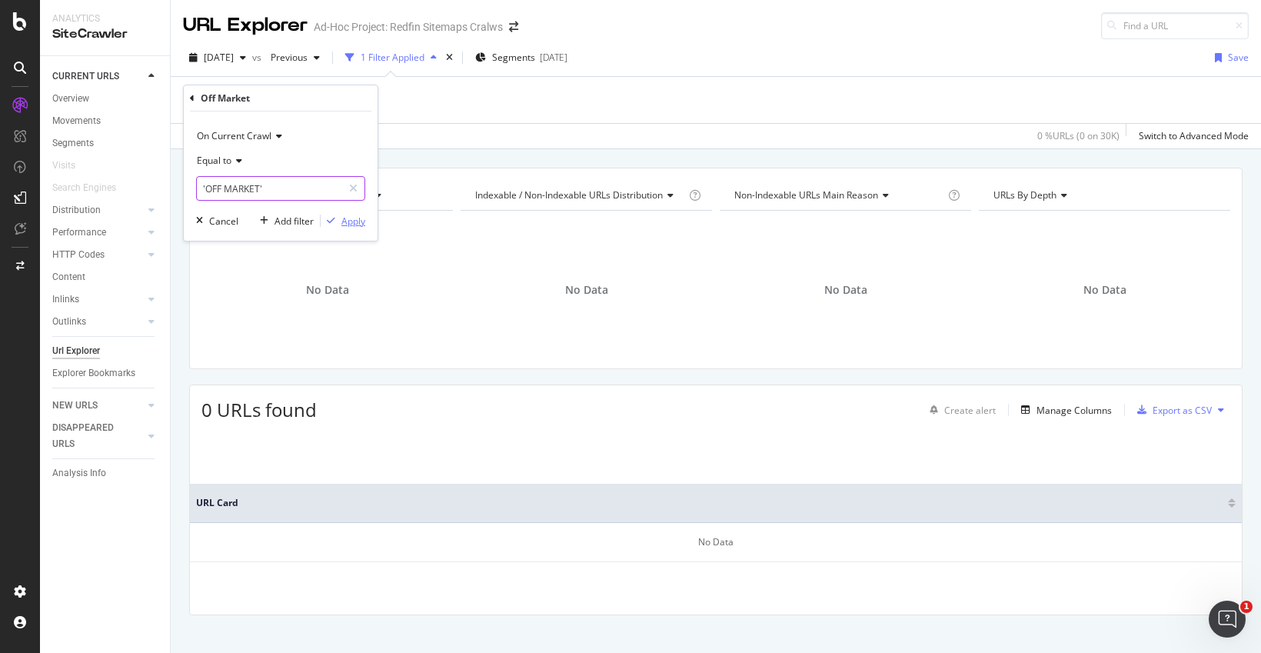
type input "'OFF MARKET'"
click at [346, 219] on div "Apply" at bounding box center [353, 220] width 24 height 13
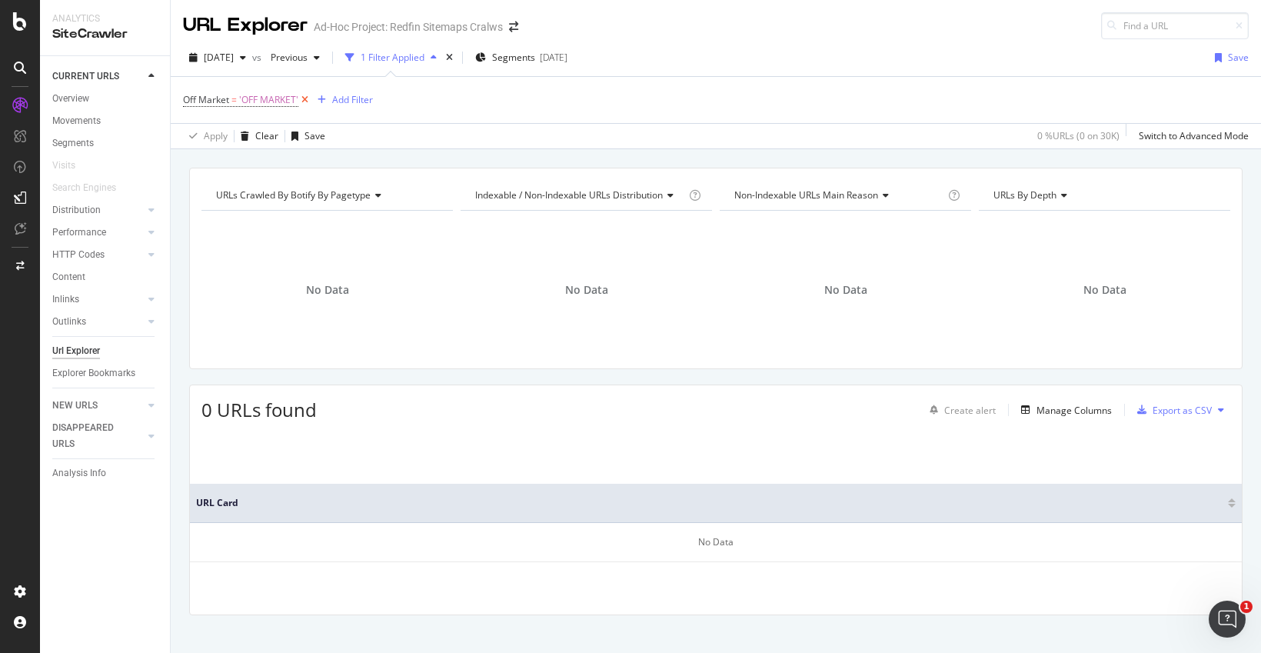
click at [307, 98] on icon at bounding box center [304, 99] width 13 height 15
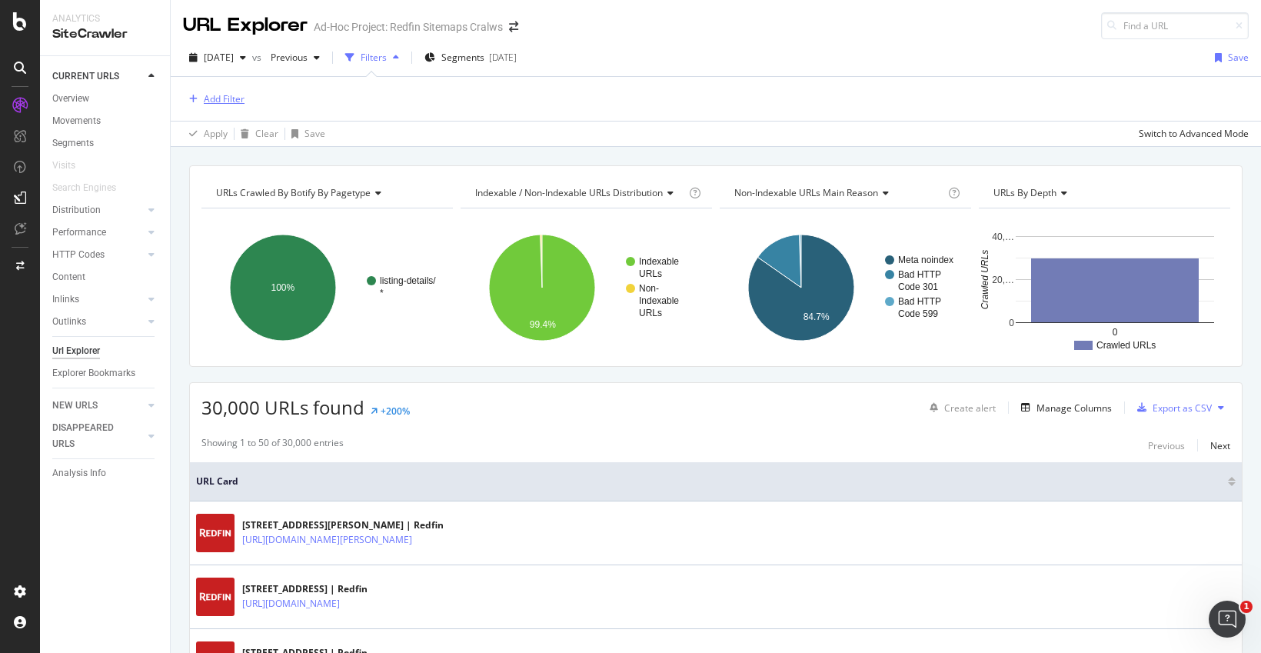
click at [215, 102] on div "Add Filter" at bounding box center [224, 98] width 41 height 13
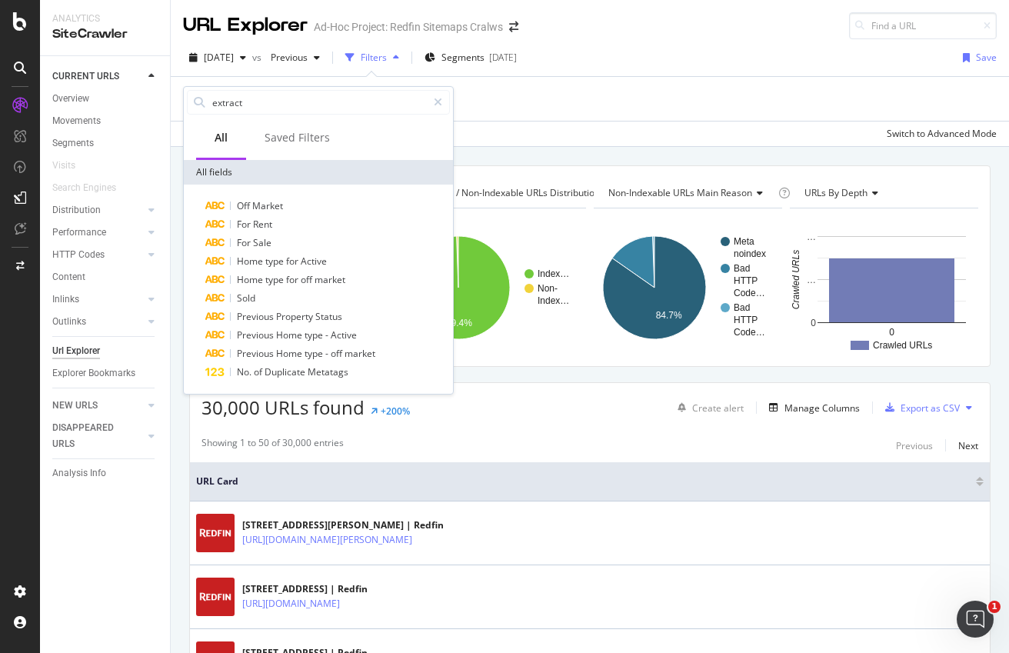
click at [636, 39] on div "2025 Sep. 17th vs Previous Filters Segments 2025-09-15 Save Add Filter Apply Cl…" at bounding box center [590, 93] width 838 height 108
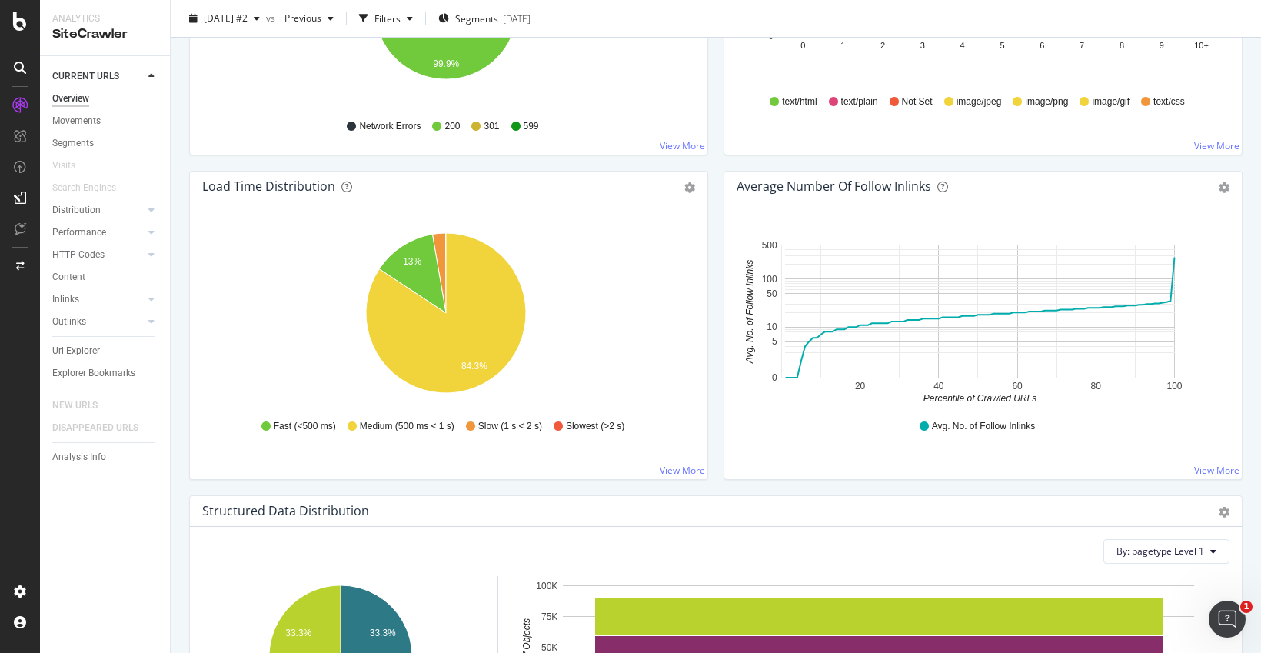
scroll to position [1052, 0]
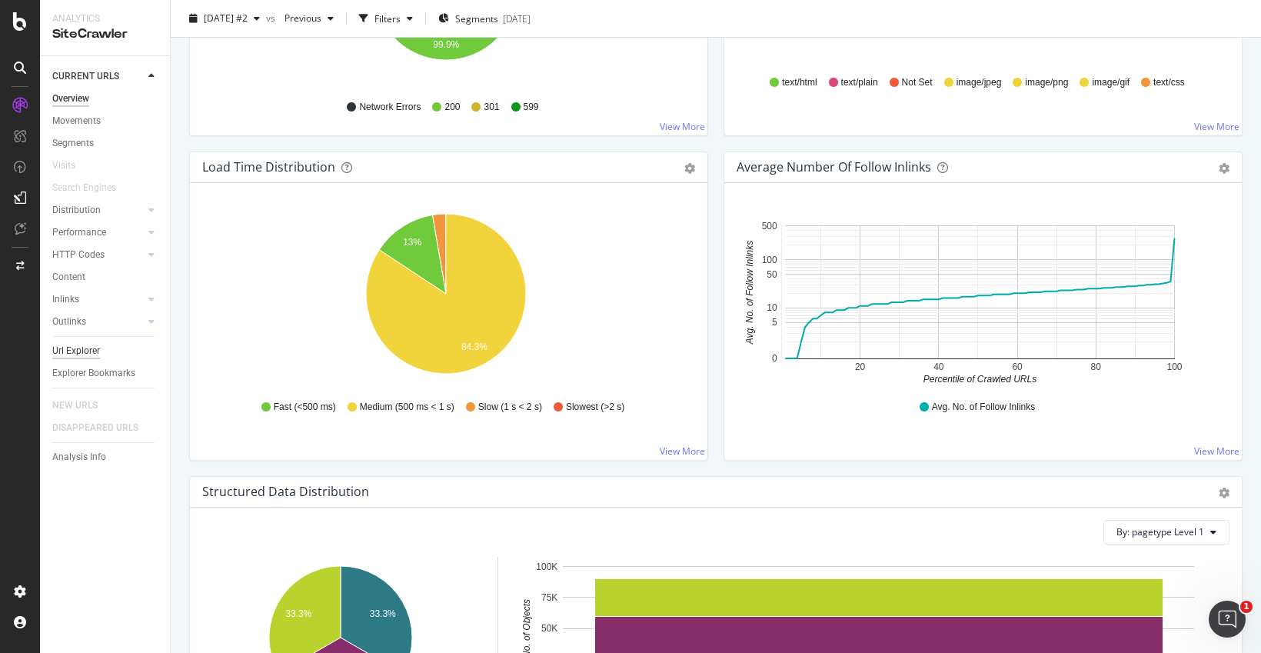
click at [93, 351] on div "Url Explorer" at bounding box center [76, 351] width 48 height 16
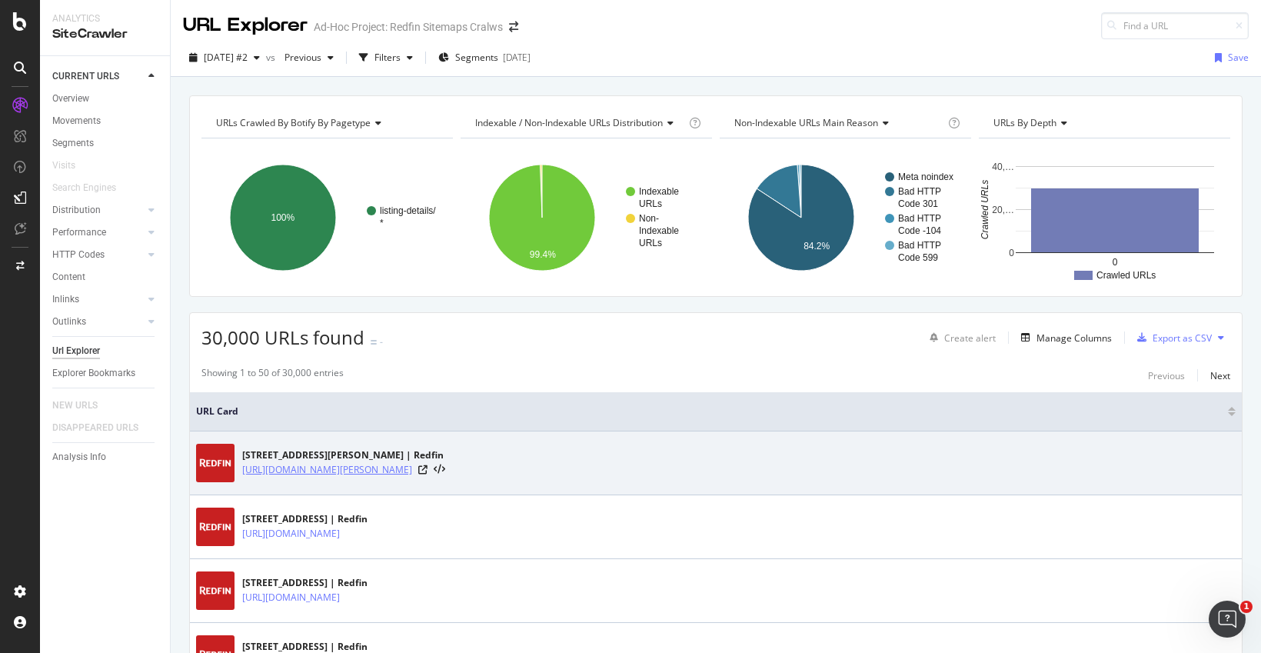
click at [412, 472] on link "[URL][DOMAIN_NAME][PERSON_NAME]" at bounding box center [327, 469] width 170 height 15
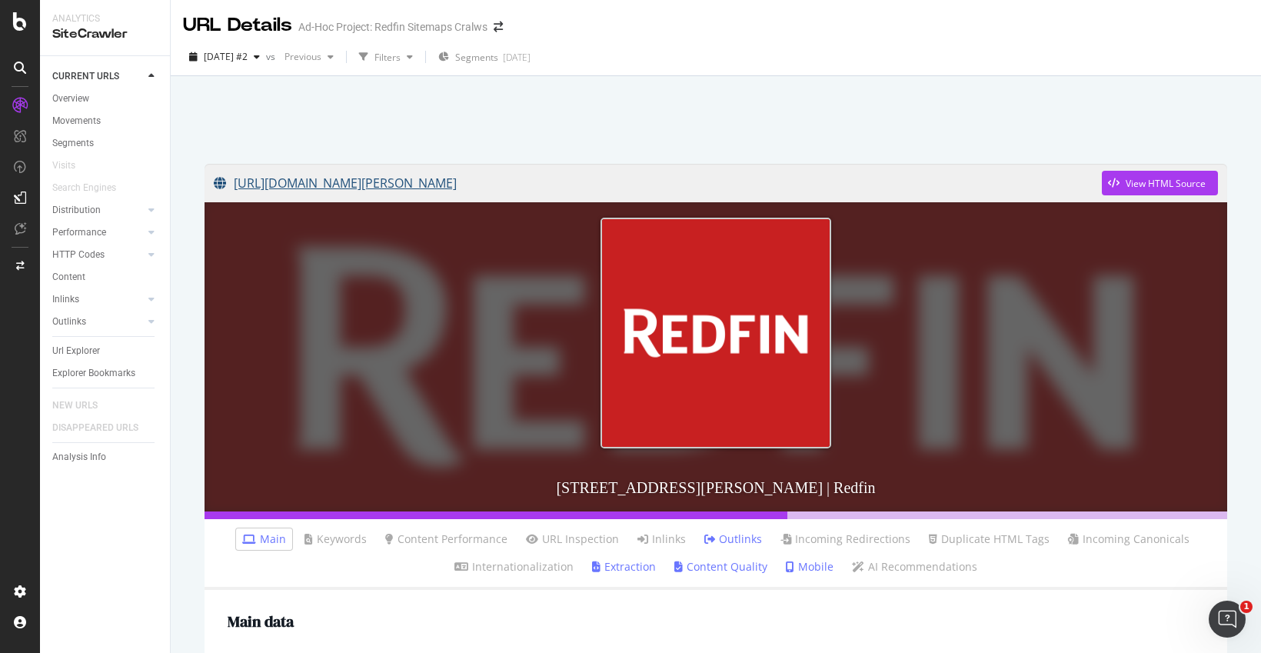
click at [488, 180] on link "[URL][DOMAIN_NAME][PERSON_NAME]" at bounding box center [658, 183] width 888 height 38
click at [8, 18] on div at bounding box center [20, 21] width 37 height 18
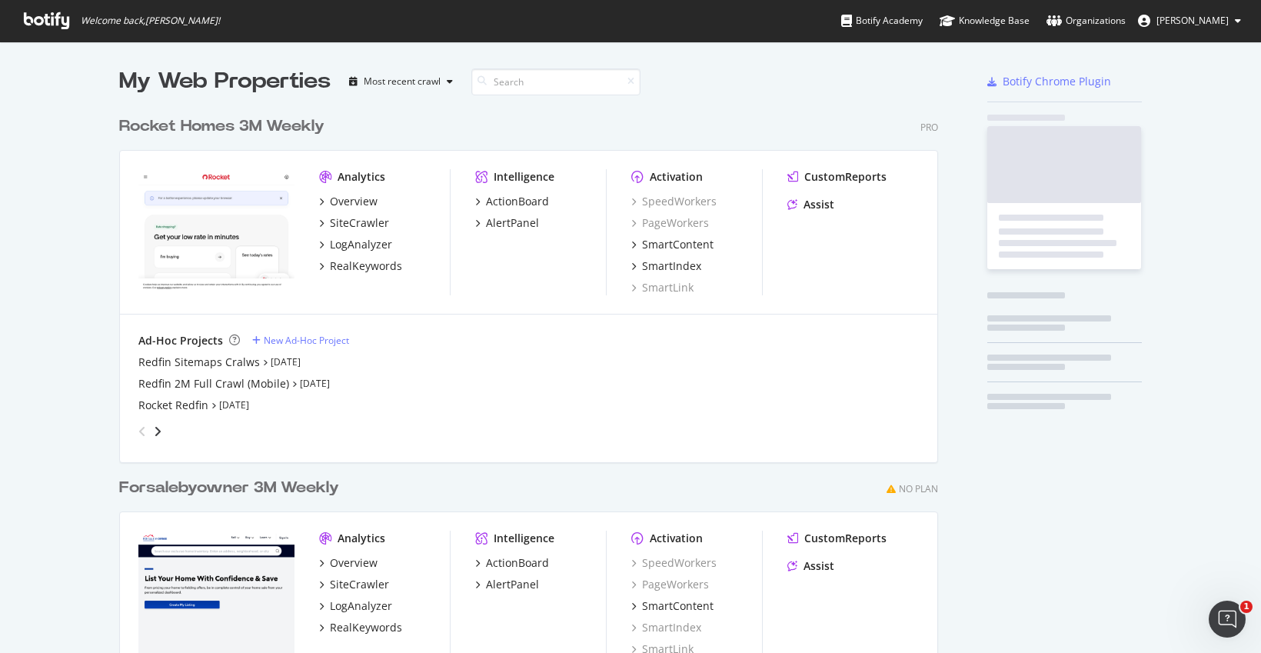
scroll to position [641, 1238]
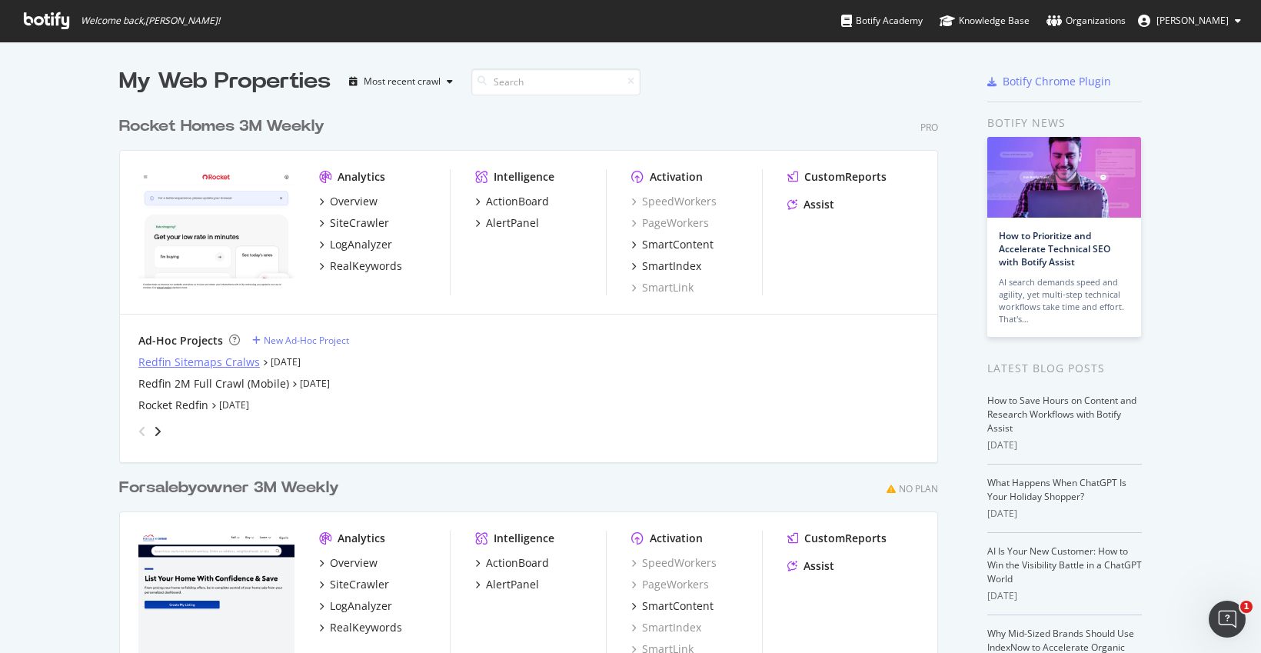
click at [162, 362] on div "Redfin Sitemaps Cralws" at bounding box center [198, 361] width 121 height 15
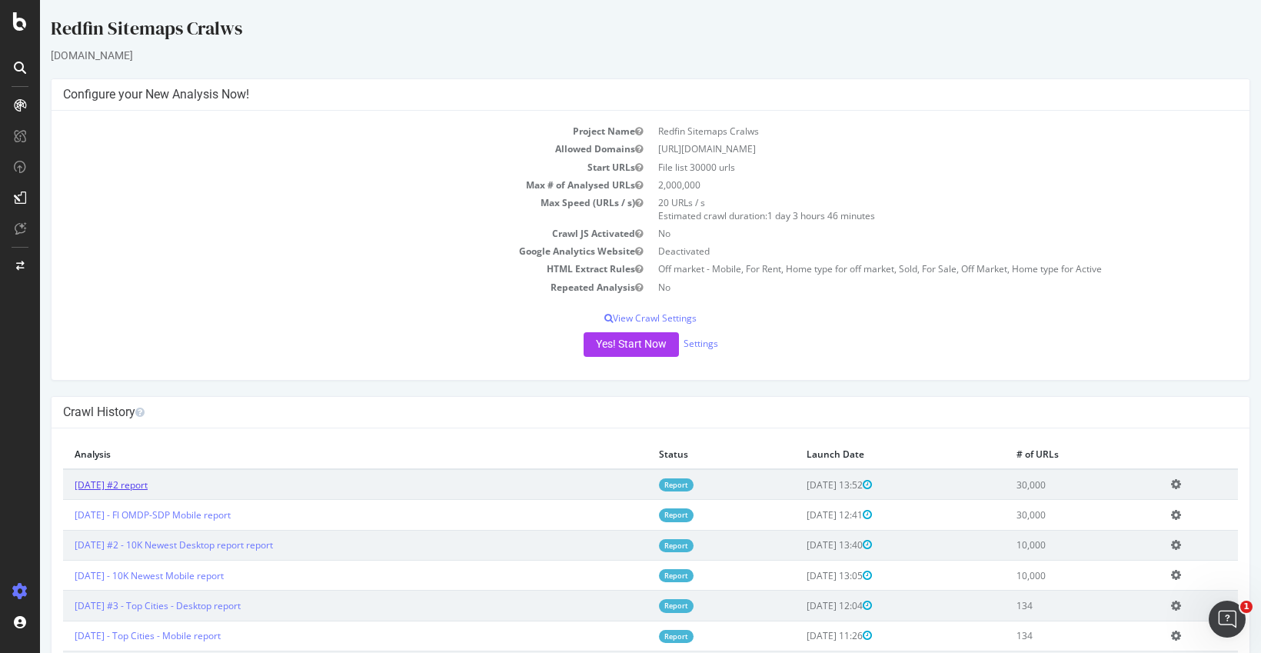
click at [108, 485] on link "[DATE] #2 report" at bounding box center [111, 484] width 73 height 13
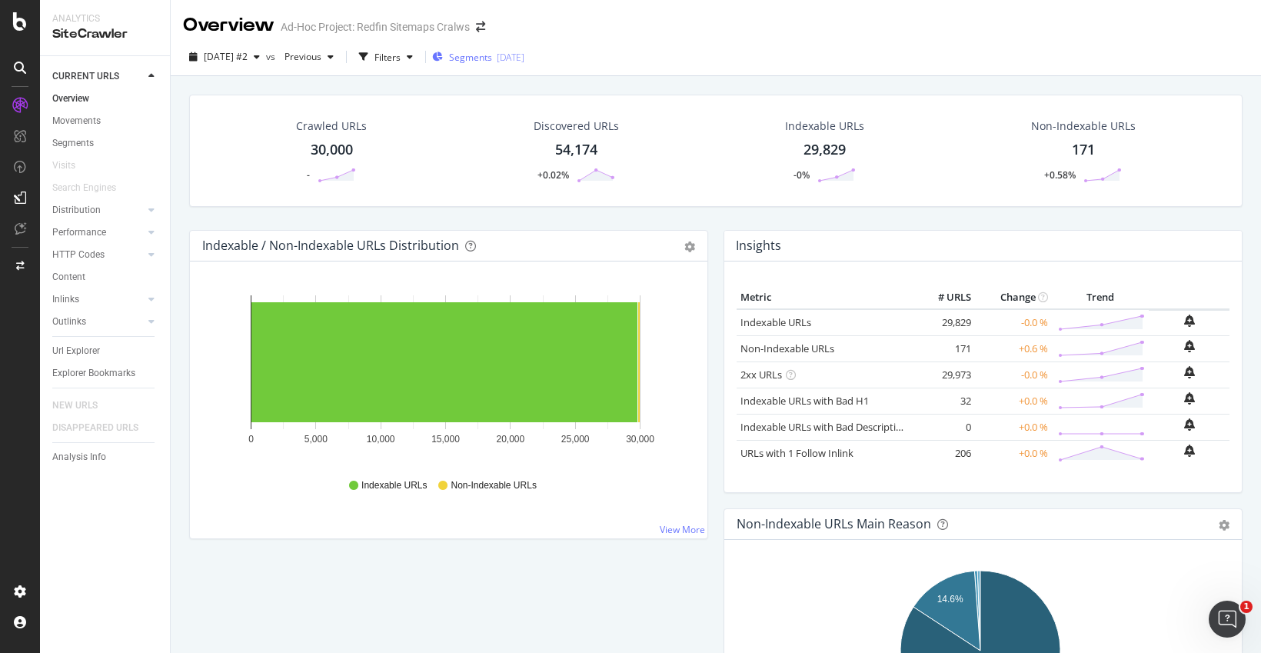
click at [492, 59] on span "Segments" at bounding box center [470, 57] width 43 height 13
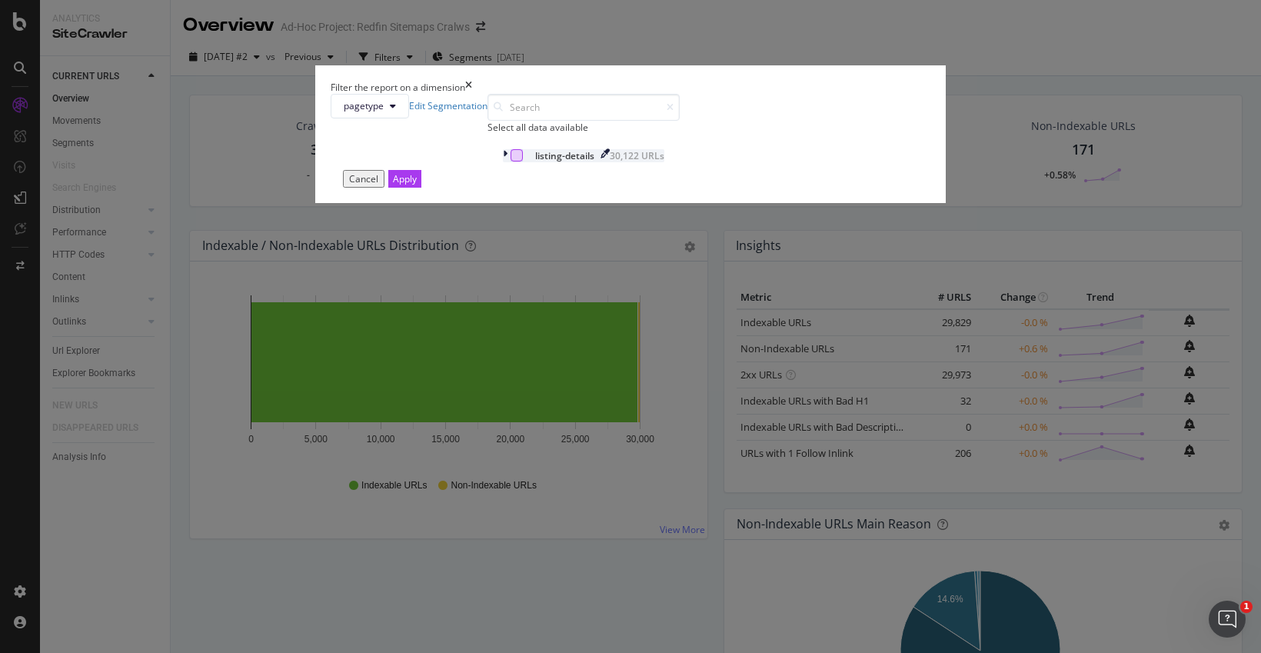
click at [510, 161] on div "modal" at bounding box center [516, 155] width 12 height 12
click at [503, 162] on icon "modal" at bounding box center [505, 155] width 5 height 13
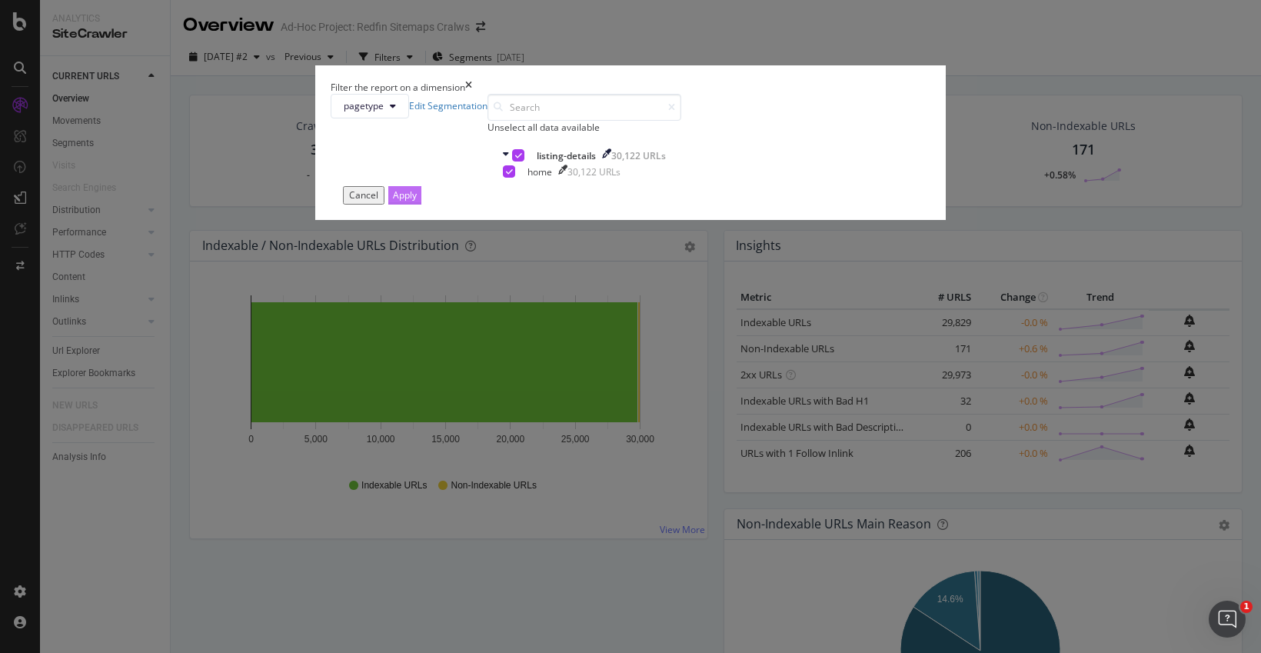
click at [417, 201] on div "Apply" at bounding box center [405, 194] width 24 height 13
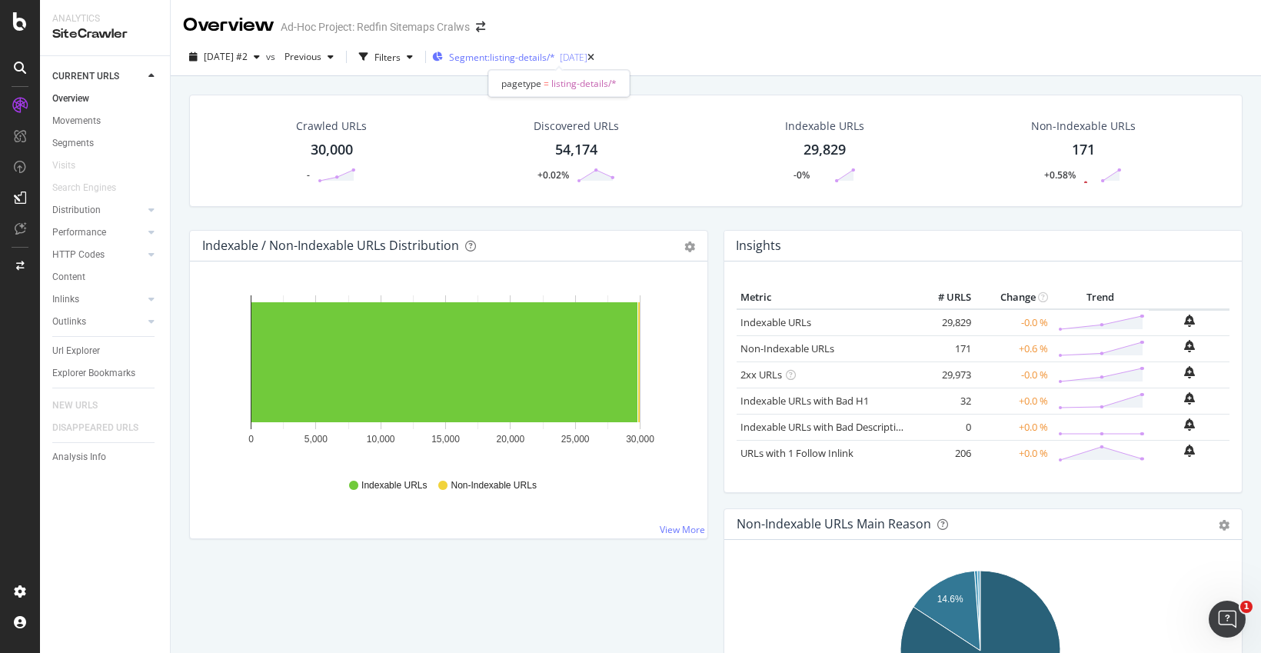
click at [555, 61] on span "Segment: listing-details/*" at bounding box center [502, 57] width 106 height 13
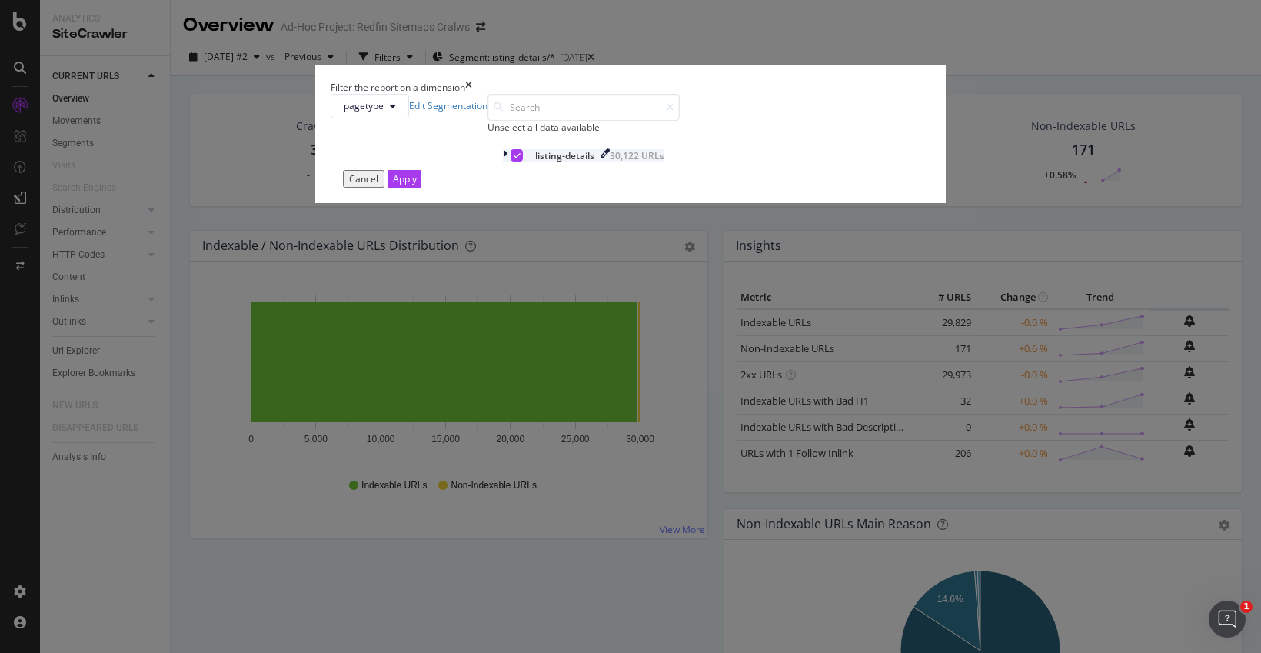
click at [510, 161] on div "modal" at bounding box center [516, 155] width 12 height 12
click at [503, 162] on icon "modal" at bounding box center [505, 155] width 5 height 13
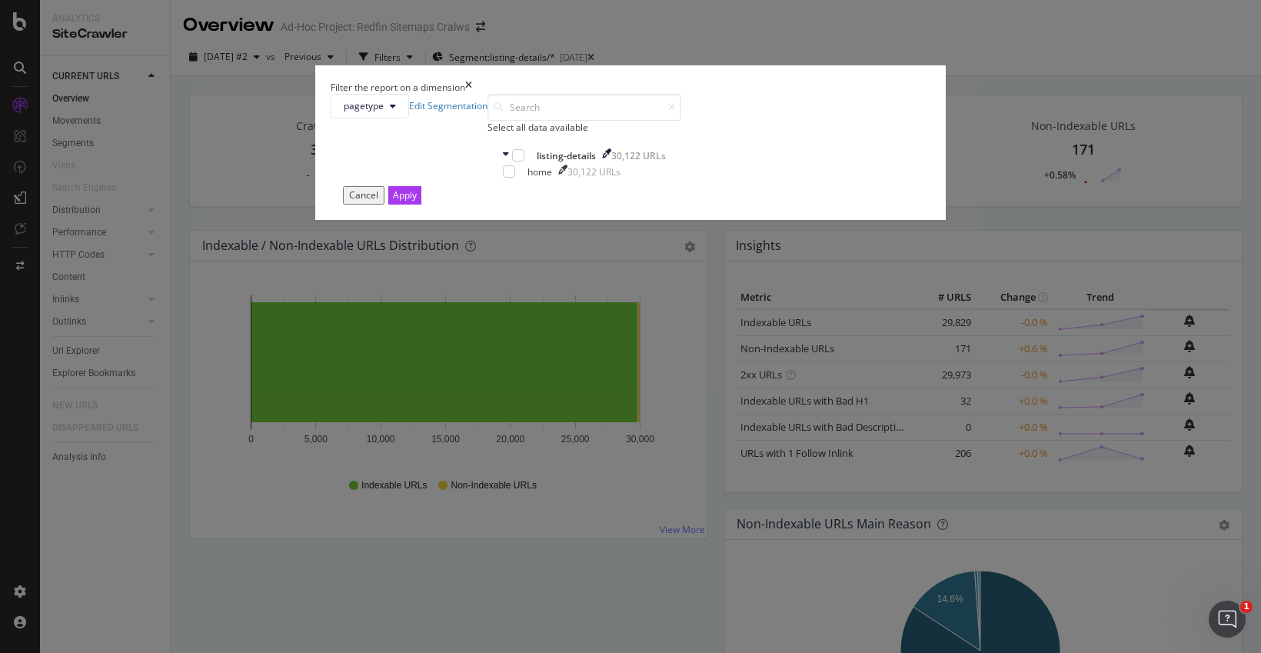
click at [472, 94] on icon "times" at bounding box center [468, 87] width 7 height 13
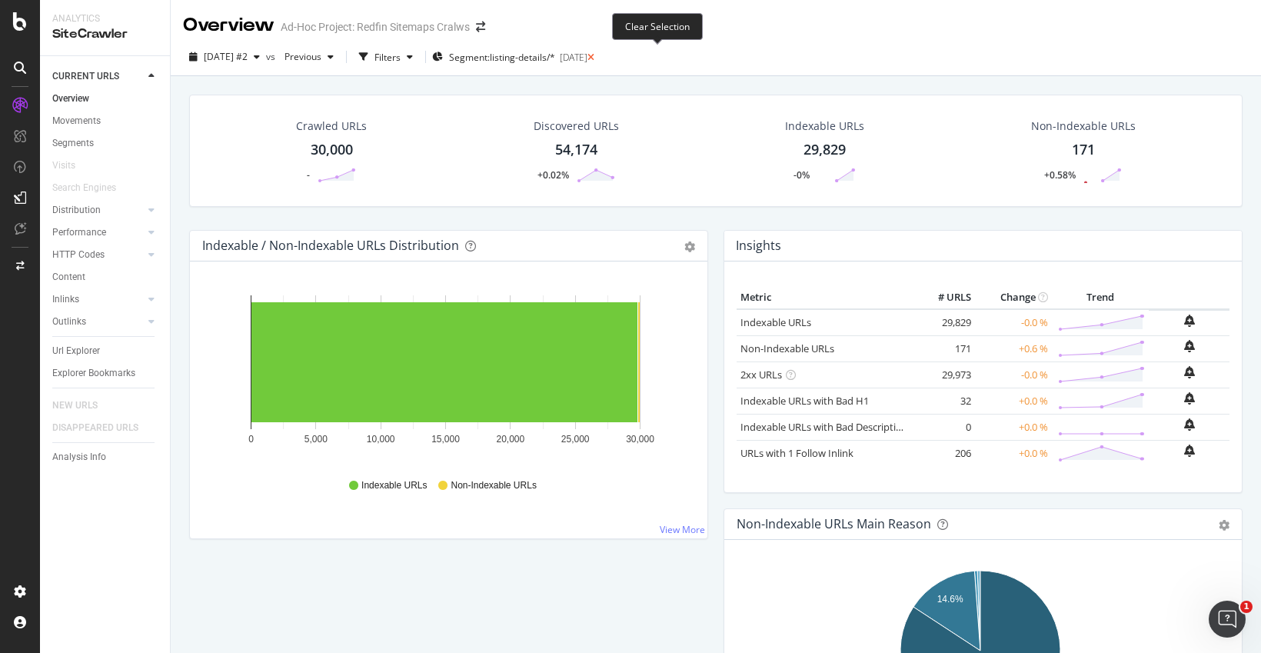
click at [594, 55] on icon at bounding box center [590, 57] width 7 height 9
click at [401, 61] on div "Filters" at bounding box center [387, 57] width 26 height 13
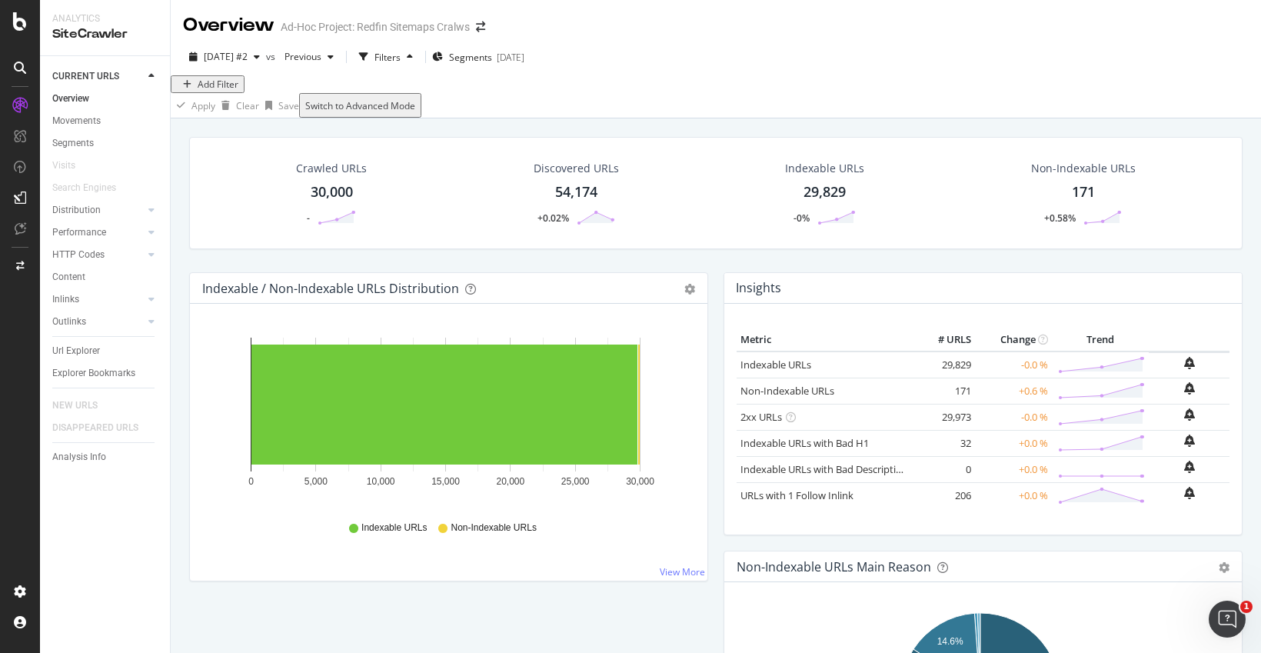
click at [207, 91] on div "Add Filter" at bounding box center [218, 84] width 41 height 13
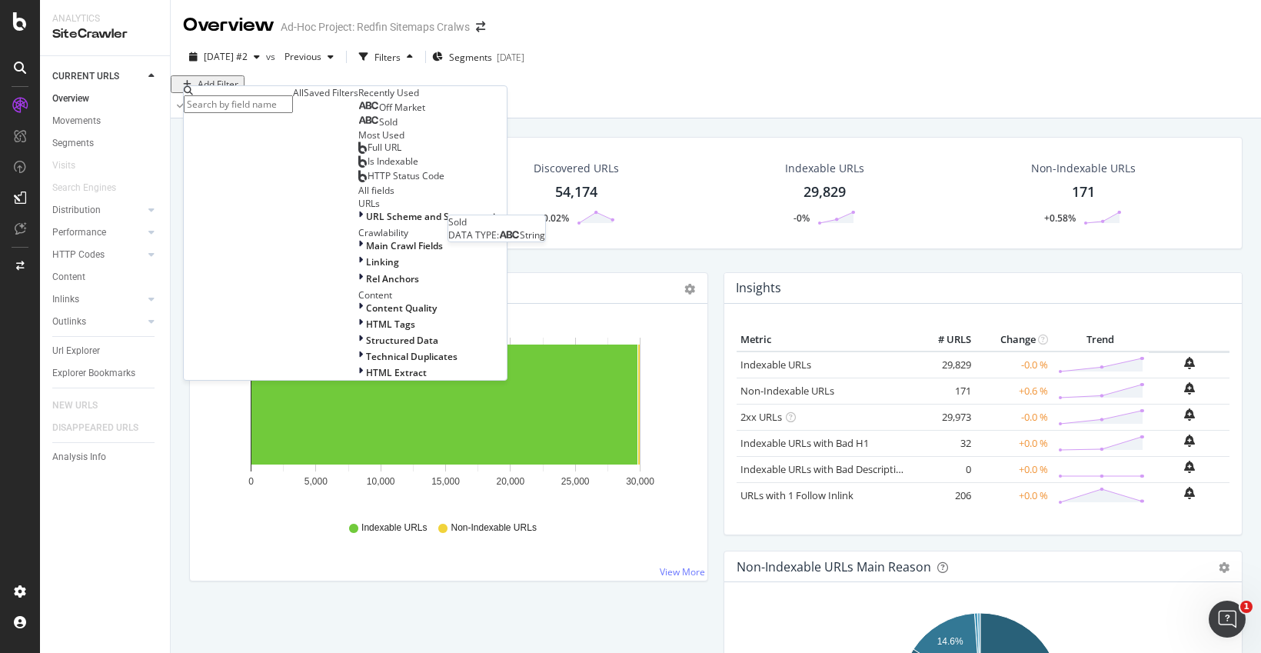
click at [358, 125] on icon at bounding box center [368, 120] width 21 height 9
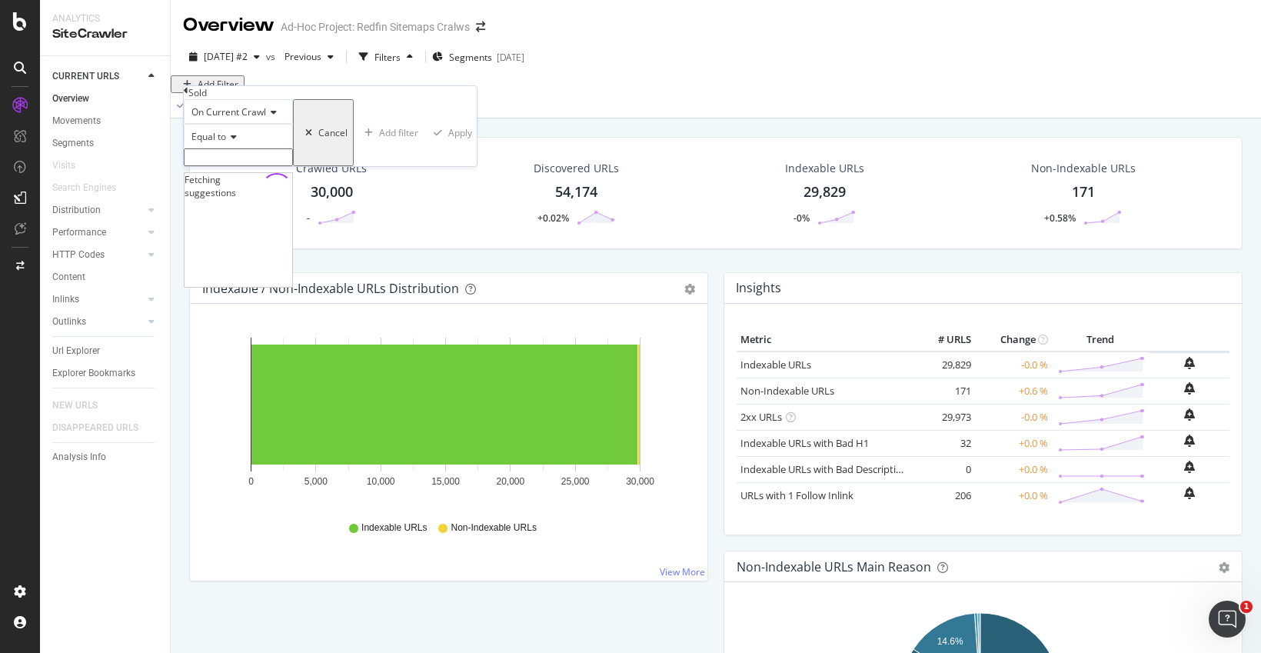
click at [232, 166] on input "text" at bounding box center [238, 157] width 109 height 18
click at [234, 141] on icon at bounding box center [231, 136] width 11 height 9
click at [248, 327] on div "Exists" at bounding box center [238, 319] width 108 height 16
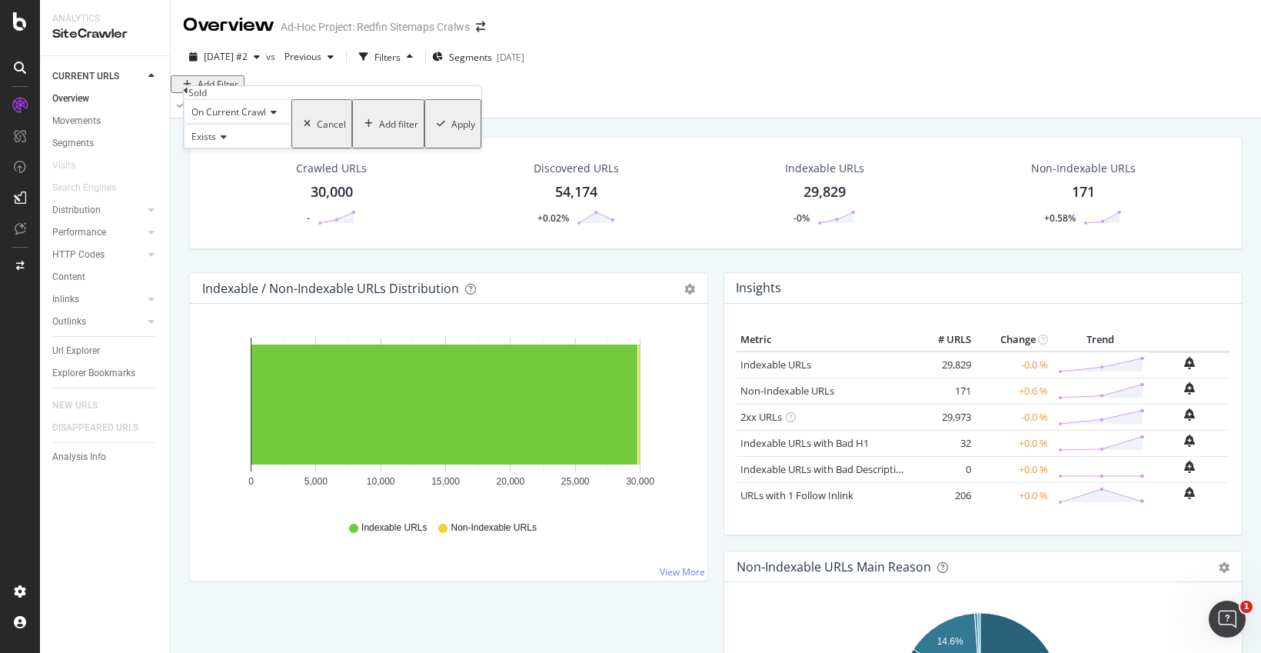
click at [451, 131] on div "Apply" at bounding box center [463, 124] width 24 height 13
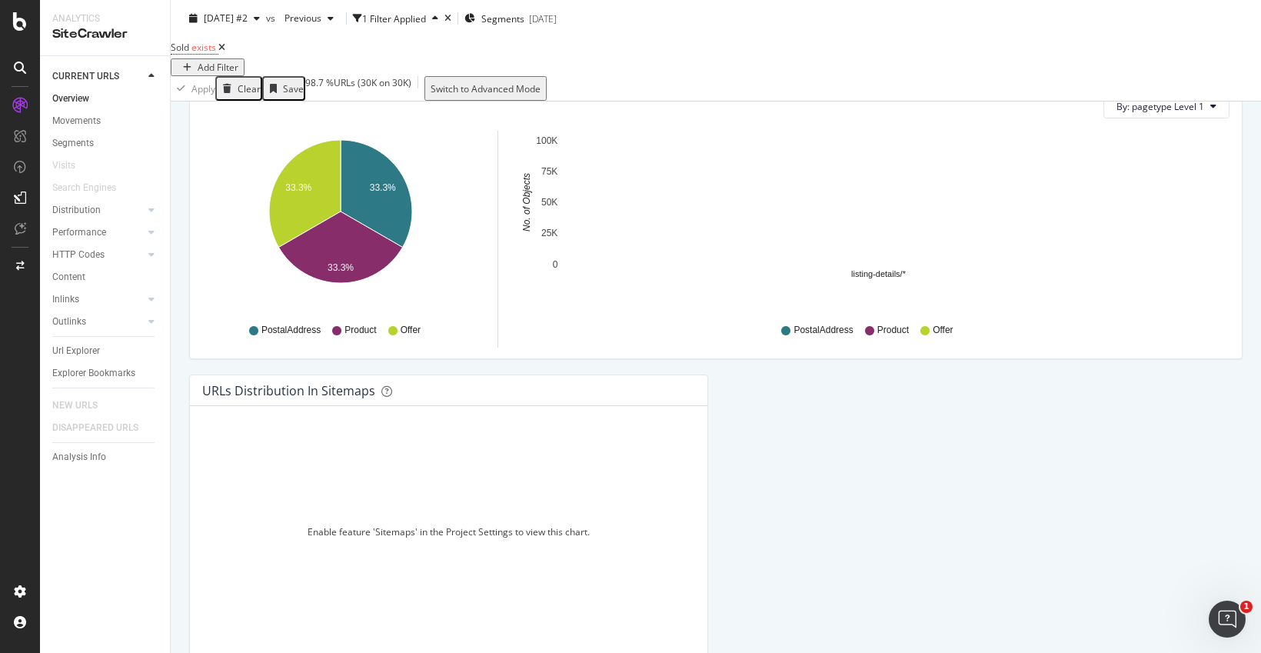
scroll to position [1928, 0]
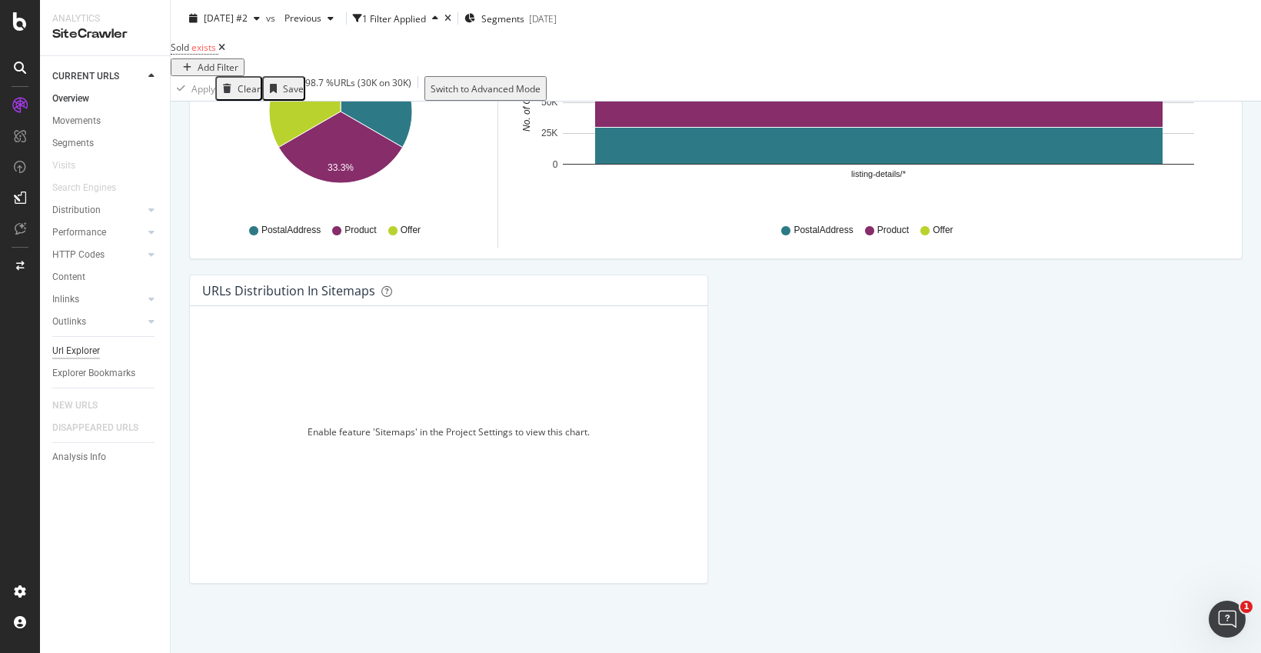
click at [94, 347] on div "Url Explorer" at bounding box center [76, 351] width 48 height 16
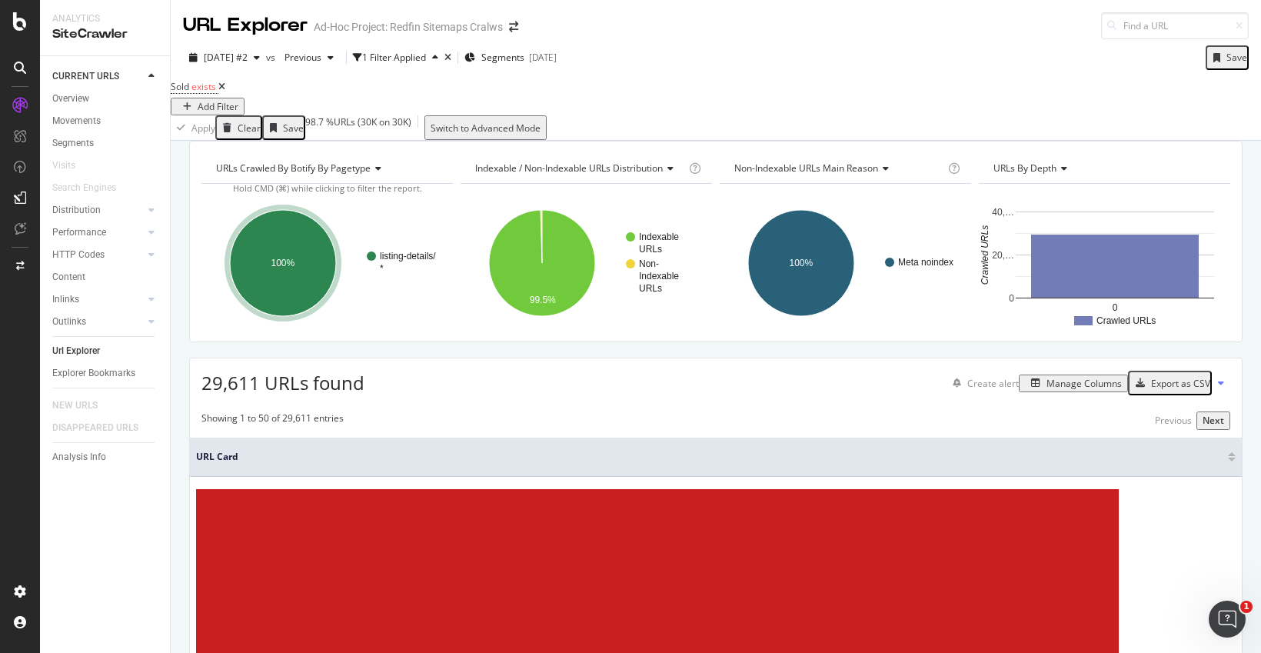
click at [225, 91] on icon at bounding box center [221, 86] width 7 height 9
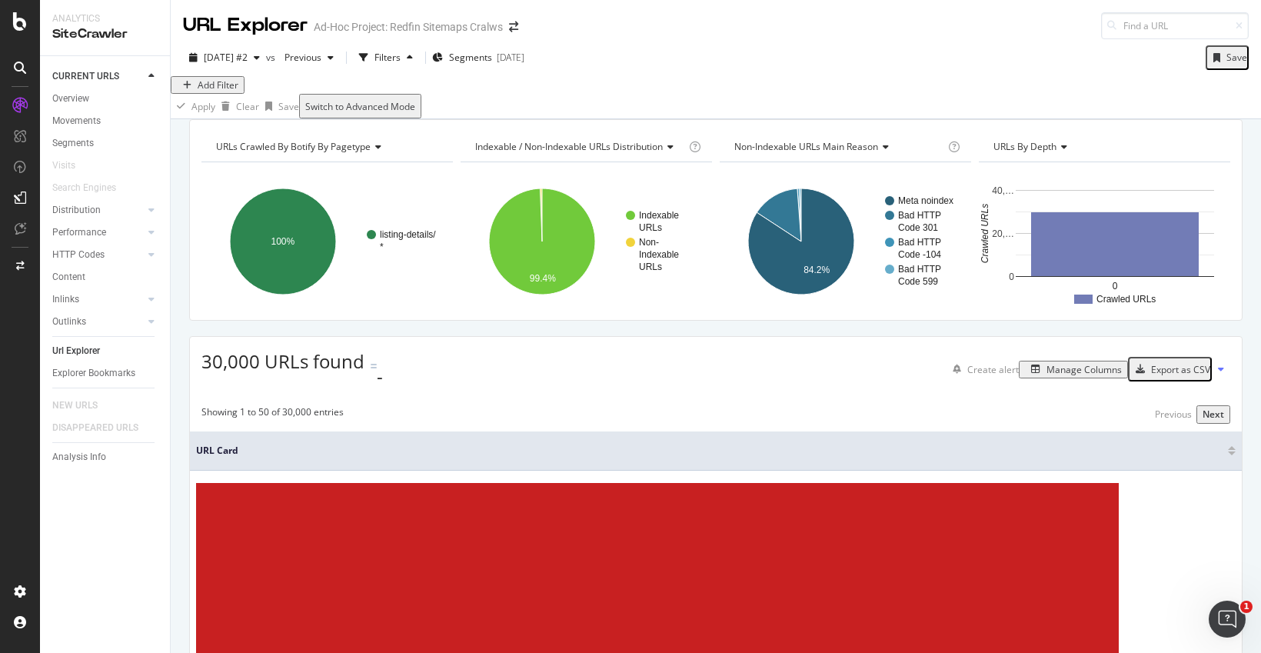
click at [238, 91] on div "Add Filter" at bounding box center [218, 84] width 41 height 13
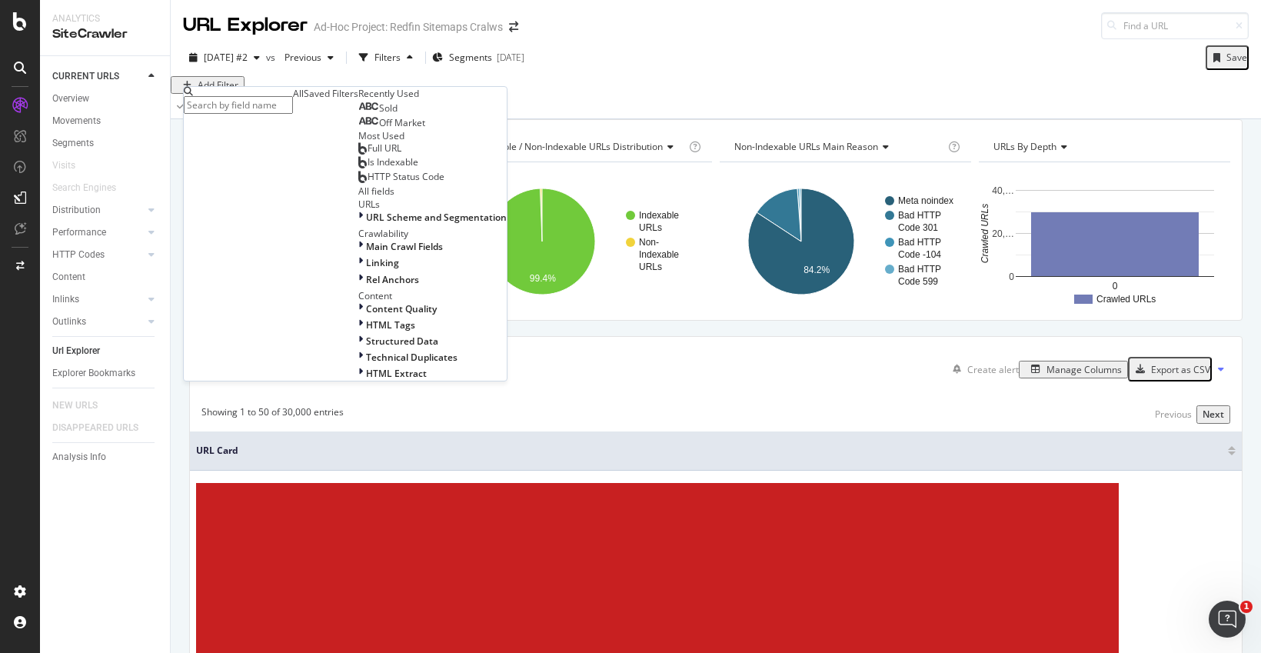
click at [379, 129] on div at bounding box center [379, 123] width 0 height 12
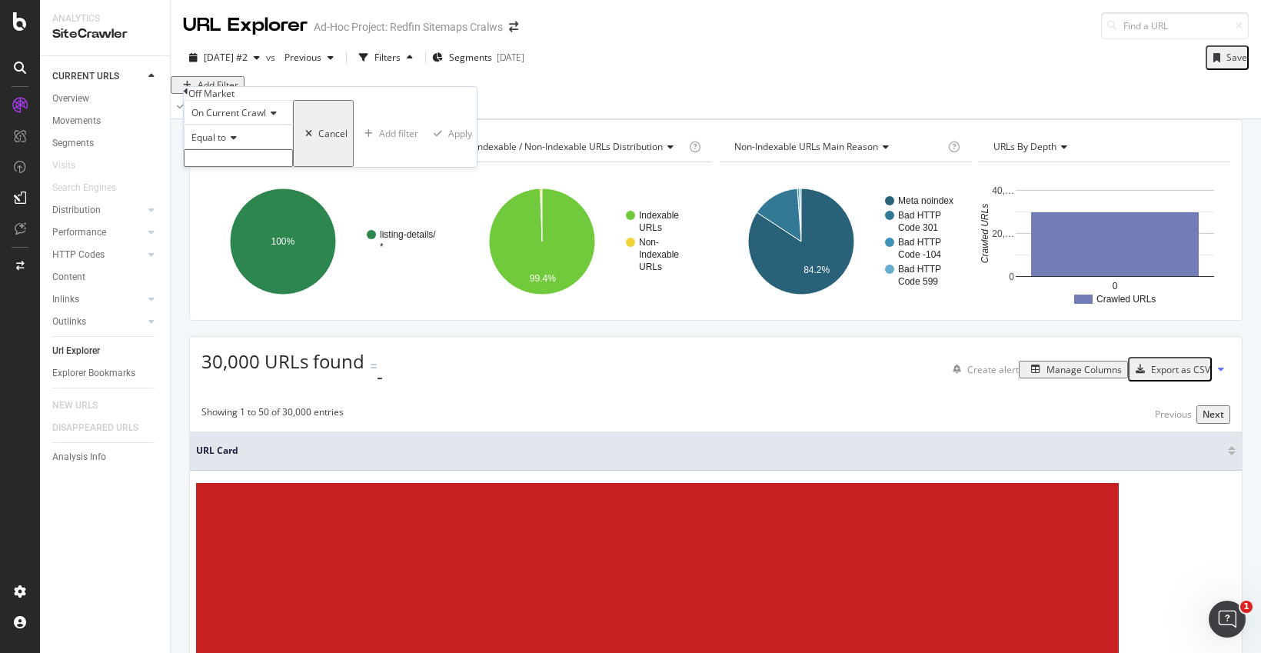
click at [226, 167] on input "text" at bounding box center [238, 158] width 109 height 18
click at [268, 167] on input "text" at bounding box center [238, 158] width 109 height 18
click at [226, 144] on span "Equal to" at bounding box center [208, 137] width 35 height 13
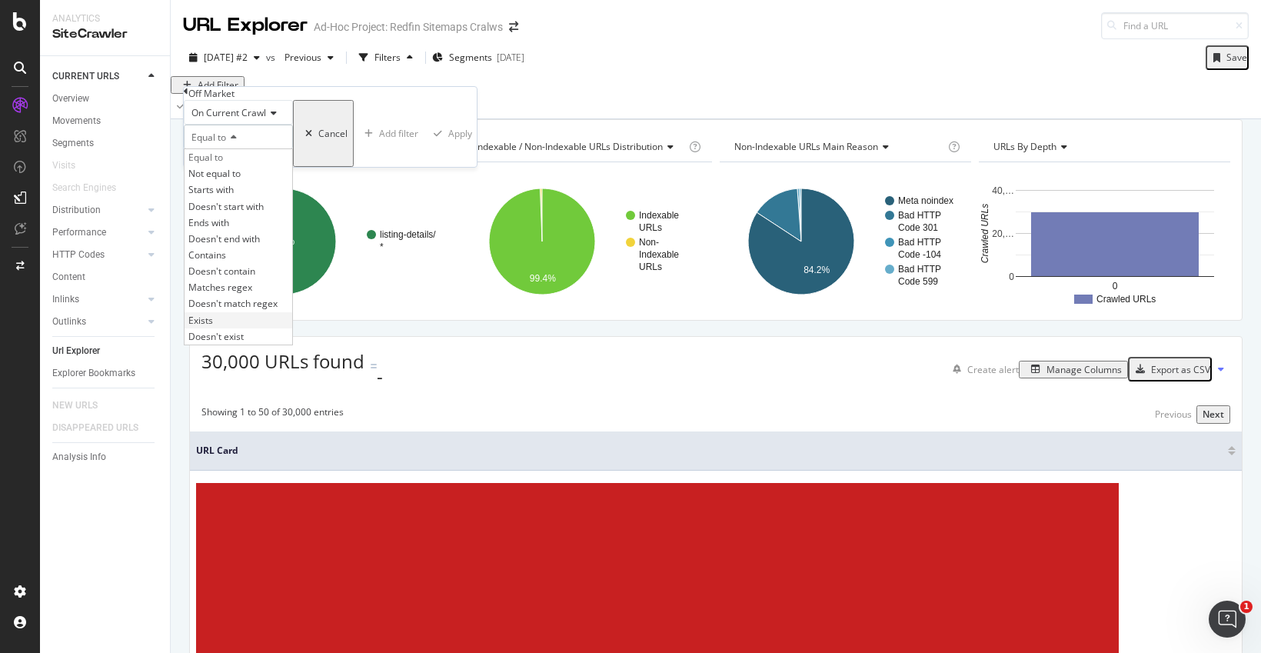
click at [231, 328] on div "Exists" at bounding box center [238, 320] width 108 height 16
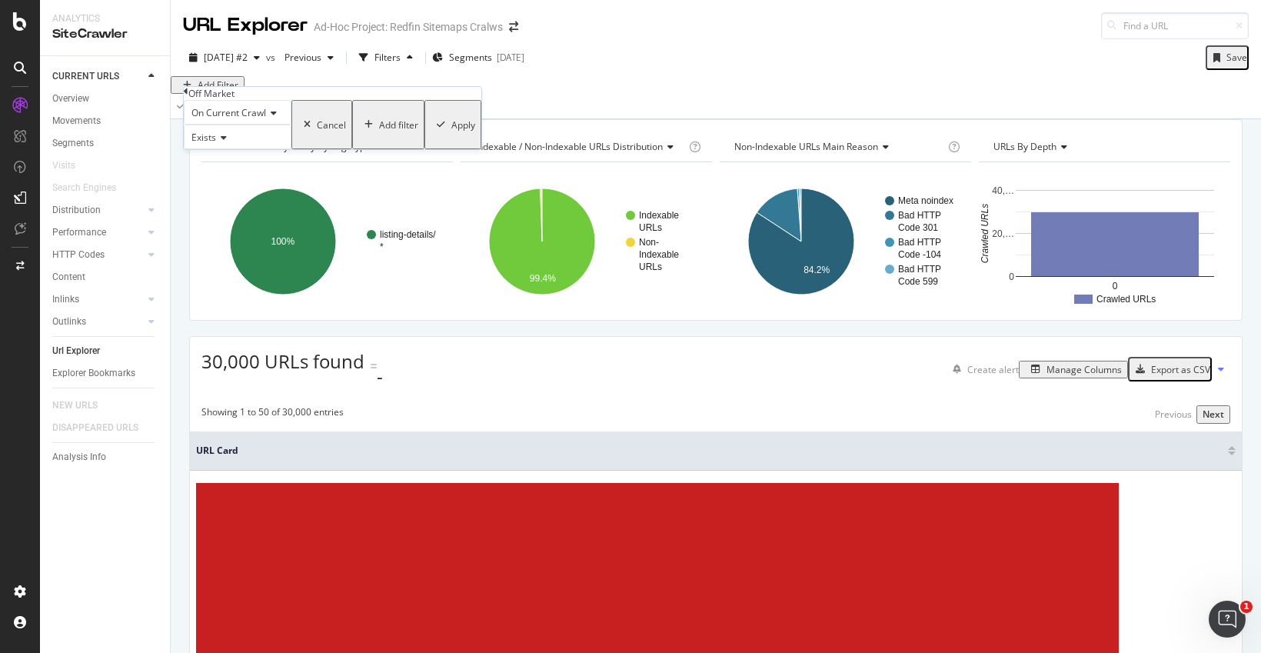
click at [451, 131] on div "Apply" at bounding box center [463, 124] width 24 height 13
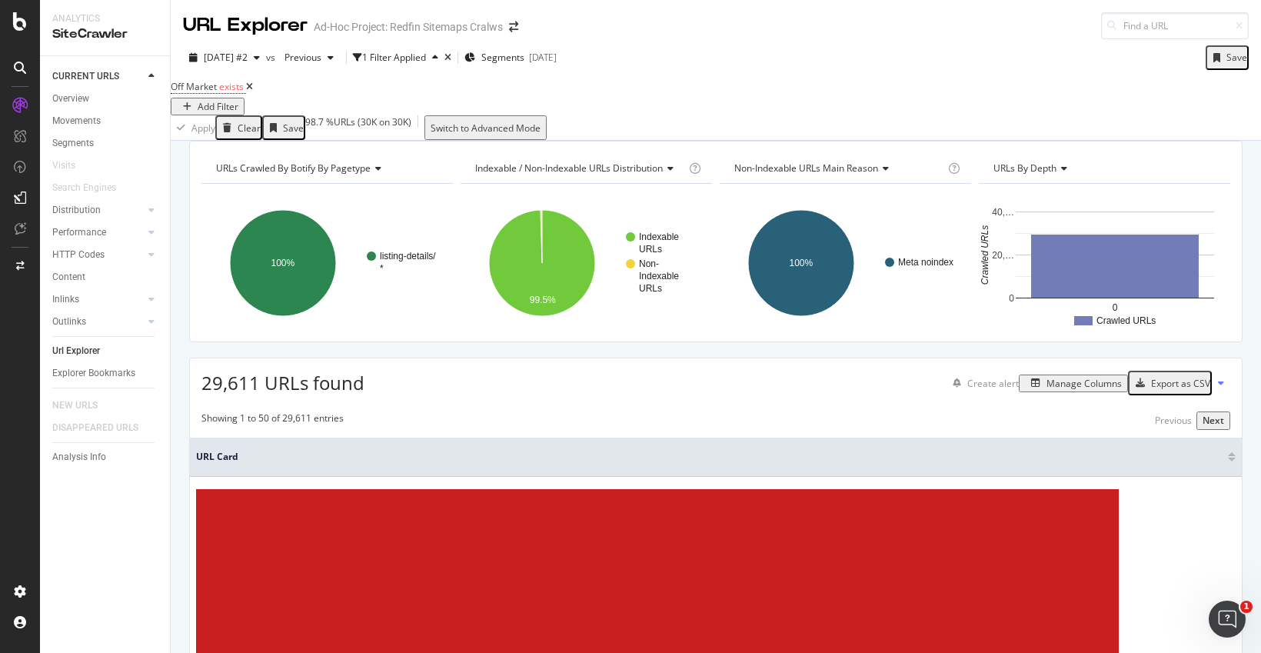
click at [253, 91] on icon at bounding box center [249, 86] width 7 height 9
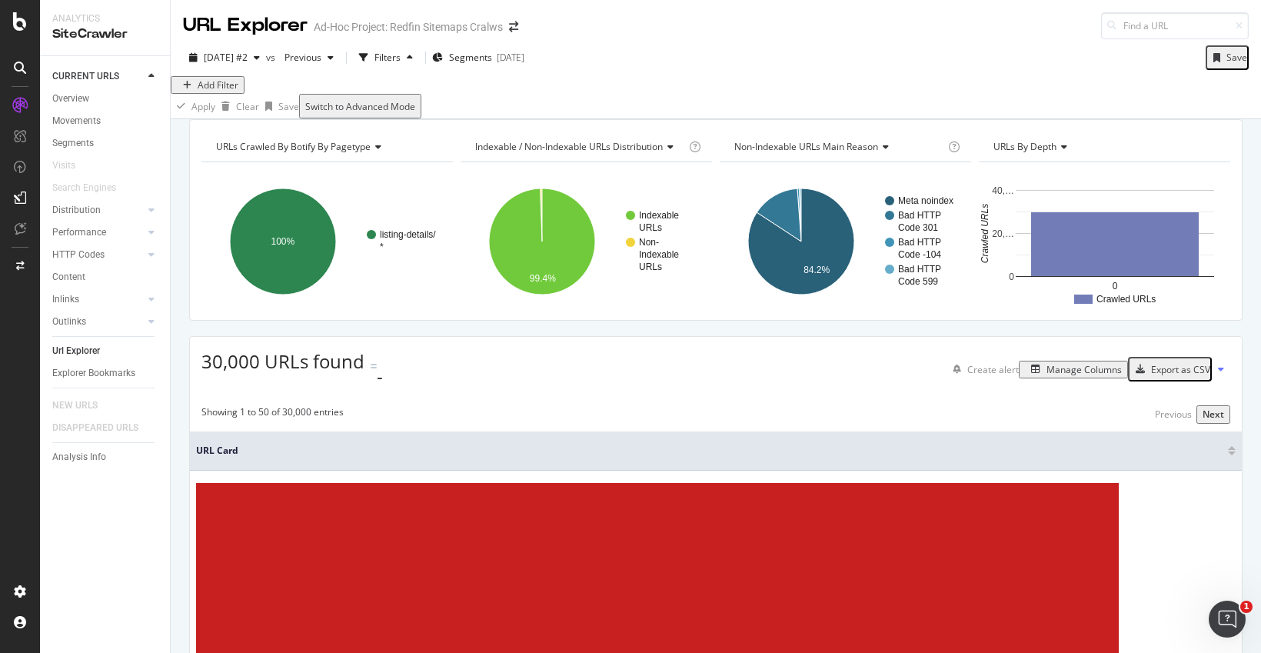
click at [238, 91] on div "Add Filter" at bounding box center [218, 84] width 41 height 13
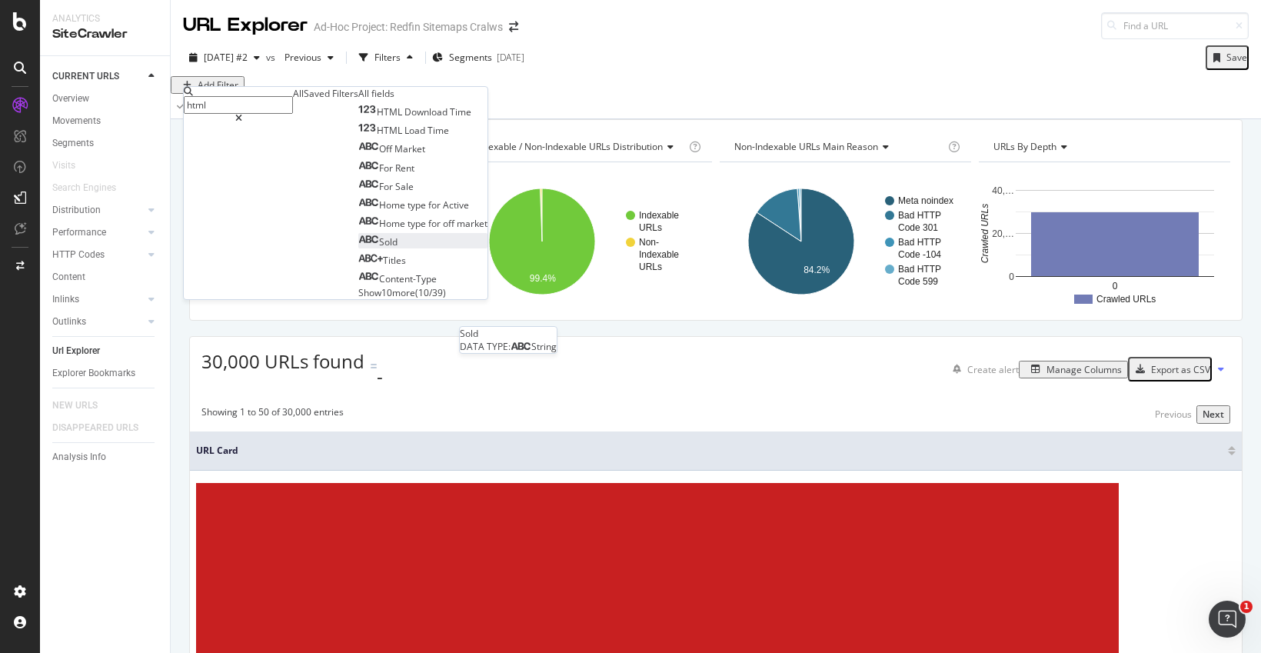
type input "html"
click at [358, 248] on div "Sold" at bounding box center [377, 241] width 39 height 13
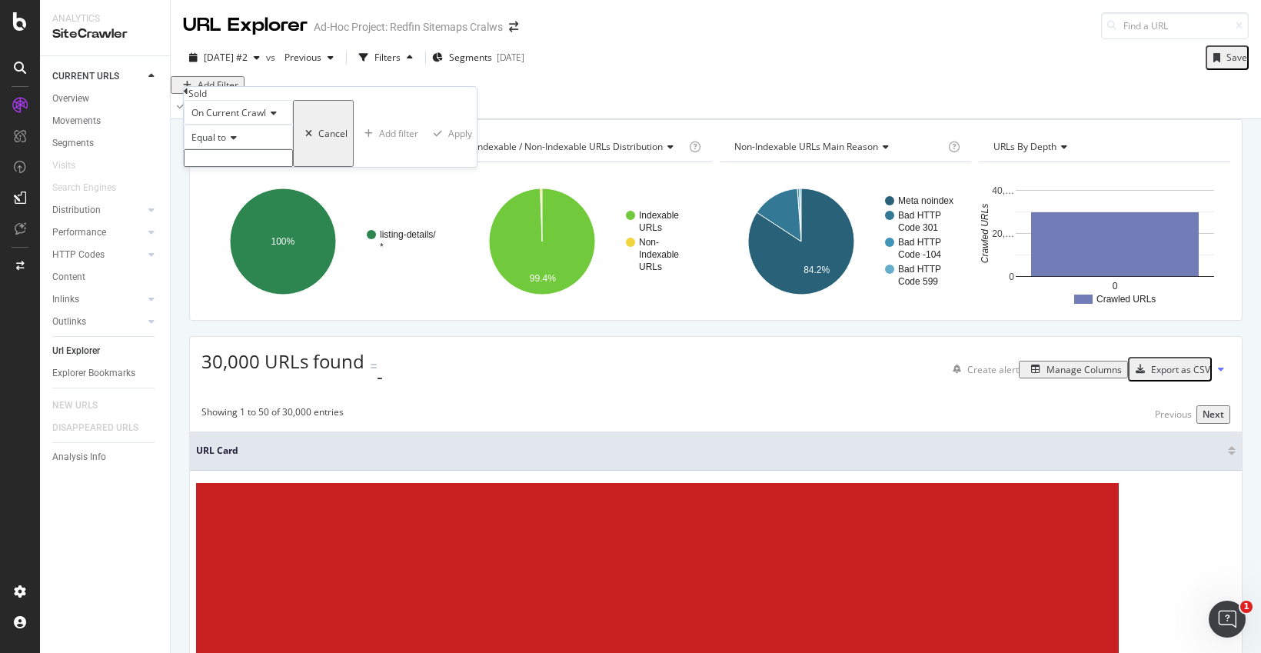
click at [235, 142] on icon at bounding box center [231, 137] width 11 height 9
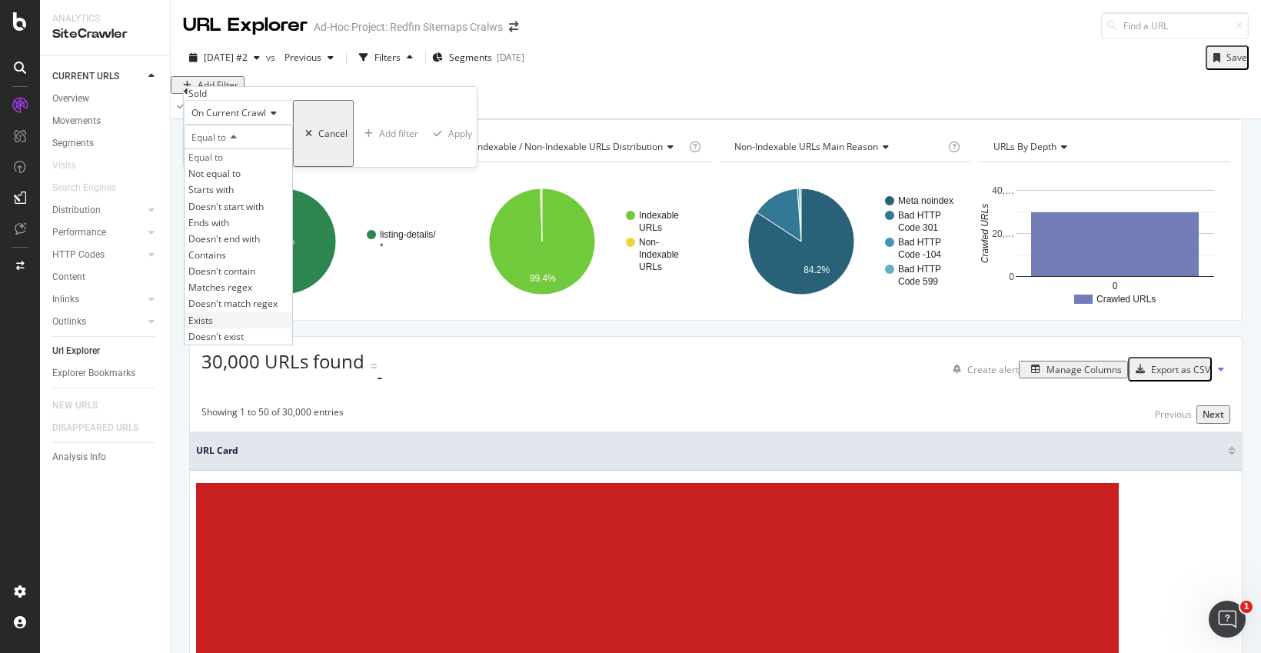
click at [213, 327] on span "Exists" at bounding box center [200, 320] width 25 height 13
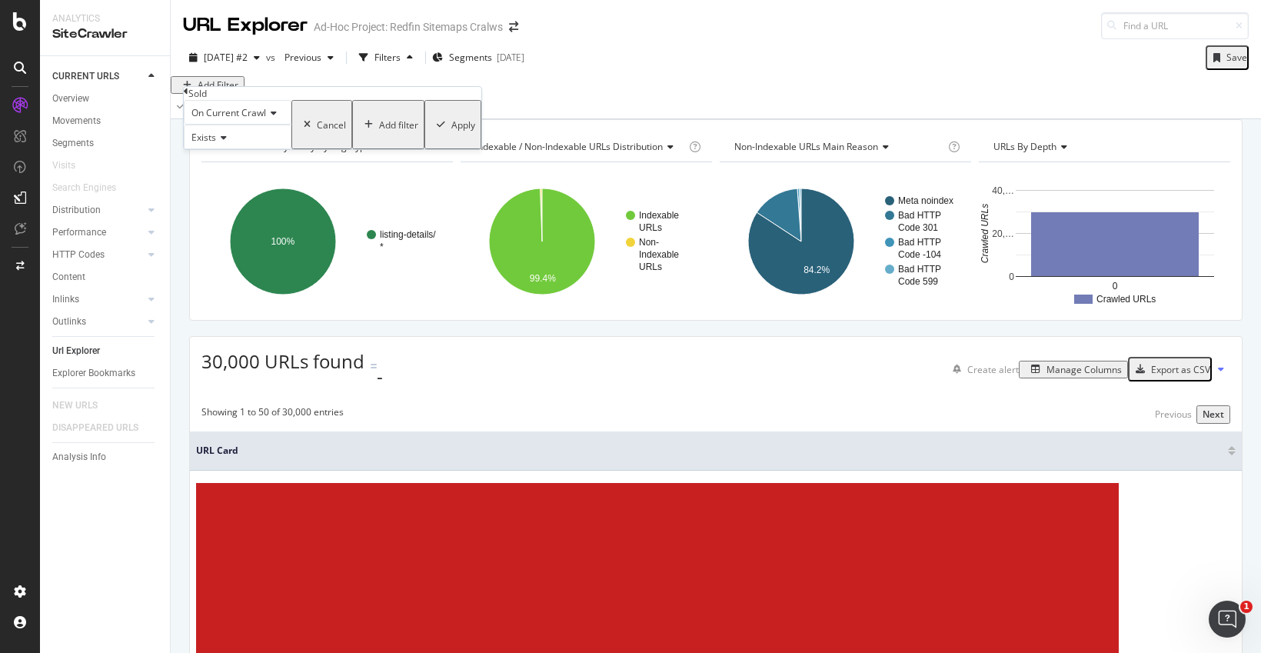
click at [367, 149] on div "On Current Crawl Exists Cancel Add filter Apply" at bounding box center [333, 124] width 298 height 49
click at [451, 131] on div "Apply" at bounding box center [463, 124] width 24 height 13
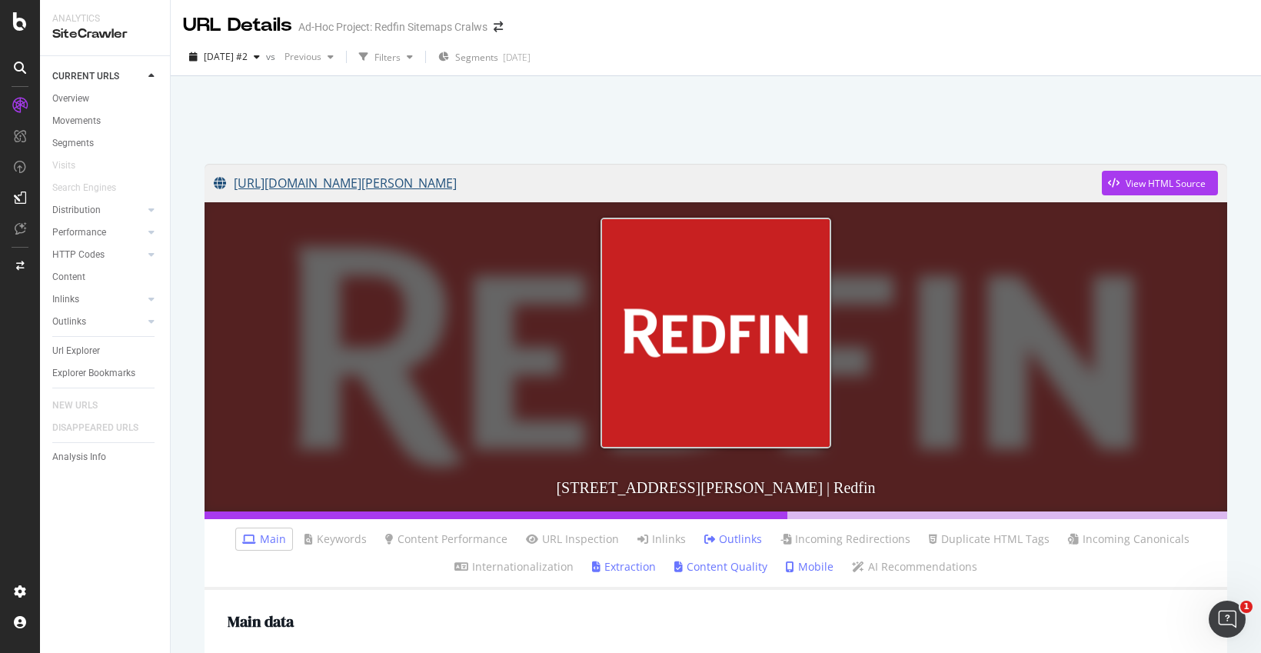
click at [458, 184] on link "[URL][DOMAIN_NAME][PERSON_NAME]" at bounding box center [658, 183] width 888 height 38
